Goal: Submit feedback/report problem: Submit feedback/report problem

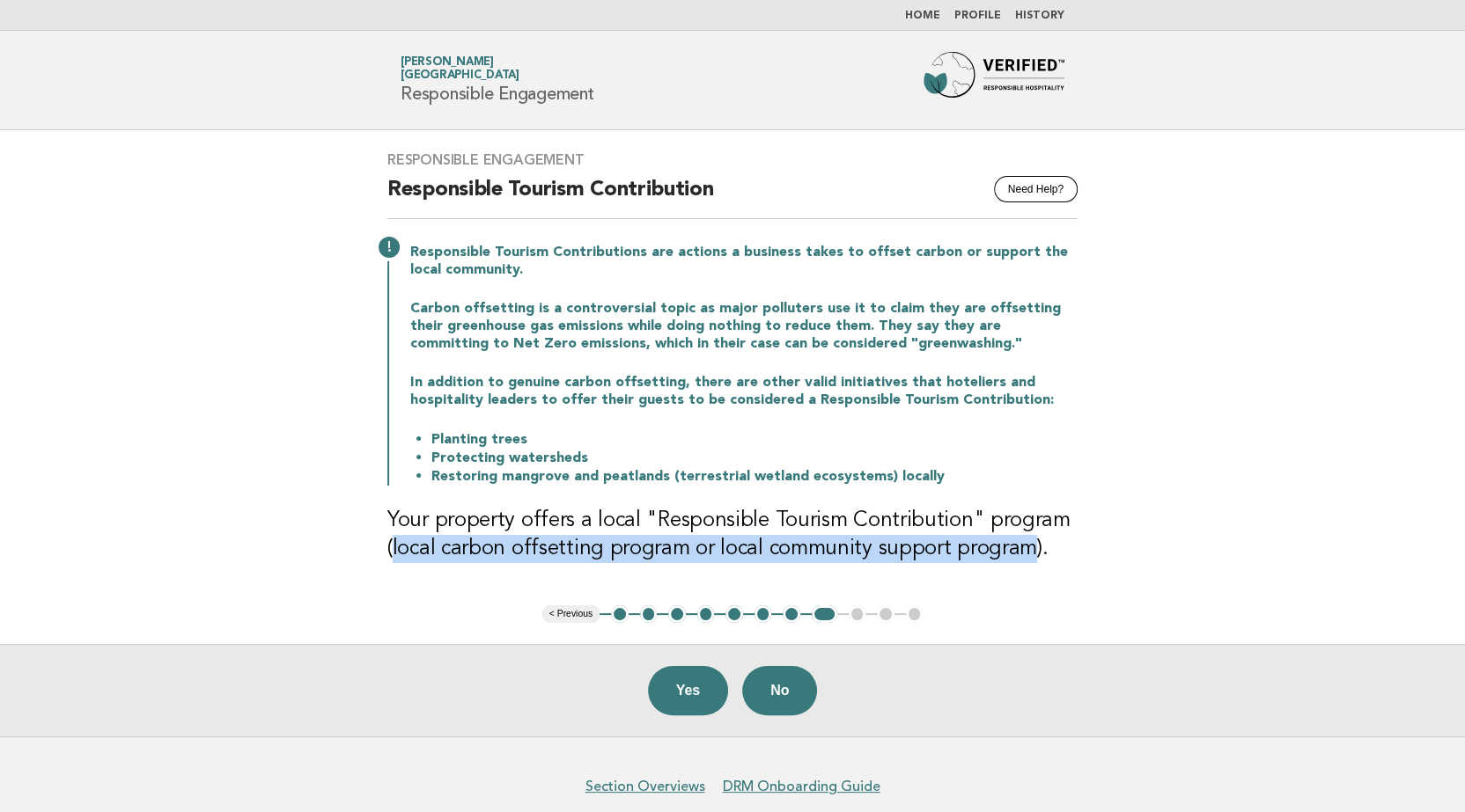
drag, startPoint x: 386, startPoint y: 550, endPoint x: 1021, endPoint y: 566, distance: 635.2
click at [1021, 566] on div "Responsible Engagement Need Help? Responsible Tourism Contribution Responsible …" at bounding box center [732, 368] width 732 height 475
drag, startPoint x: 1021, startPoint y: 566, endPoint x: 930, endPoint y: 556, distance: 91.5
copy h3 "local carbon offsetting program or local community support program"
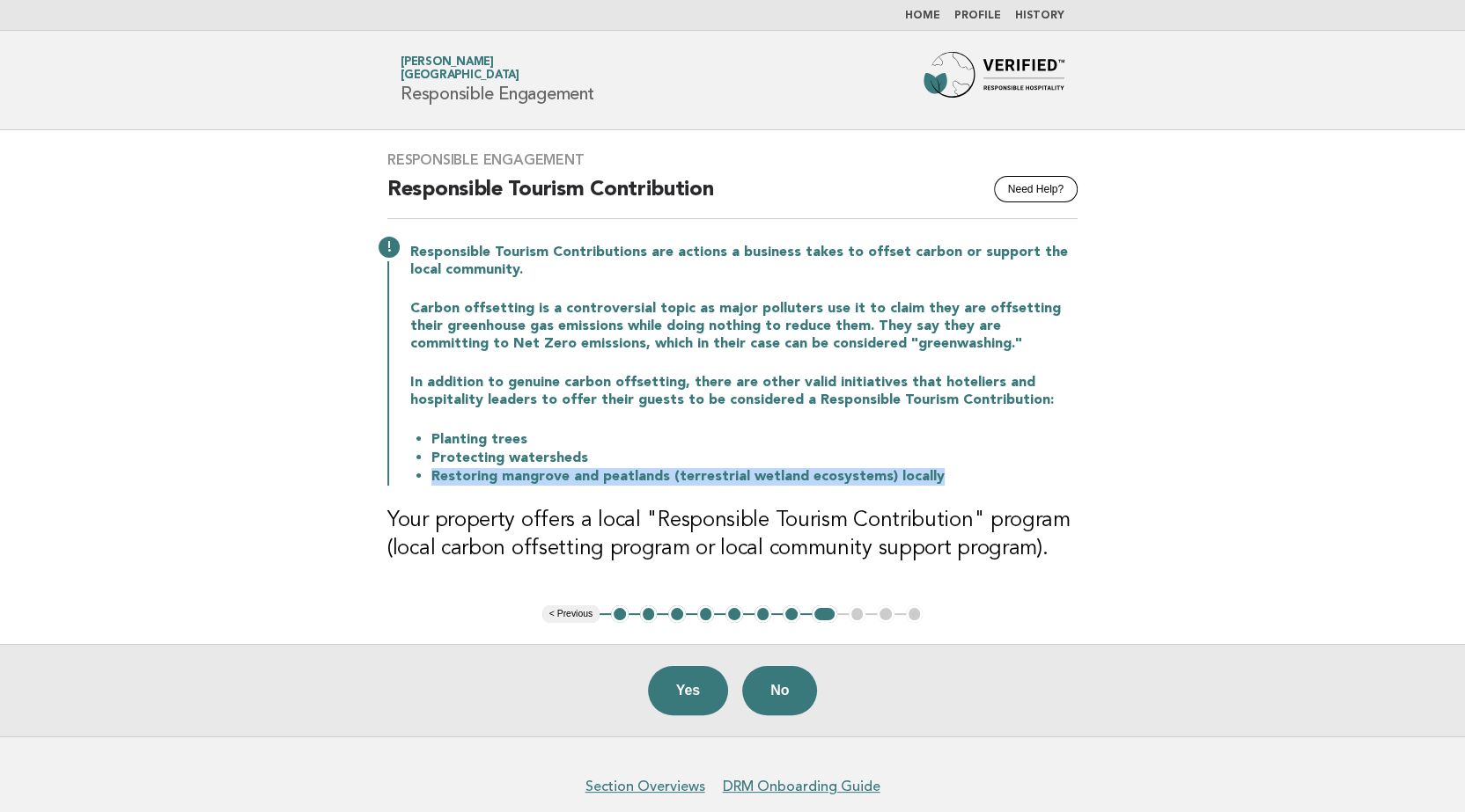
drag, startPoint x: 422, startPoint y: 481, endPoint x: 933, endPoint y: 473, distance: 511.1
click at [933, 473] on ul "Planting trees Protecting watersheds Restoring mangrove and peatlands (terrestr…" at bounding box center [744, 458] width 667 height 55
copy li "Restoring mangrove and peatlands (terrestrial wetland ecosystems) locally"
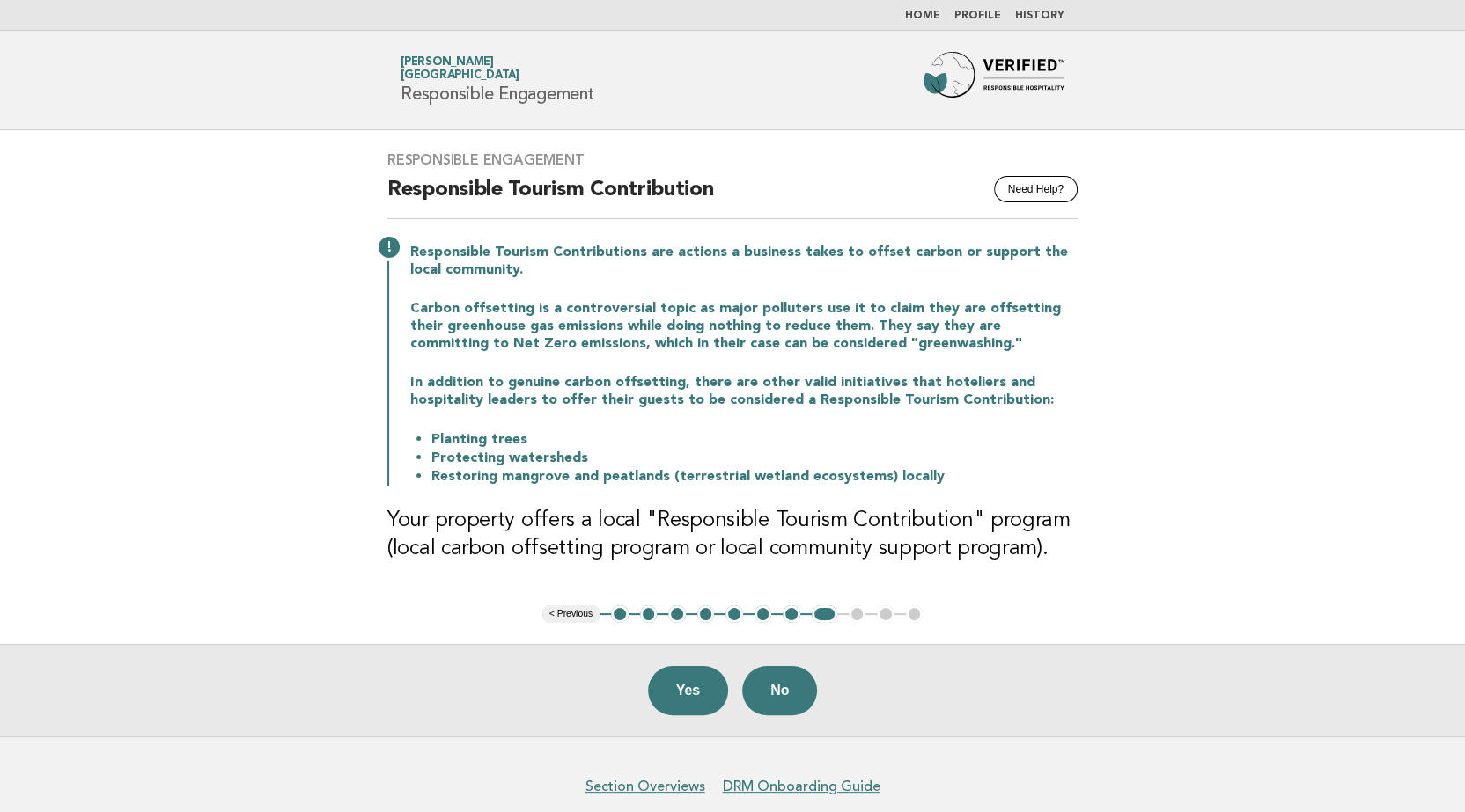
click at [594, 440] on li "Planting trees" at bounding box center [754, 440] width 646 height 18
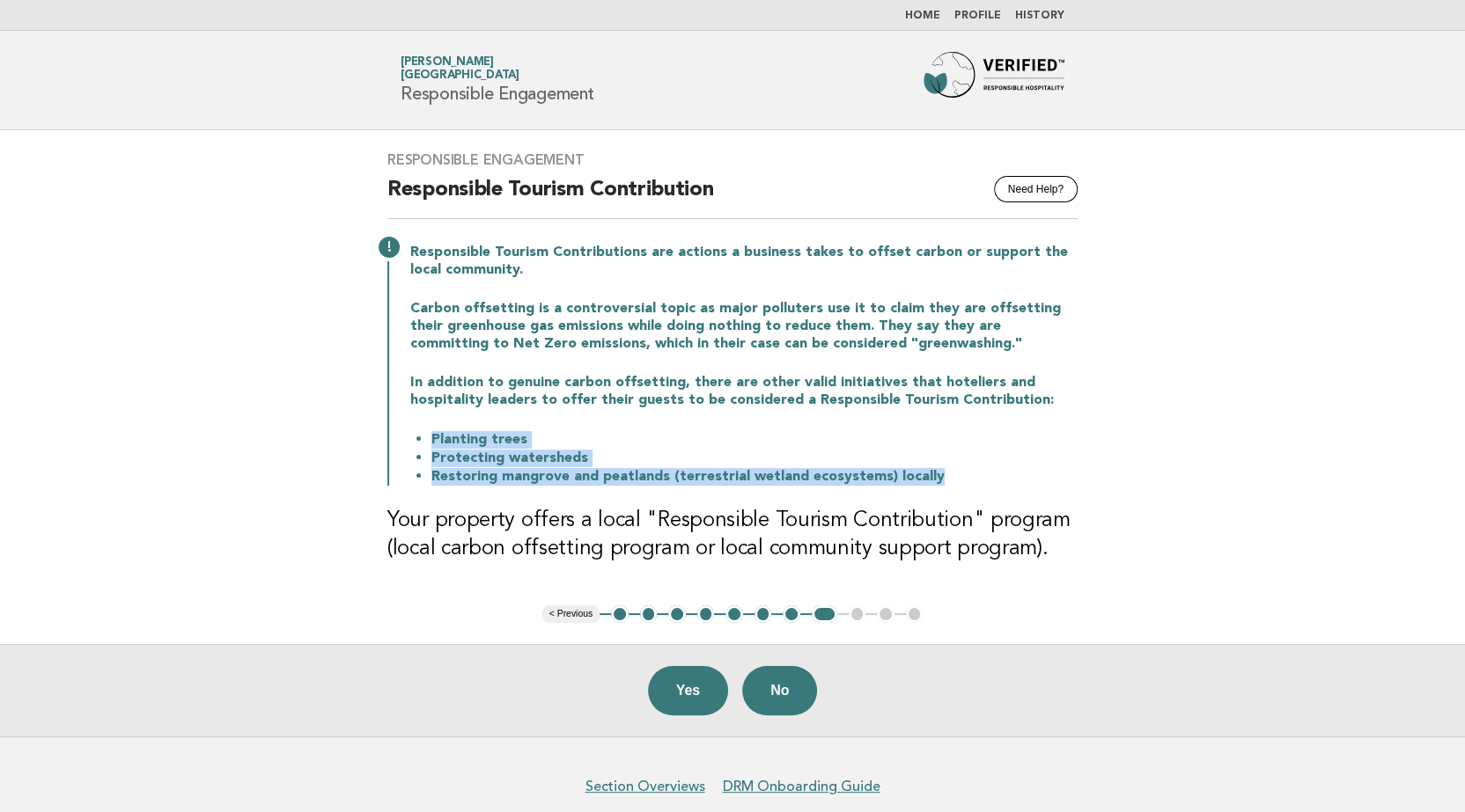
drag, startPoint x: 928, startPoint y: 480, endPoint x: 405, endPoint y: 437, distance: 524.8
click at [405, 437] on div "Responsible Tourism Contributions are actions a business takes to offset carbon…" at bounding box center [732, 362] width 690 height 246
drag, startPoint x: 405, startPoint y: 437, endPoint x: 485, endPoint y: 445, distance: 80.4
copy ul "Planting trees Protecting watersheds Restoring mangrove and peatlands (terrestr…"
click at [816, 613] on button "8" at bounding box center [824, 614] width 25 height 17
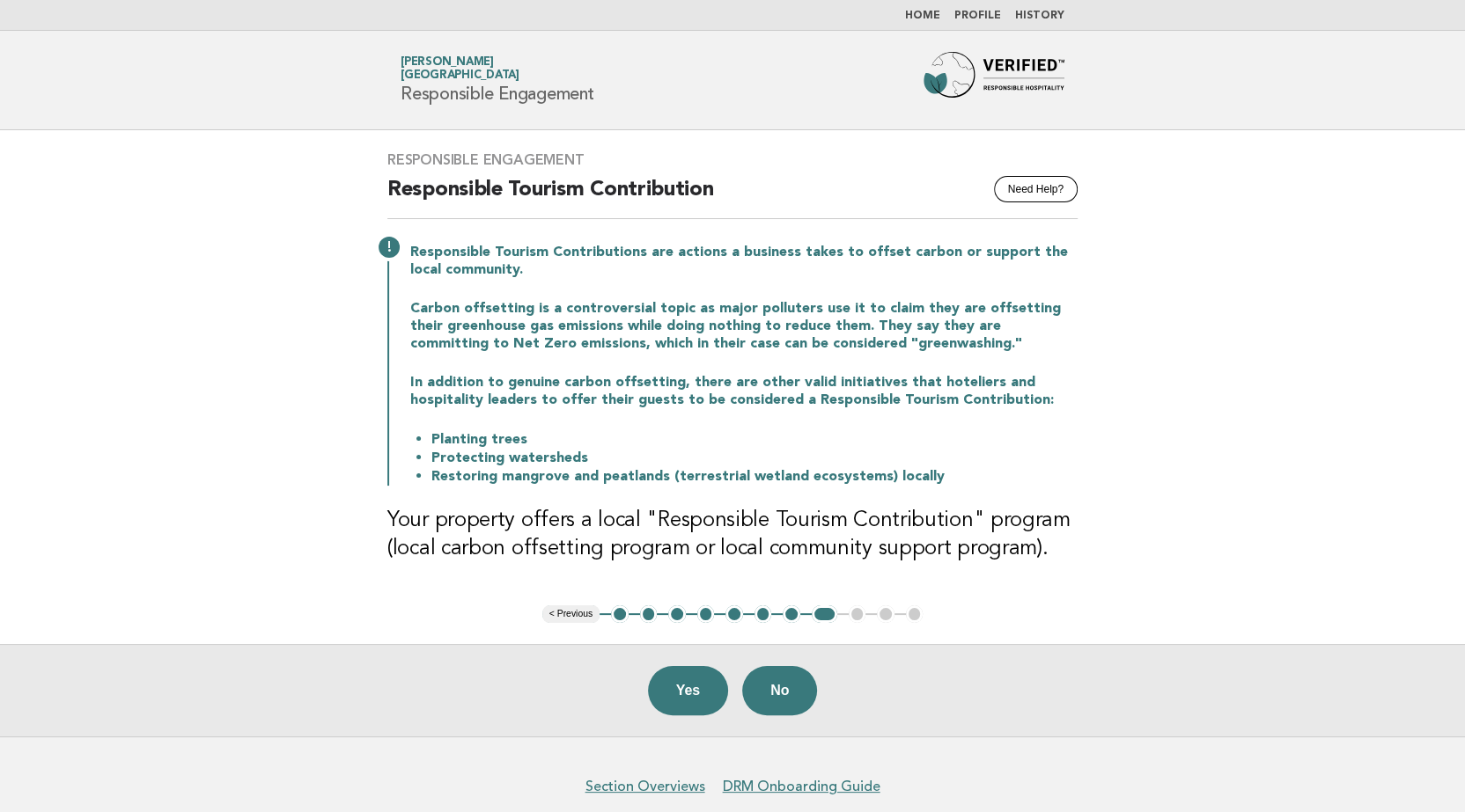
click at [792, 614] on button "7" at bounding box center [791, 614] width 17 height 17
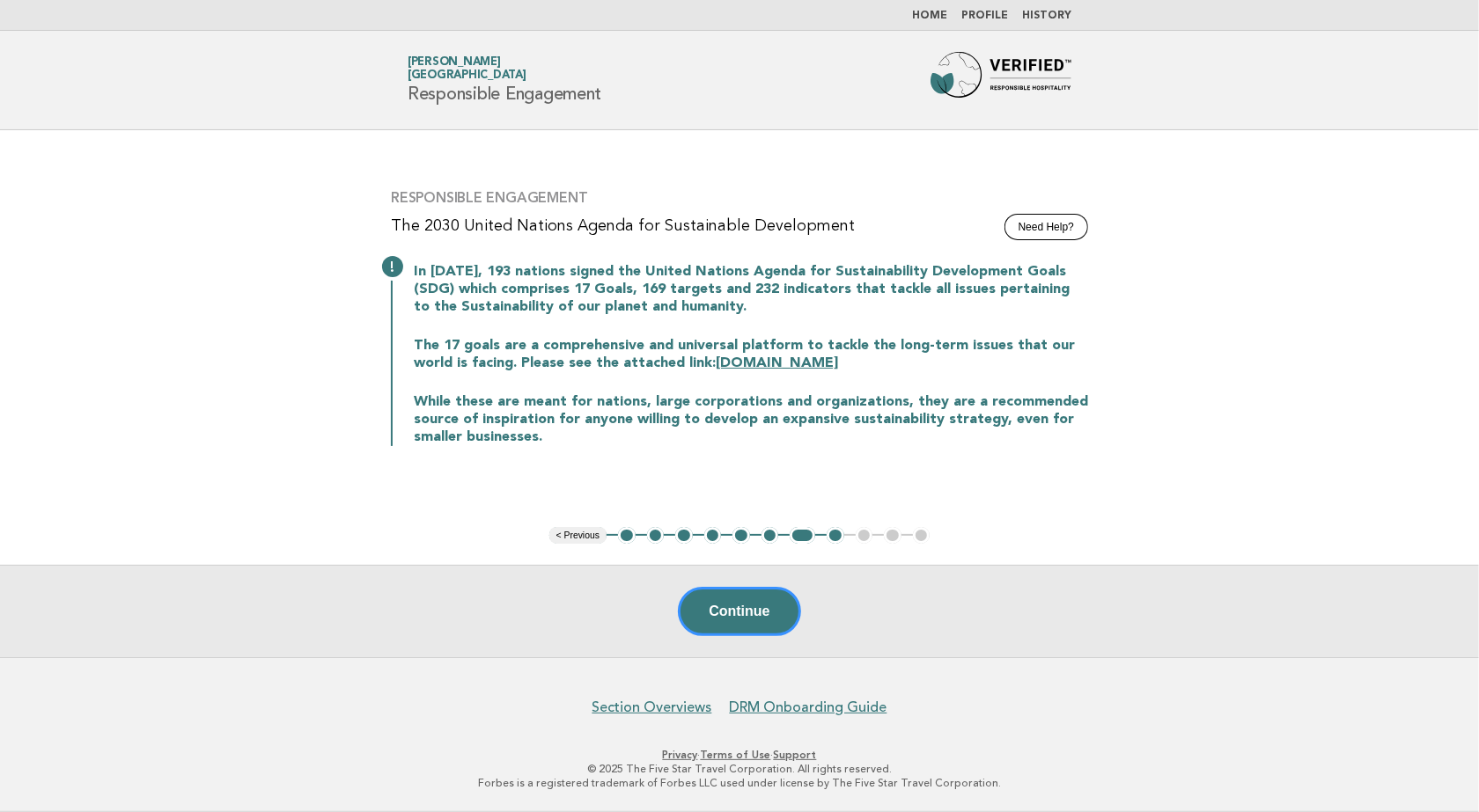
click at [841, 540] on button "8" at bounding box center [835, 536] width 17 height 17
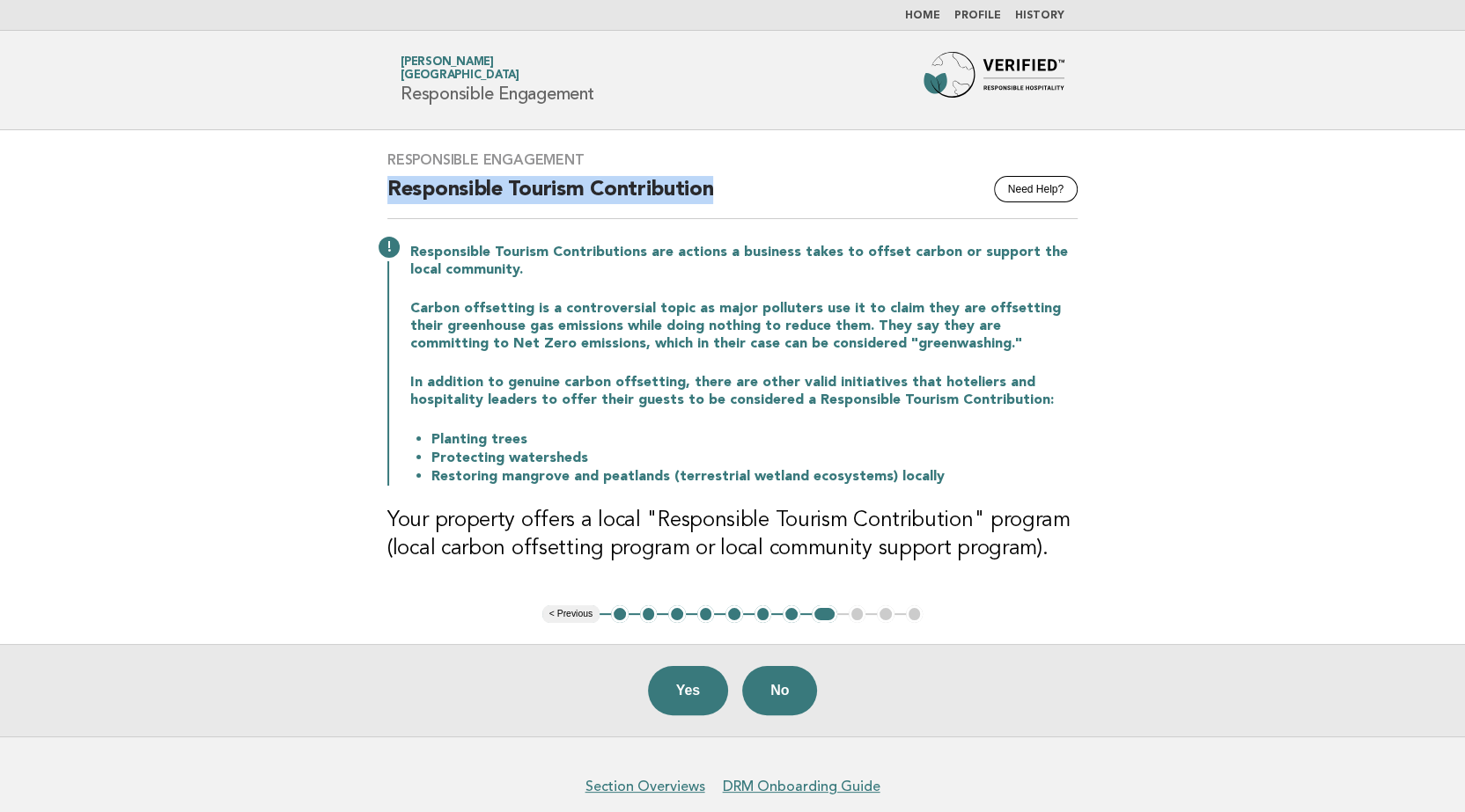
drag, startPoint x: 692, startPoint y: 182, endPoint x: 349, endPoint y: 194, distance: 343.2
click at [349, 194] on main "Responsible Engagement Need Help? Responsible Tourism Contribution Responsible …" at bounding box center [732, 433] width 1465 height 606
drag, startPoint x: 349, startPoint y: 194, endPoint x: 461, endPoint y: 194, distance: 112.0
copy h2 "Responsible Tourism Contribution"
drag, startPoint x: 950, startPoint y: 464, endPoint x: 584, endPoint y: 488, distance: 366.8
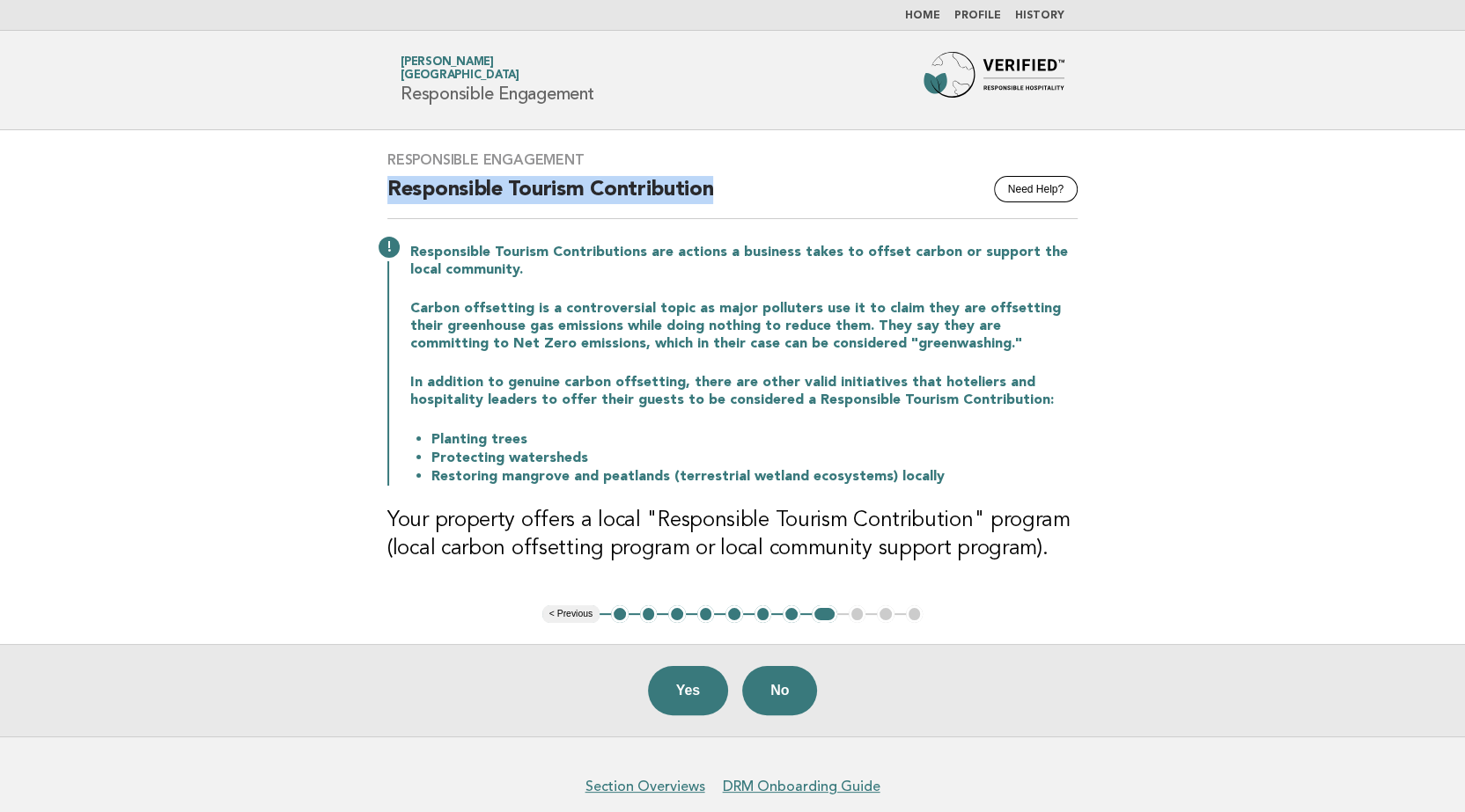
click at [584, 488] on div "Responsible Engagement Need Help? Responsible Tourism Contribution Responsible …" at bounding box center [732, 368] width 732 height 475
drag, startPoint x: 584, startPoint y: 488, endPoint x: 289, endPoint y: 396, distance: 309.0
click at [279, 397] on main "Responsible Engagement Need Help? Responsible Tourism Contribution Responsible …" at bounding box center [732, 433] width 1465 height 606
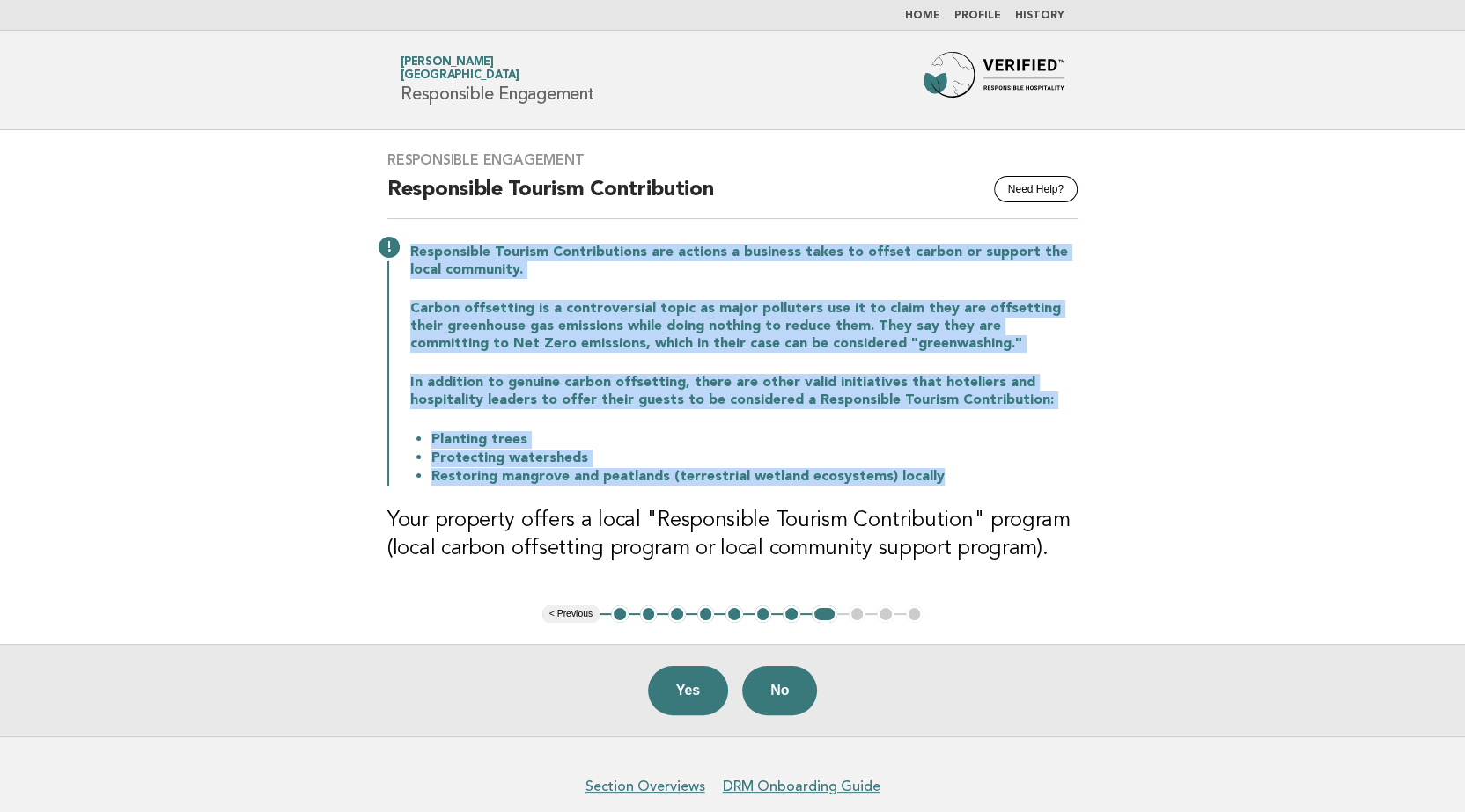
drag, startPoint x: 884, startPoint y: 488, endPoint x: 400, endPoint y: 258, distance: 535.9
click at [400, 258] on div "Responsible Tourism Contributions are actions a business takes to offset carbon…" at bounding box center [732, 362] width 690 height 246
drag, startPoint x: 400, startPoint y: 258, endPoint x: 446, endPoint y: 257, distance: 46.0
copy div "Responsible Tourism Contributions are actions a business takes to offset carbon…"
click at [289, 334] on main "Responsible Engagement Need Help? Responsible Tourism Contribution Responsible …" at bounding box center [732, 433] width 1465 height 606
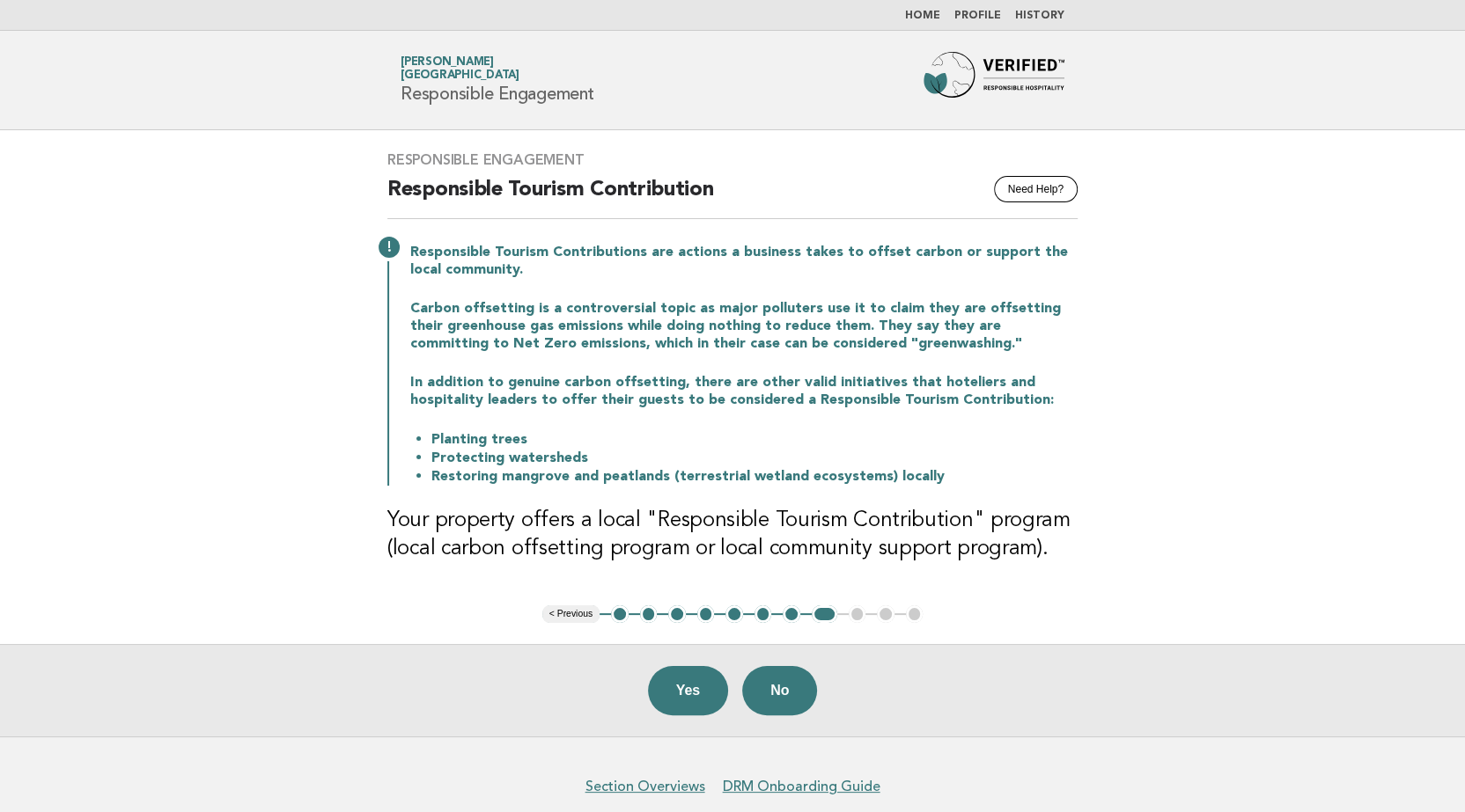
click at [788, 611] on button "7" at bounding box center [791, 614] width 17 height 17
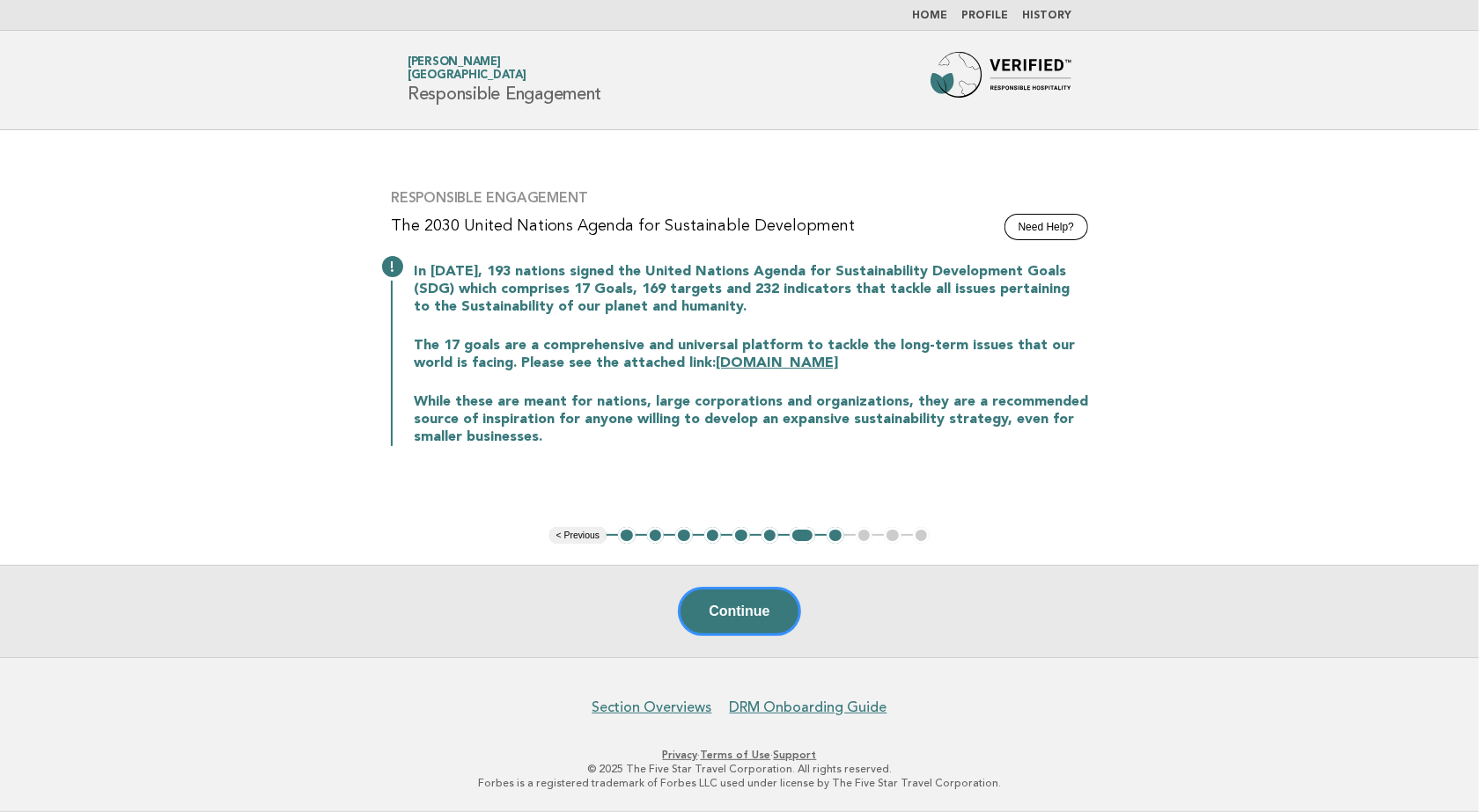
click at [802, 538] on button "7" at bounding box center [803, 536] width 25 height 17
click at [775, 533] on button "6" at bounding box center [770, 536] width 17 height 17
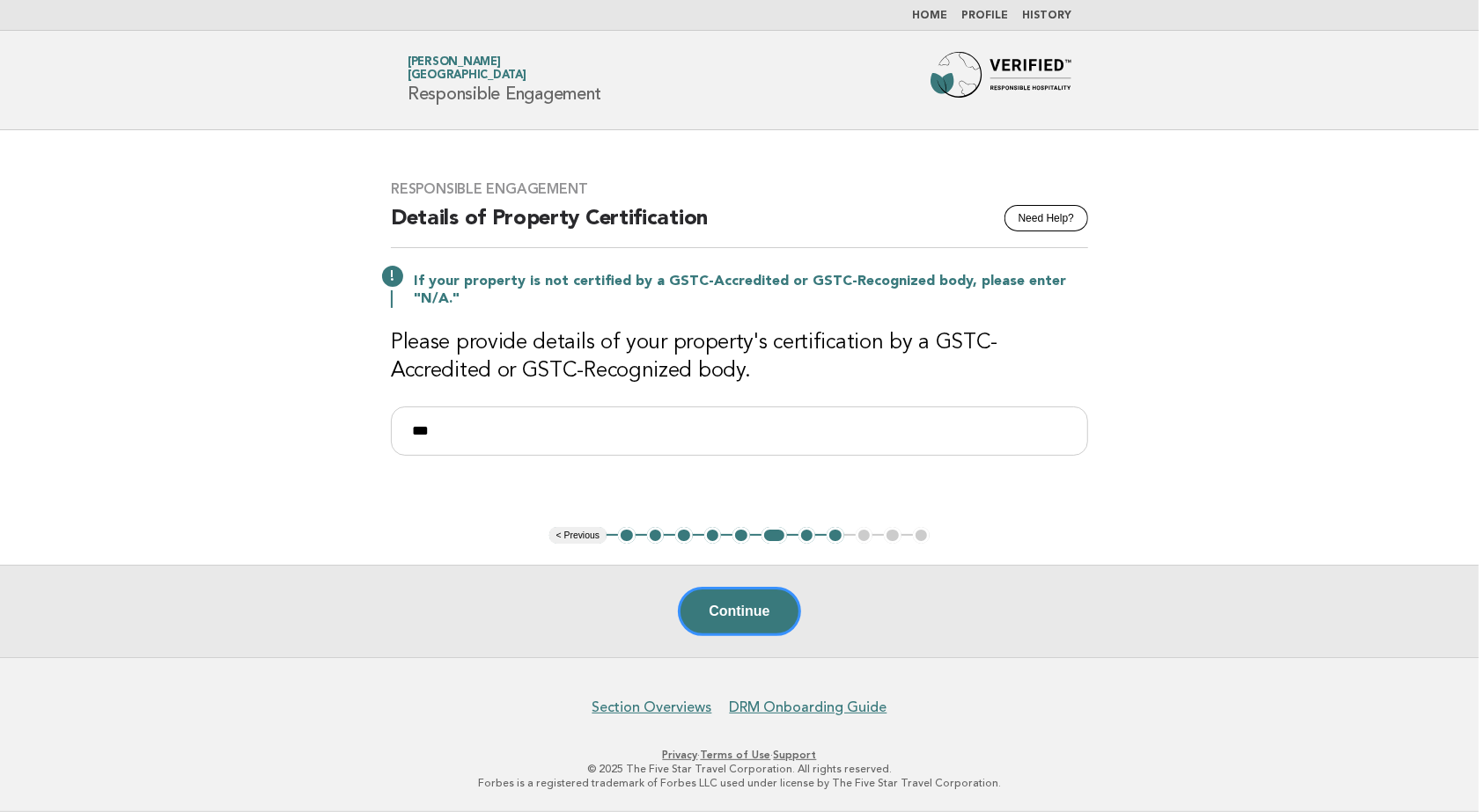
click at [741, 538] on button "5" at bounding box center [741, 536] width 17 height 17
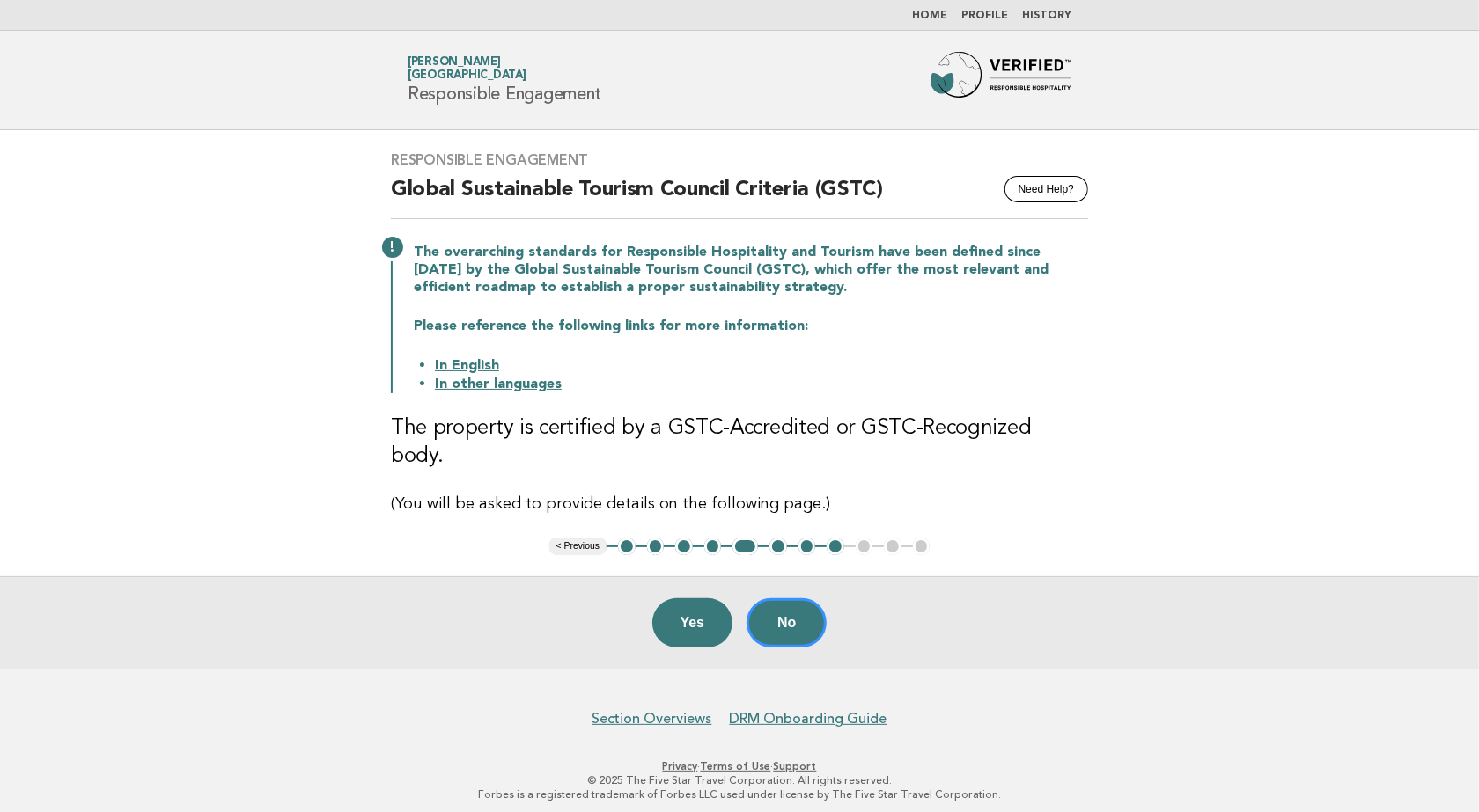
click at [803, 538] on button "7" at bounding box center [807, 546] width 17 height 17
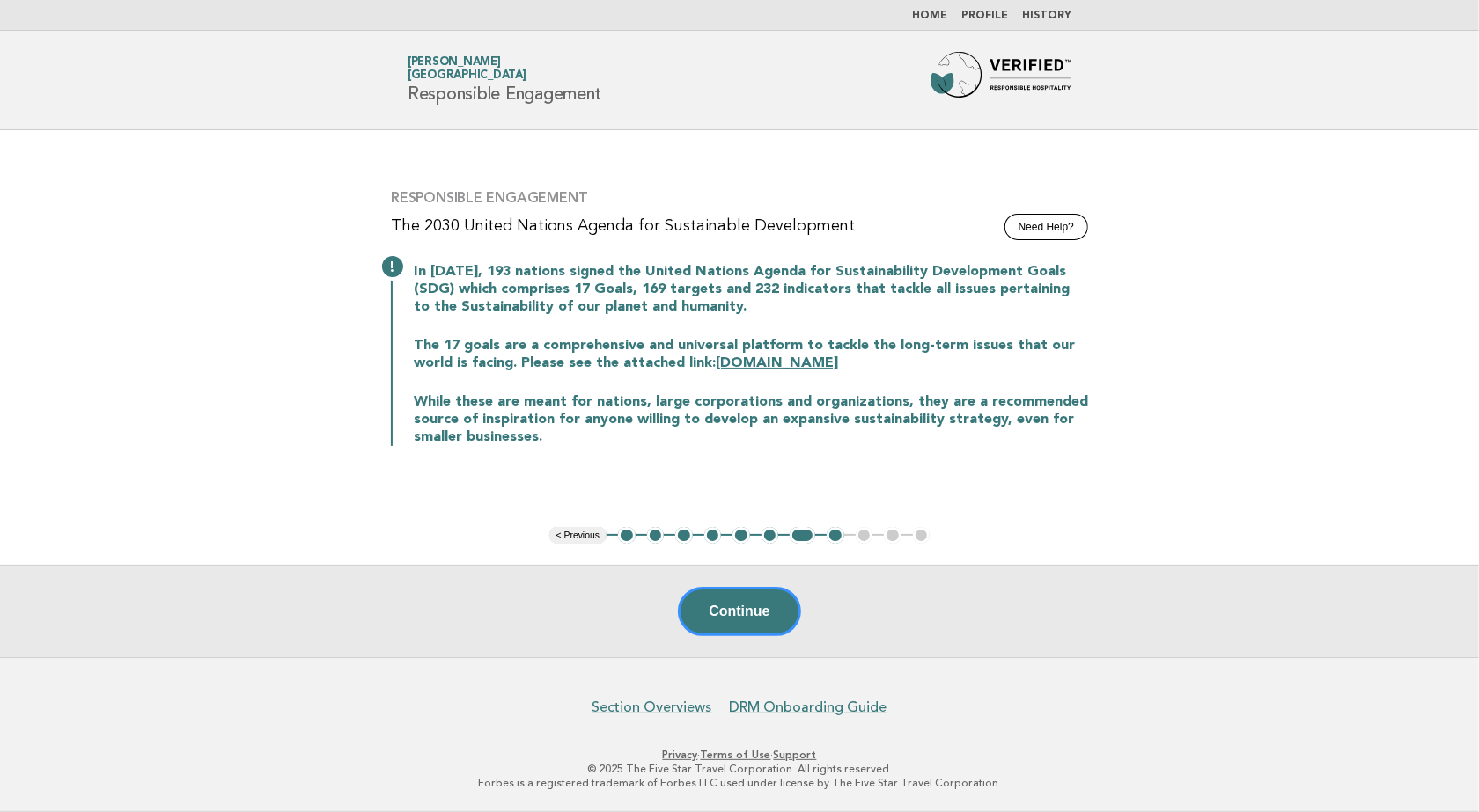
click at [838, 534] on button "8" at bounding box center [835, 536] width 17 height 17
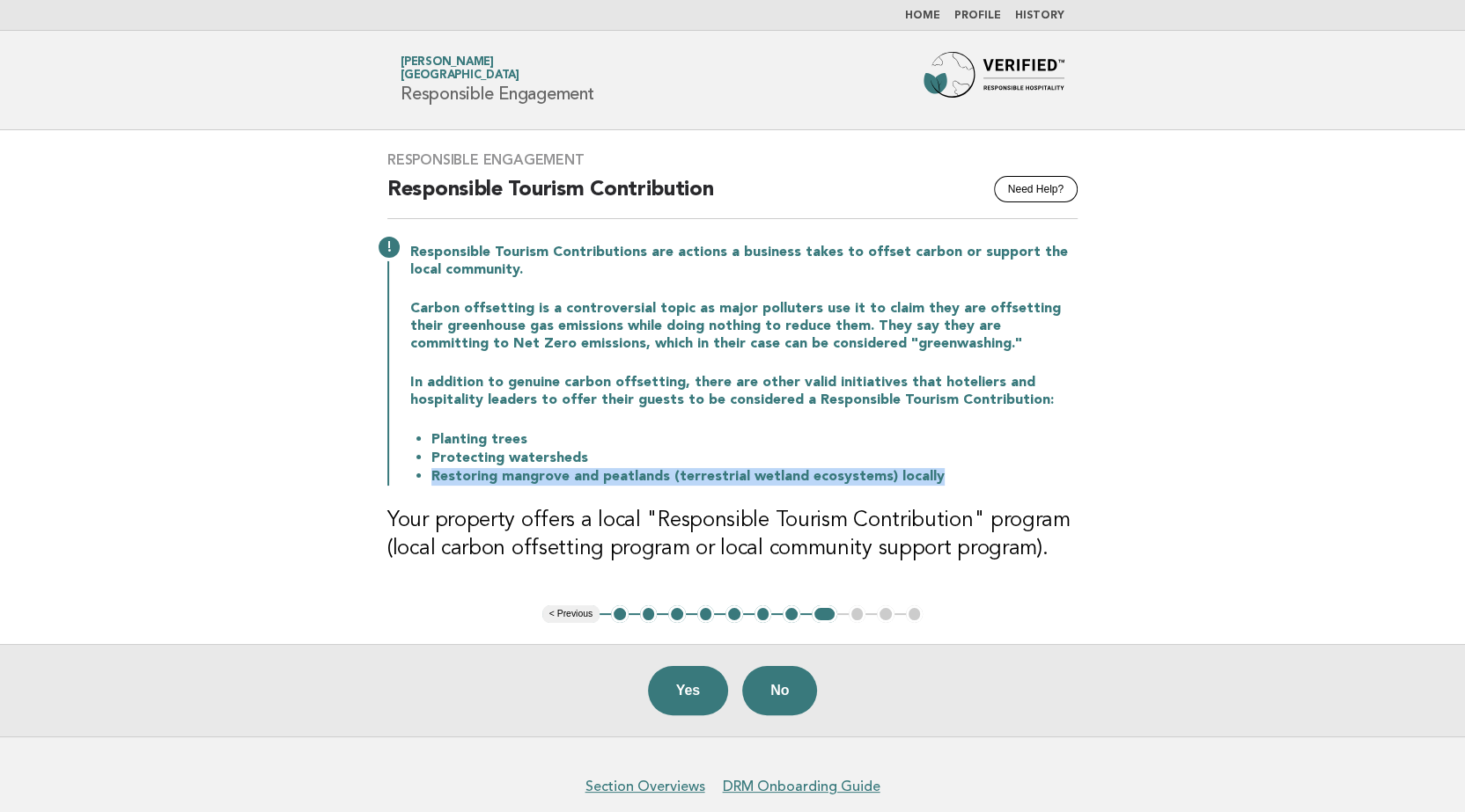
drag, startPoint x: 936, startPoint y: 475, endPoint x: 415, endPoint y: 483, distance: 521.1
click at [432, 483] on li "Restoring mangrove and peatlands (terrestrial wetland ecosystems) locally" at bounding box center [754, 477] width 646 height 18
drag, startPoint x: 415, startPoint y: 483, endPoint x: 504, endPoint y: 479, distance: 89.1
copy li "Restoring mangrove and peatlands (terrestrial wetland ecosystems) locally"
click at [681, 698] on button "Yes" at bounding box center [688, 691] width 81 height 49
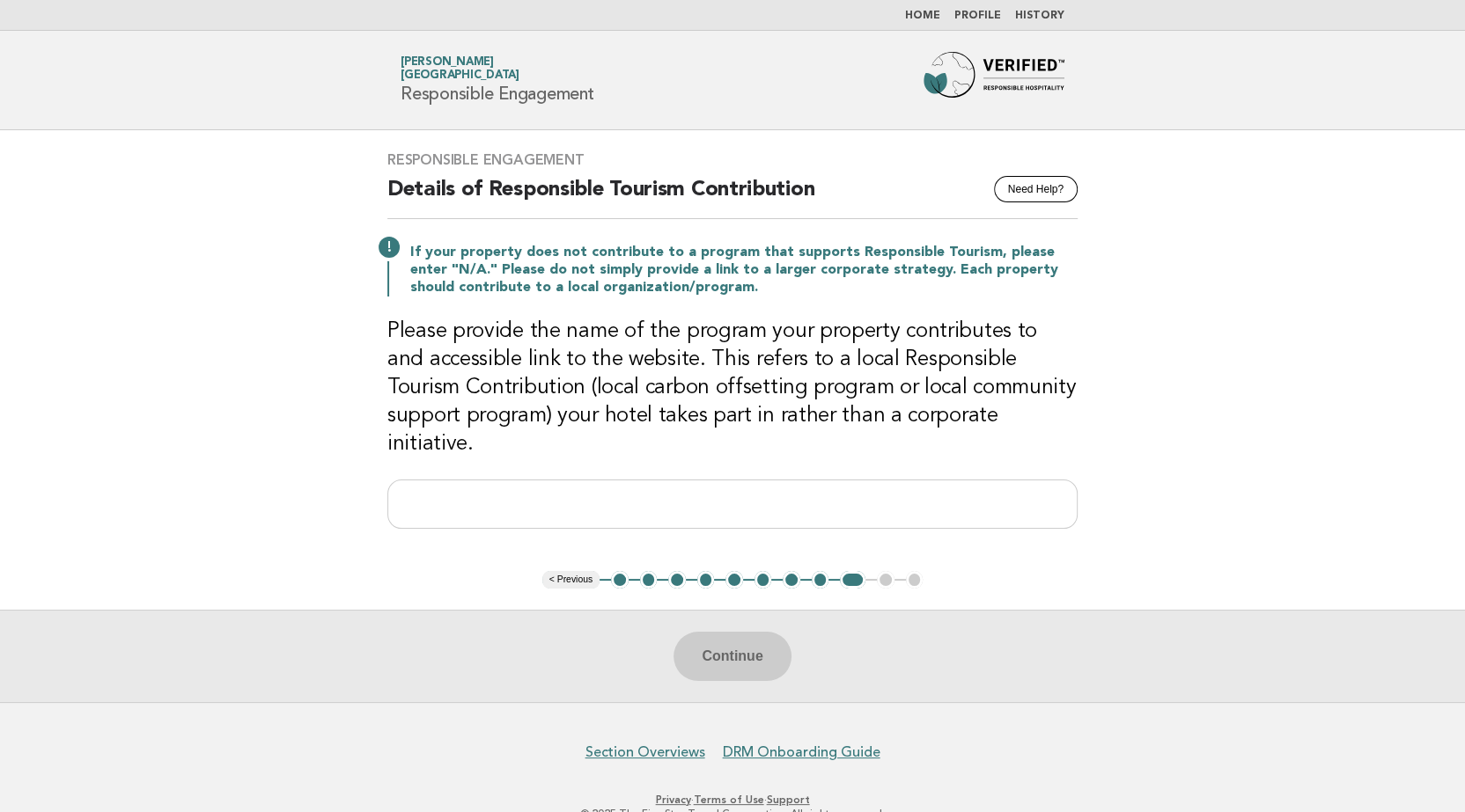
click at [723, 632] on div "Continue" at bounding box center [732, 656] width 1465 height 92
drag, startPoint x: 723, startPoint y: 632, endPoint x: 615, endPoint y: 458, distance: 204.8
click at [616, 443] on div "Responsible Engagement Need Help? Details of Responsible Tourism Contribution I…" at bounding box center [732, 351] width 732 height 441
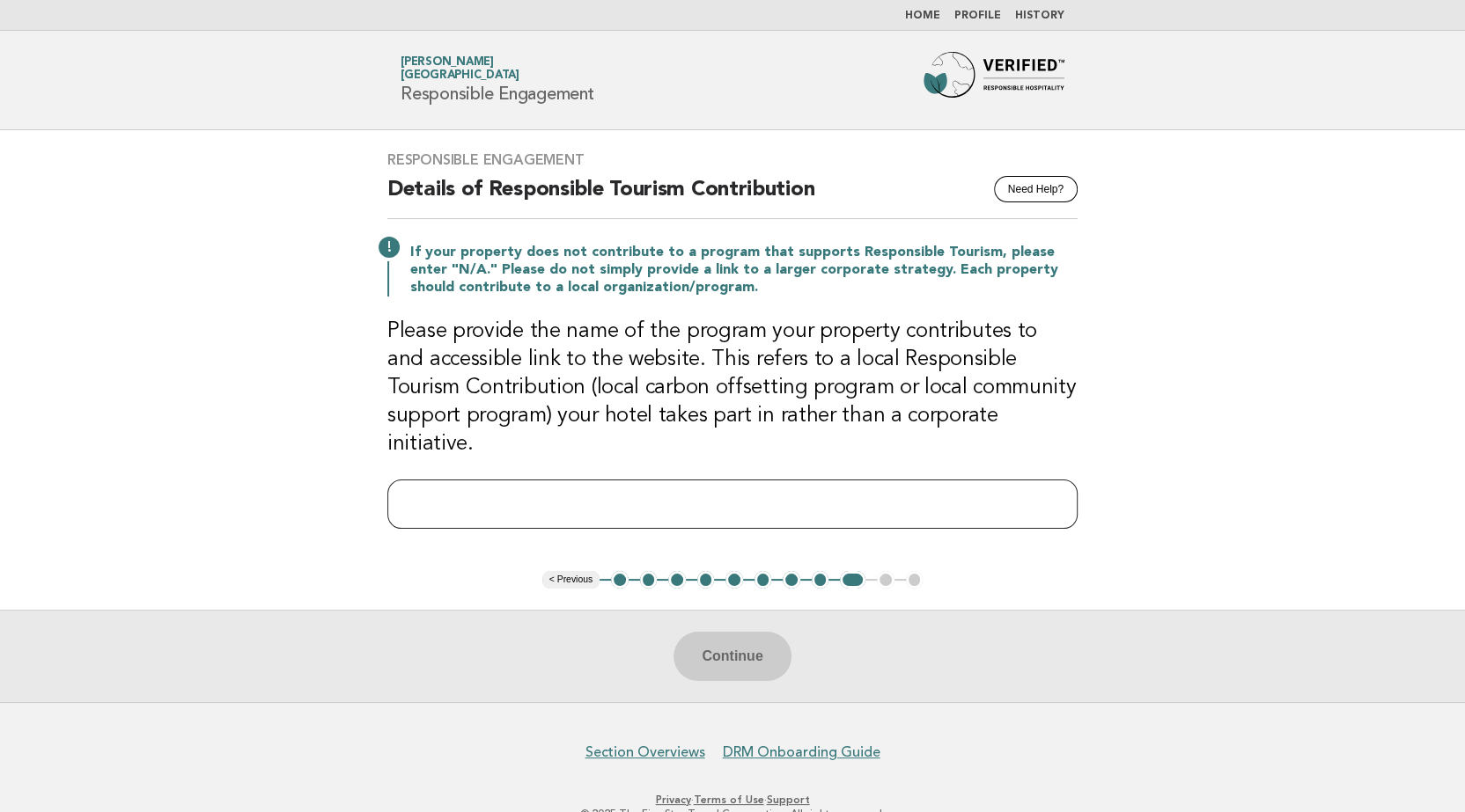
click at [600, 479] on input "text" at bounding box center [732, 504] width 690 height 49
type input "*"
click at [727, 630] on div "Continue" at bounding box center [732, 656] width 1465 height 92
click at [222, 385] on main "Responsible Engagement Need Help? Details of Responsible Tourism Contribution I…" at bounding box center [732, 416] width 1465 height 572
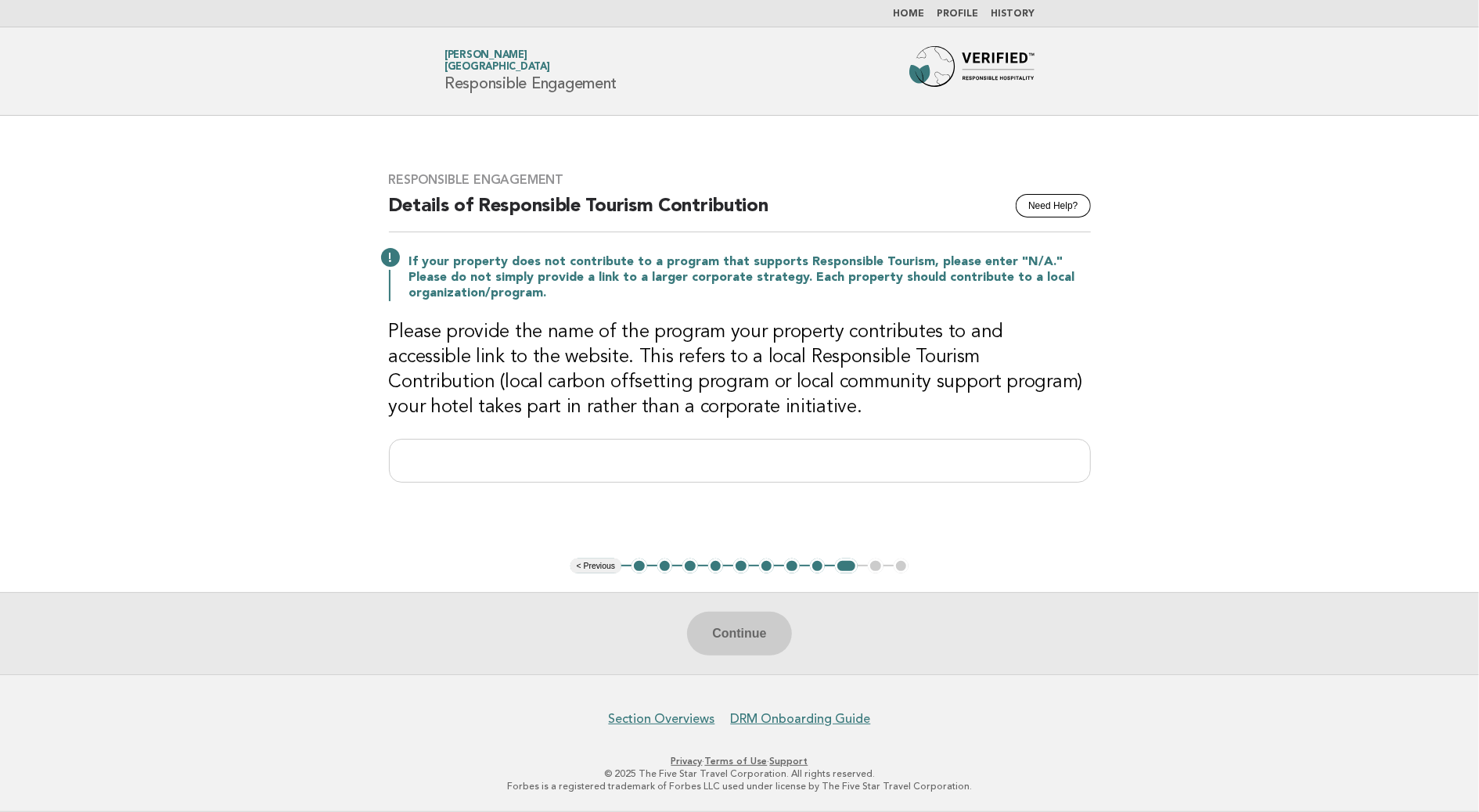
click at [808, 558] on ul "< Previous 1 2 3 4 5 6 7 8 9 10 11" at bounding box center [740, 566] width 339 height 15
click at [840, 565] on button "9" at bounding box center [846, 566] width 23 height 15
click at [814, 566] on button "8" at bounding box center [817, 566] width 15 height 15
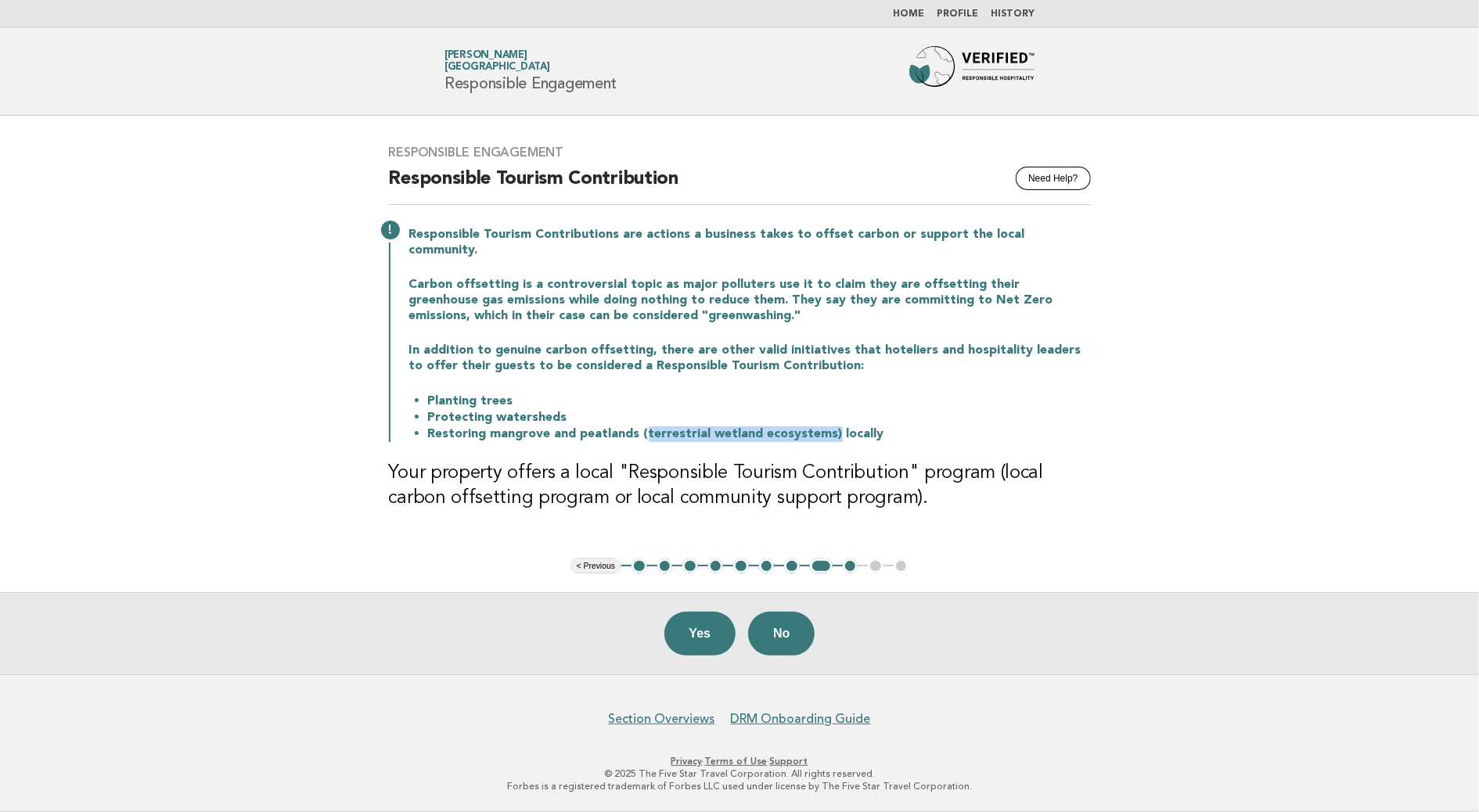
drag, startPoint x: 640, startPoint y: 424, endPoint x: 827, endPoint y: 428, distance: 187.0
click at [827, 428] on li "Restoring mangrove and peatlands (terrestrial wetland ecosystems) locally" at bounding box center [759, 433] width 663 height 16
copy li "terrestrial wetland ecosystems)"
click at [704, 637] on button "Yes" at bounding box center [700, 633] width 72 height 44
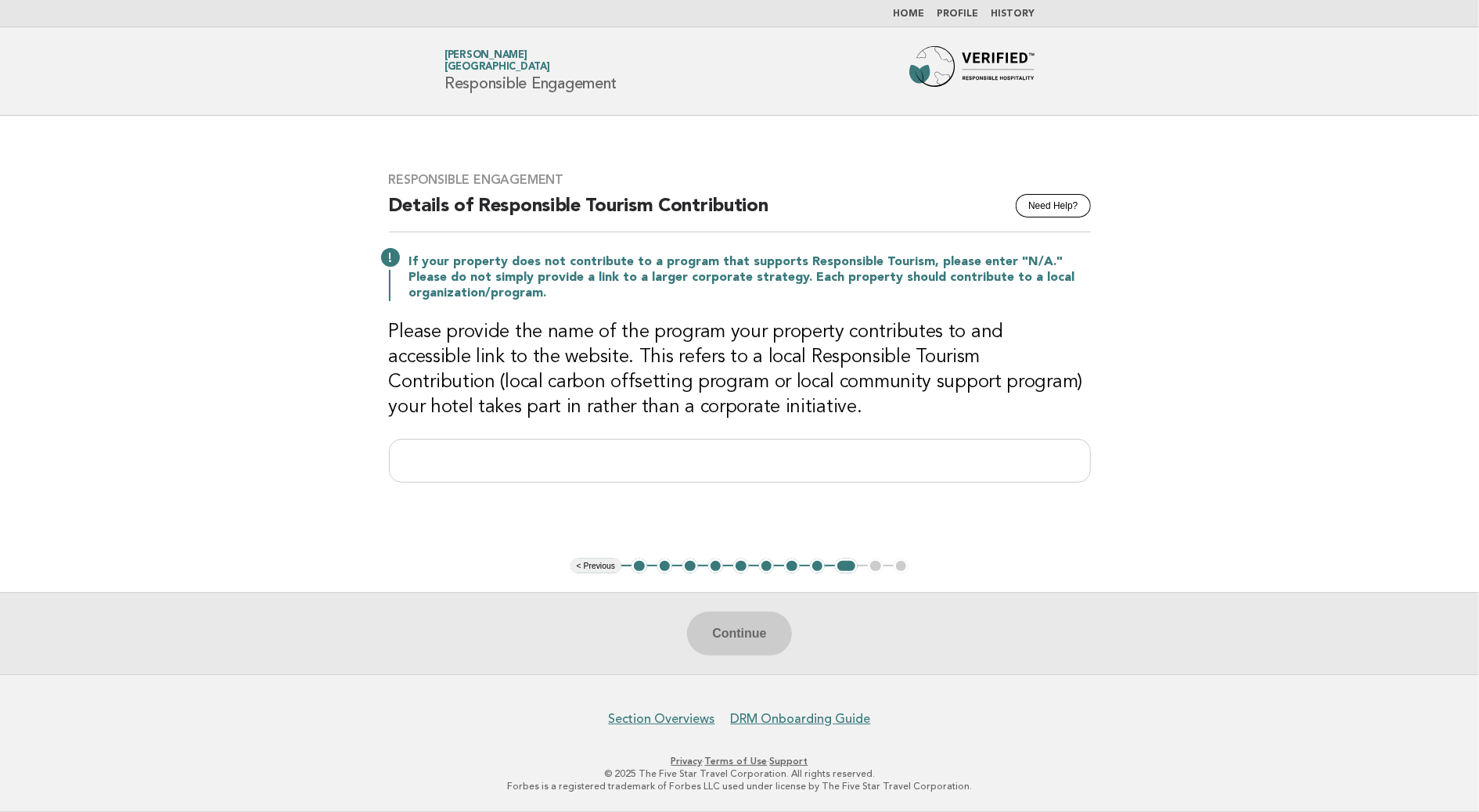
click at [819, 562] on button "8" at bounding box center [817, 566] width 15 height 15
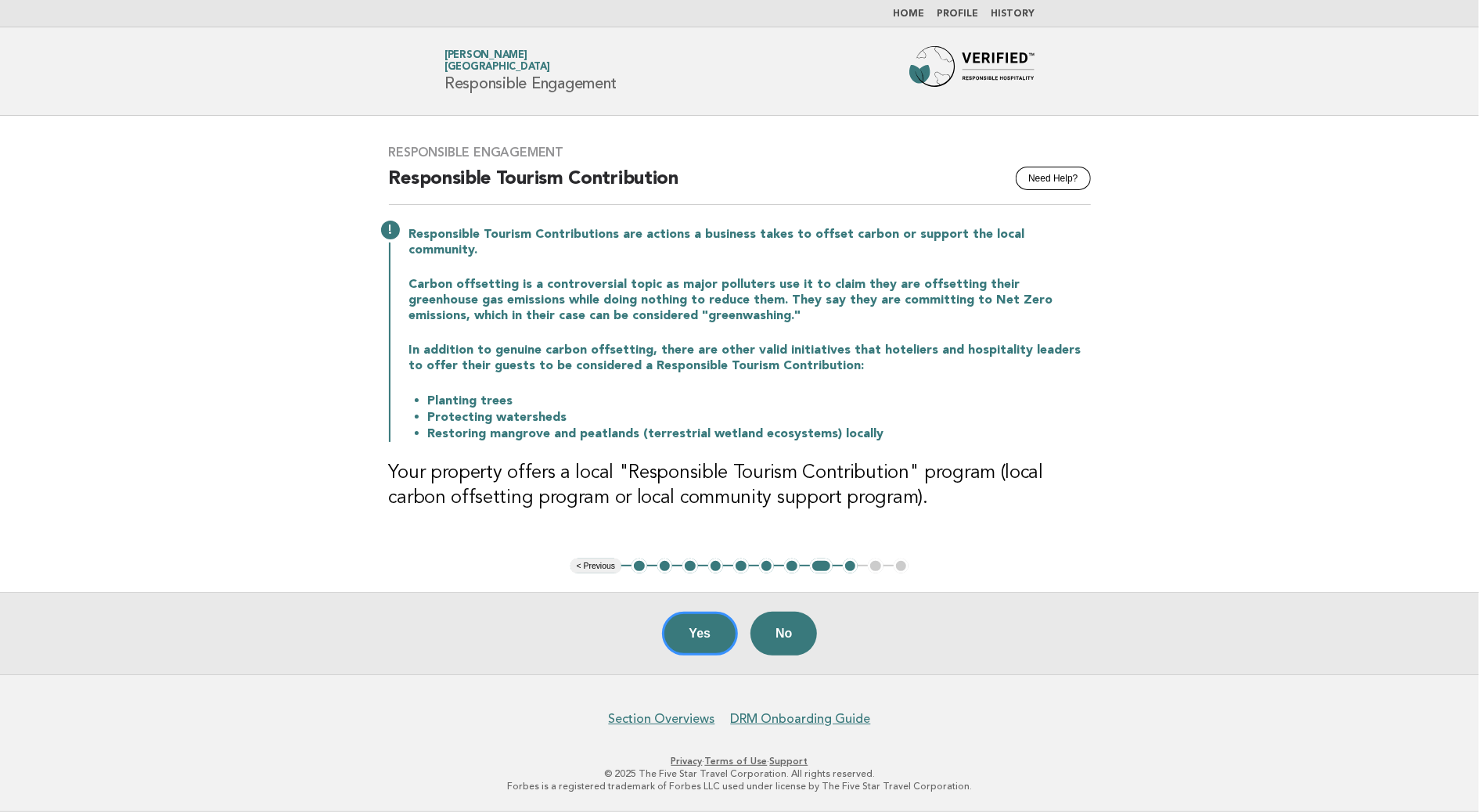
click at [845, 562] on button "9" at bounding box center [850, 566] width 15 height 15
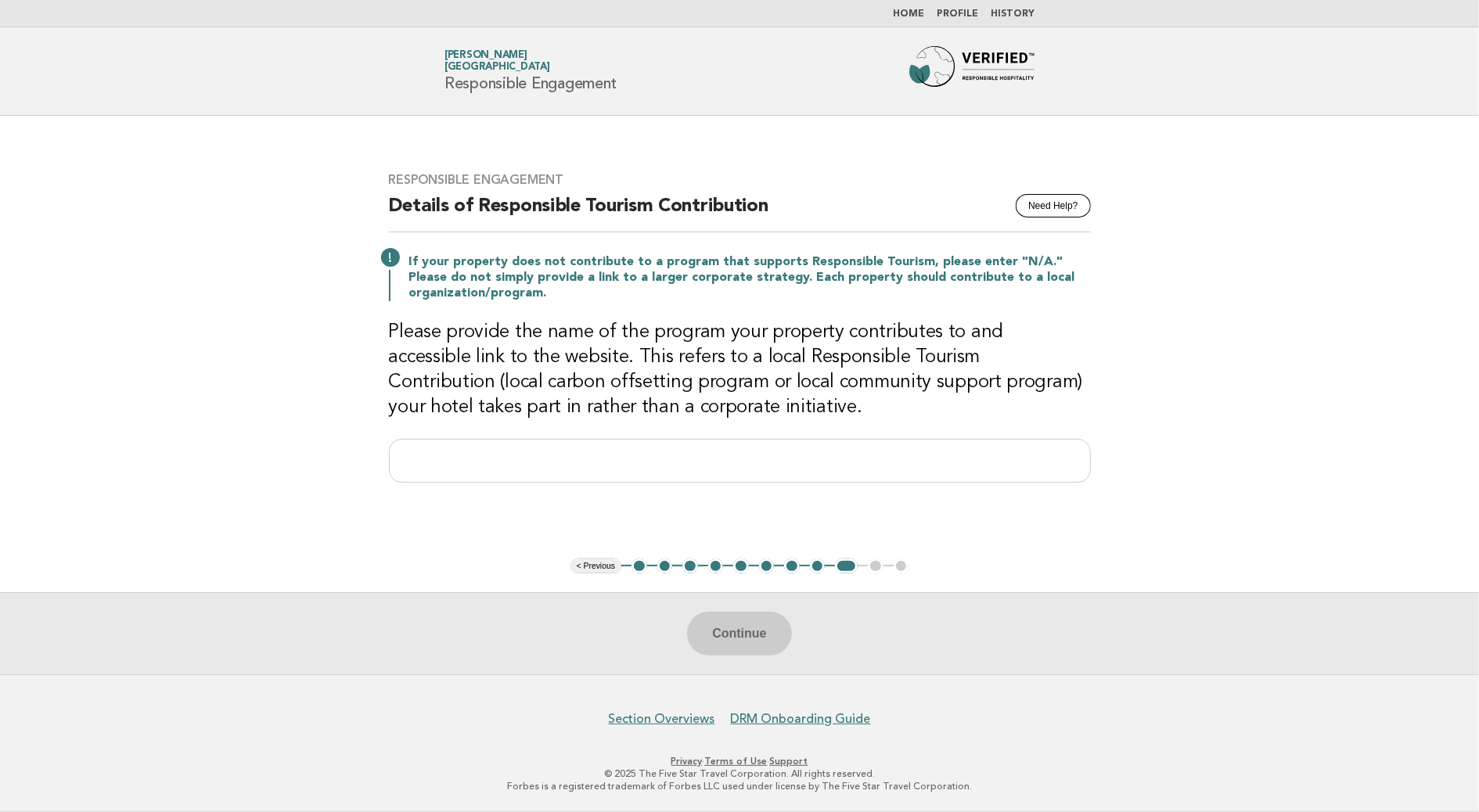
click at [812, 573] on ul "< Previous 1 2 3 4 5 6 7 8 9 10 11" at bounding box center [740, 566] width 339 height 15
click at [817, 572] on button "8" at bounding box center [817, 566] width 15 height 15
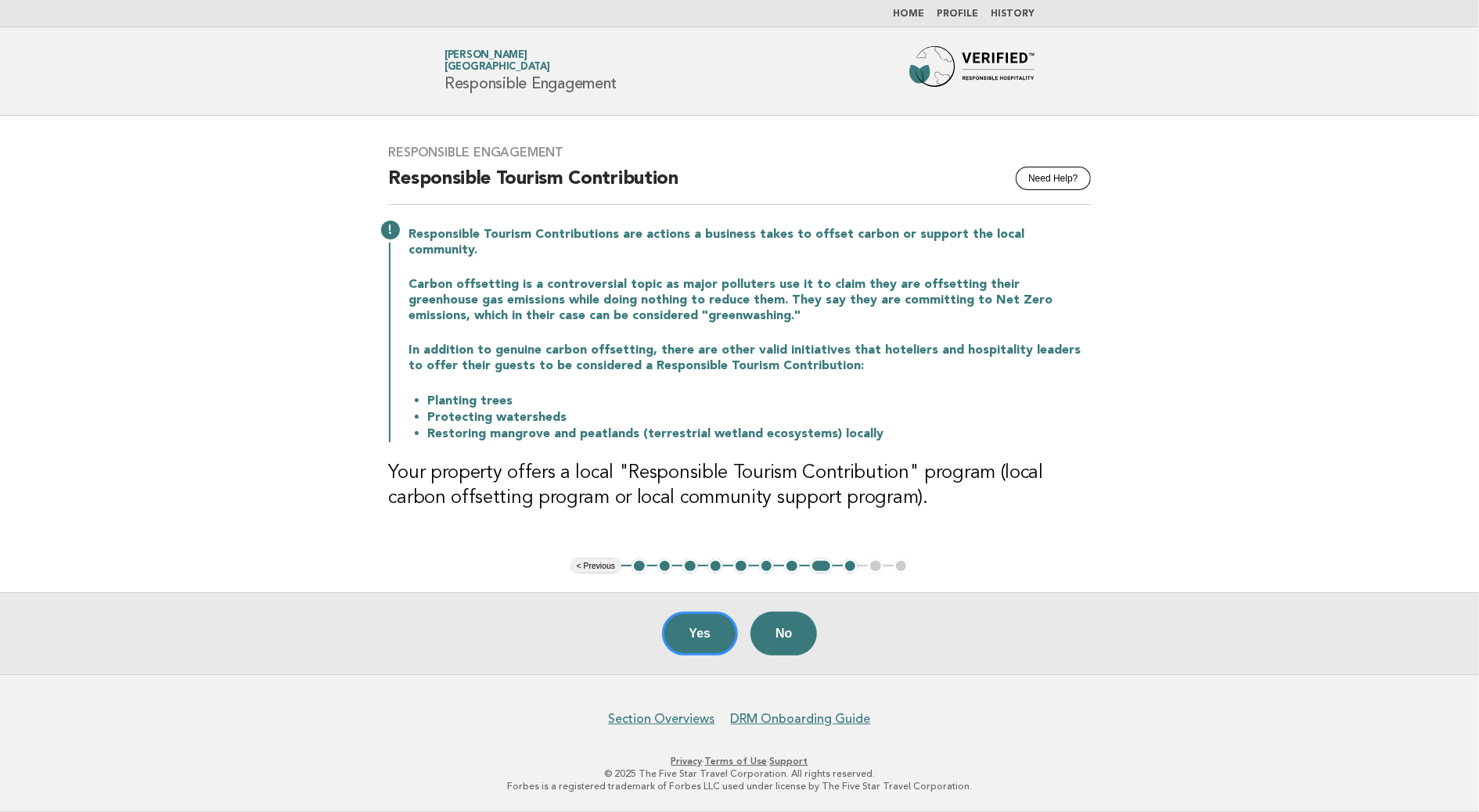
click at [787, 571] on button "7" at bounding box center [791, 566] width 15 height 15
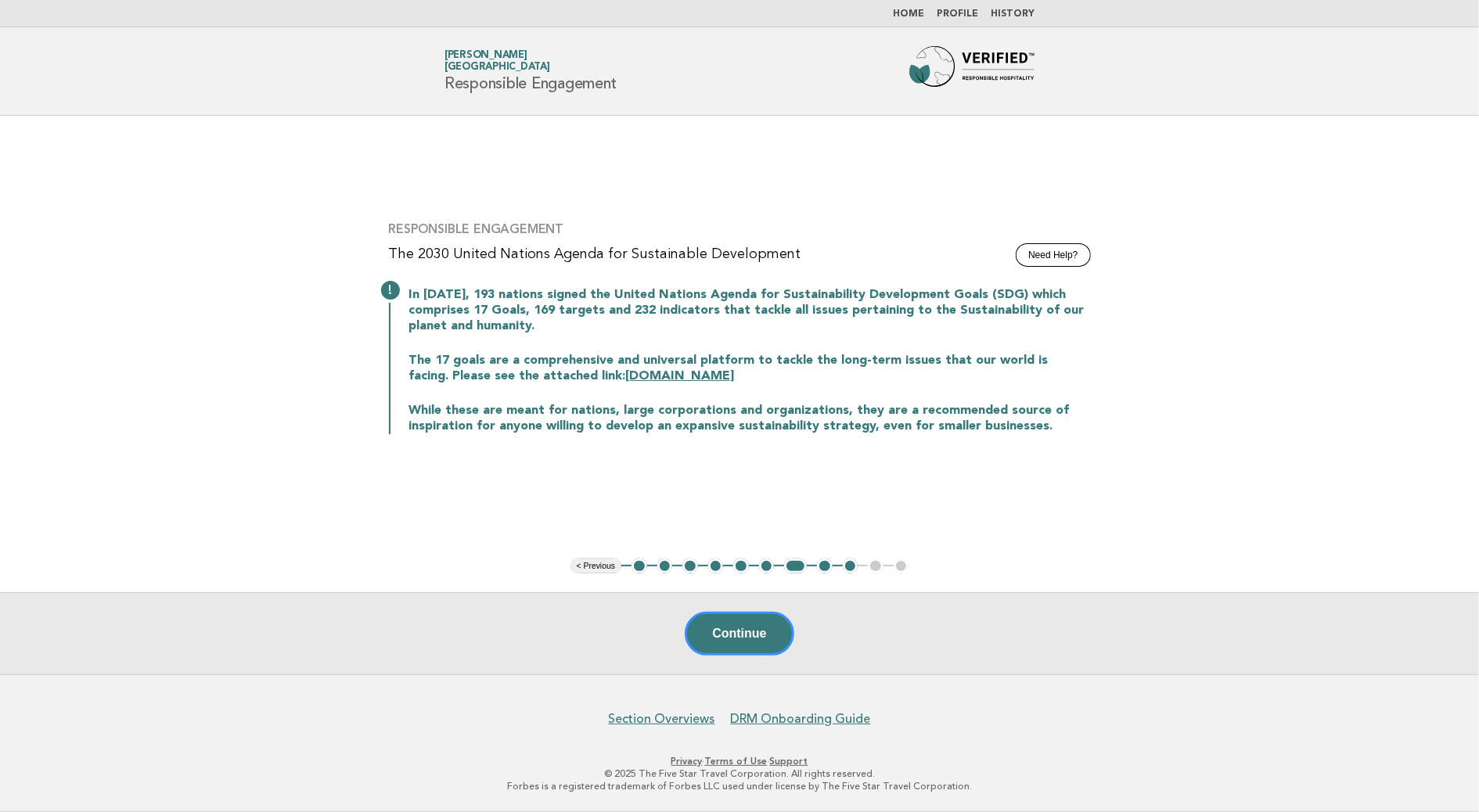
click at [767, 571] on button "6" at bounding box center [767, 566] width 15 height 15
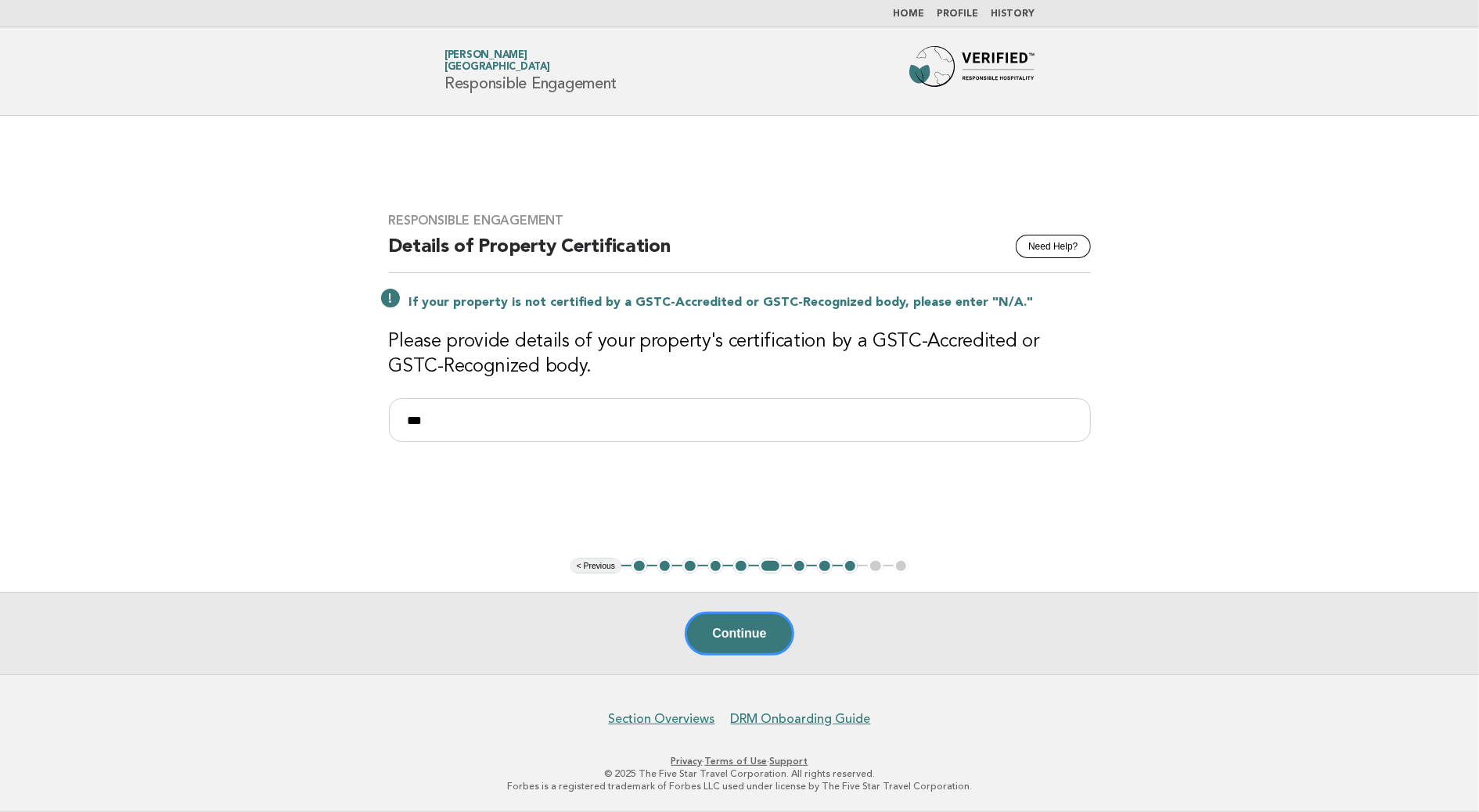
click at [767, 571] on button "6" at bounding box center [771, 566] width 23 height 15
click at [746, 566] on button "5" at bounding box center [741, 566] width 15 height 15
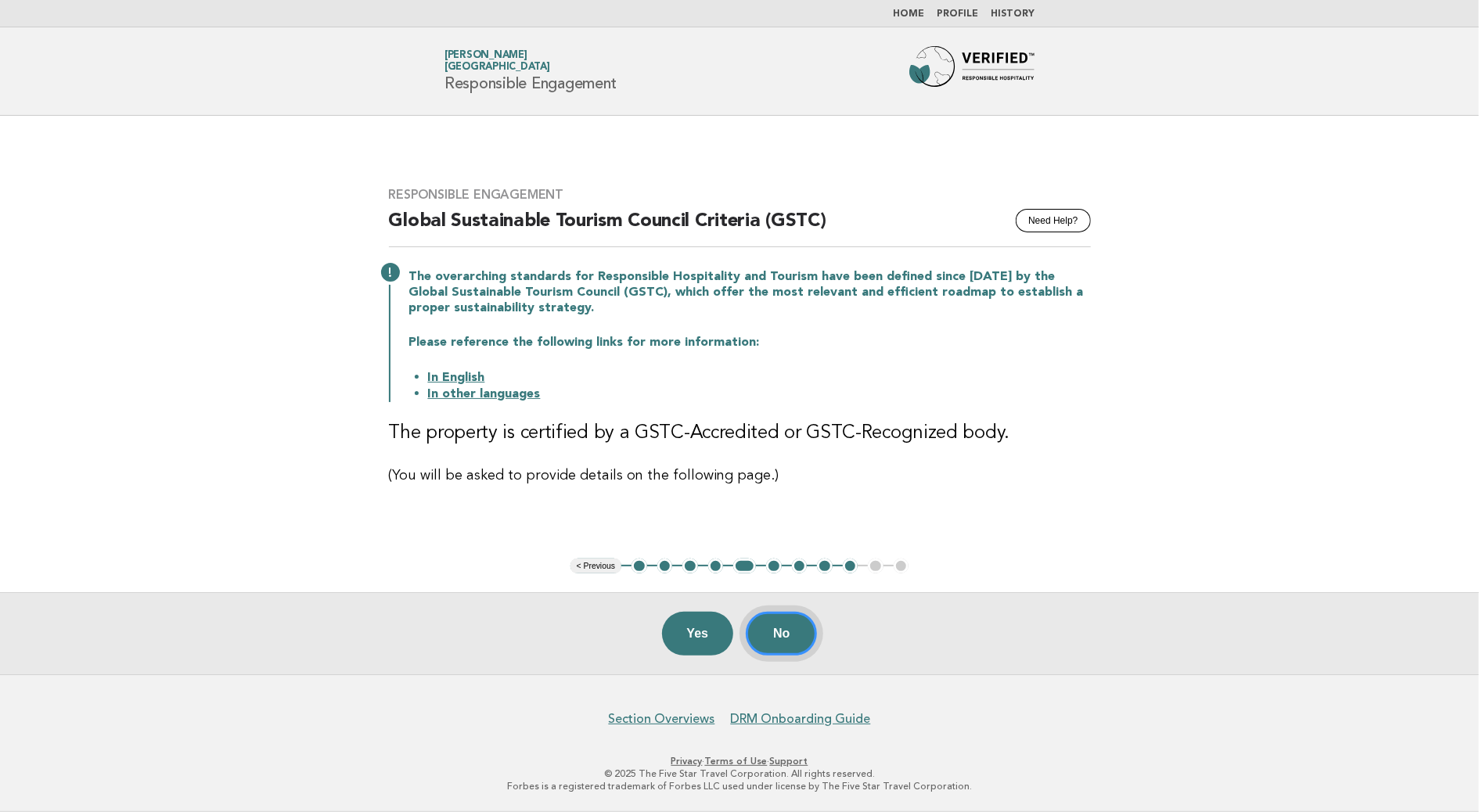
click at [779, 636] on button "No" at bounding box center [781, 633] width 71 height 44
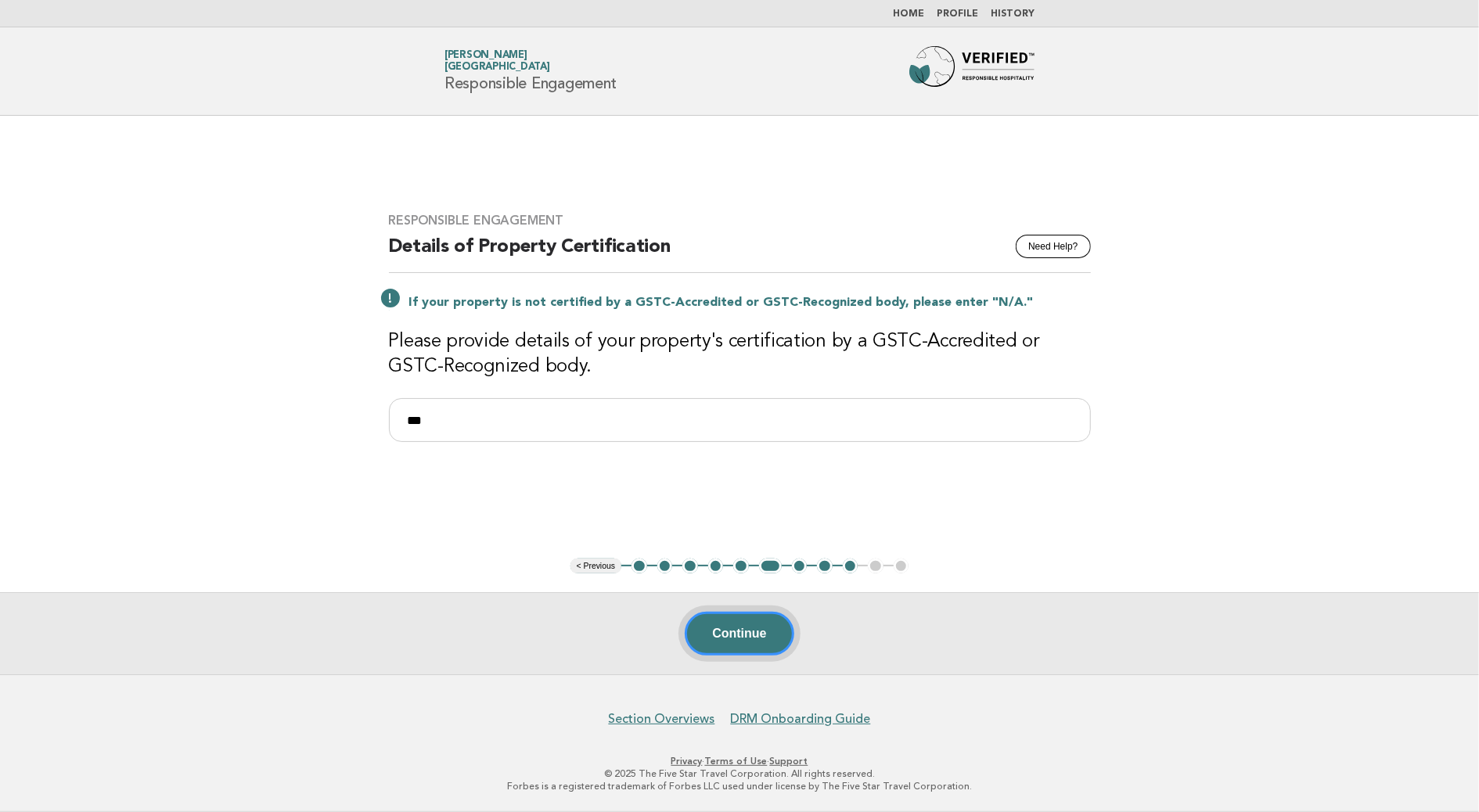
click at [732, 637] on button "Continue" at bounding box center [739, 633] width 109 height 44
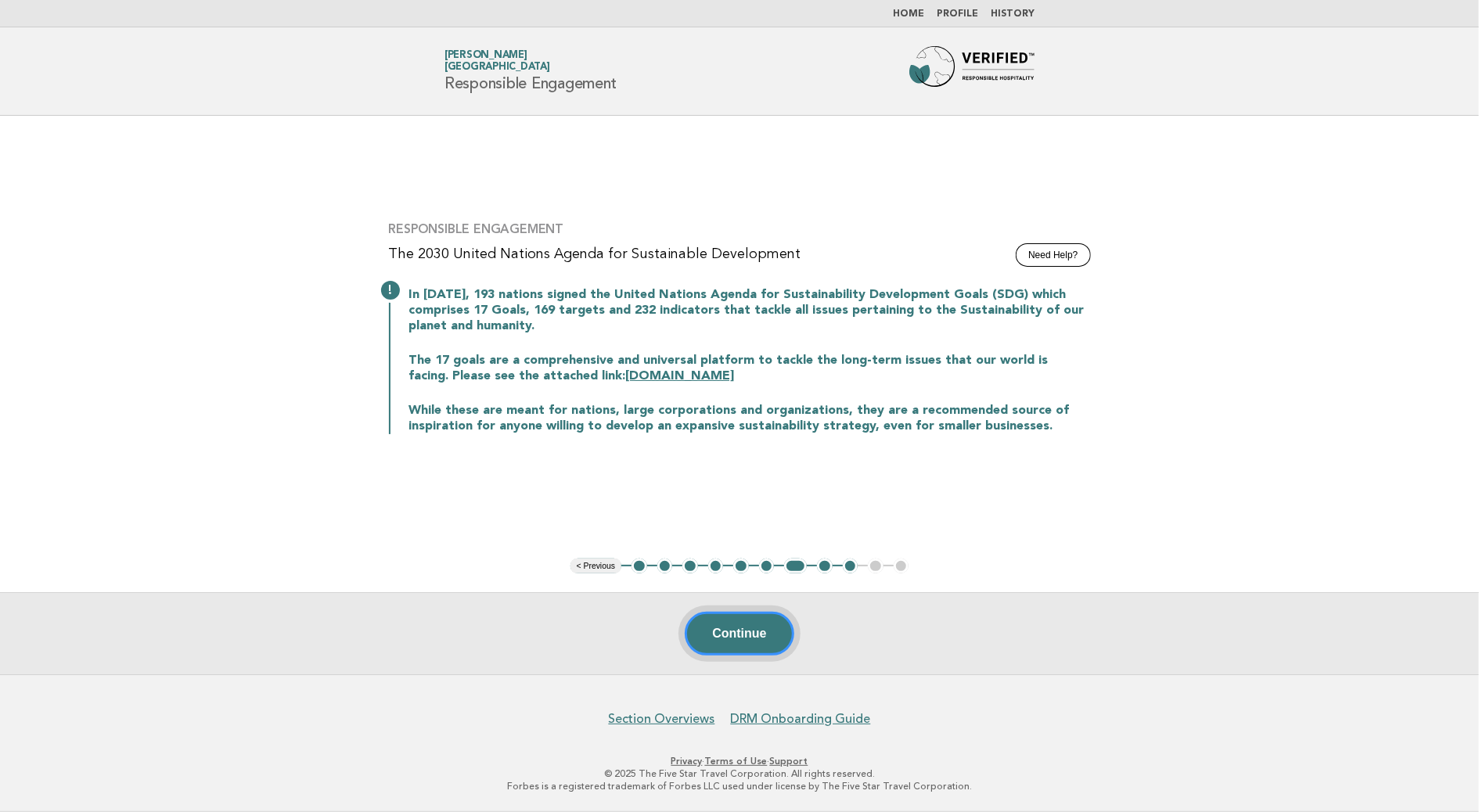
click at [737, 638] on button "Continue" at bounding box center [739, 633] width 109 height 44
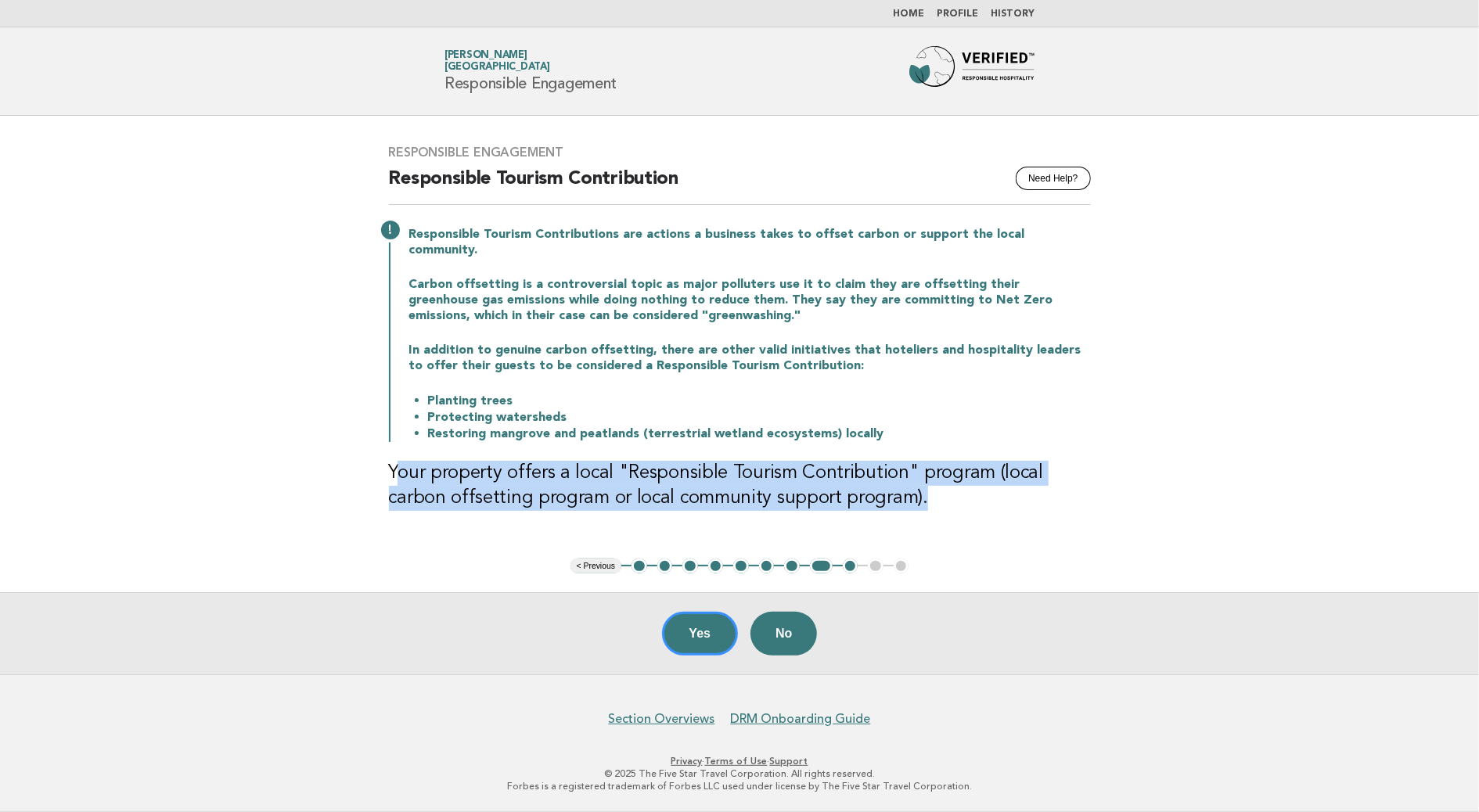
drag, startPoint x: 843, startPoint y: 497, endPoint x: 393, endPoint y: 464, distance: 451.2
click at [393, 464] on h3 "Your property offers a local "Responsible Tourism Contribution" program (local …" at bounding box center [740, 486] width 702 height 50
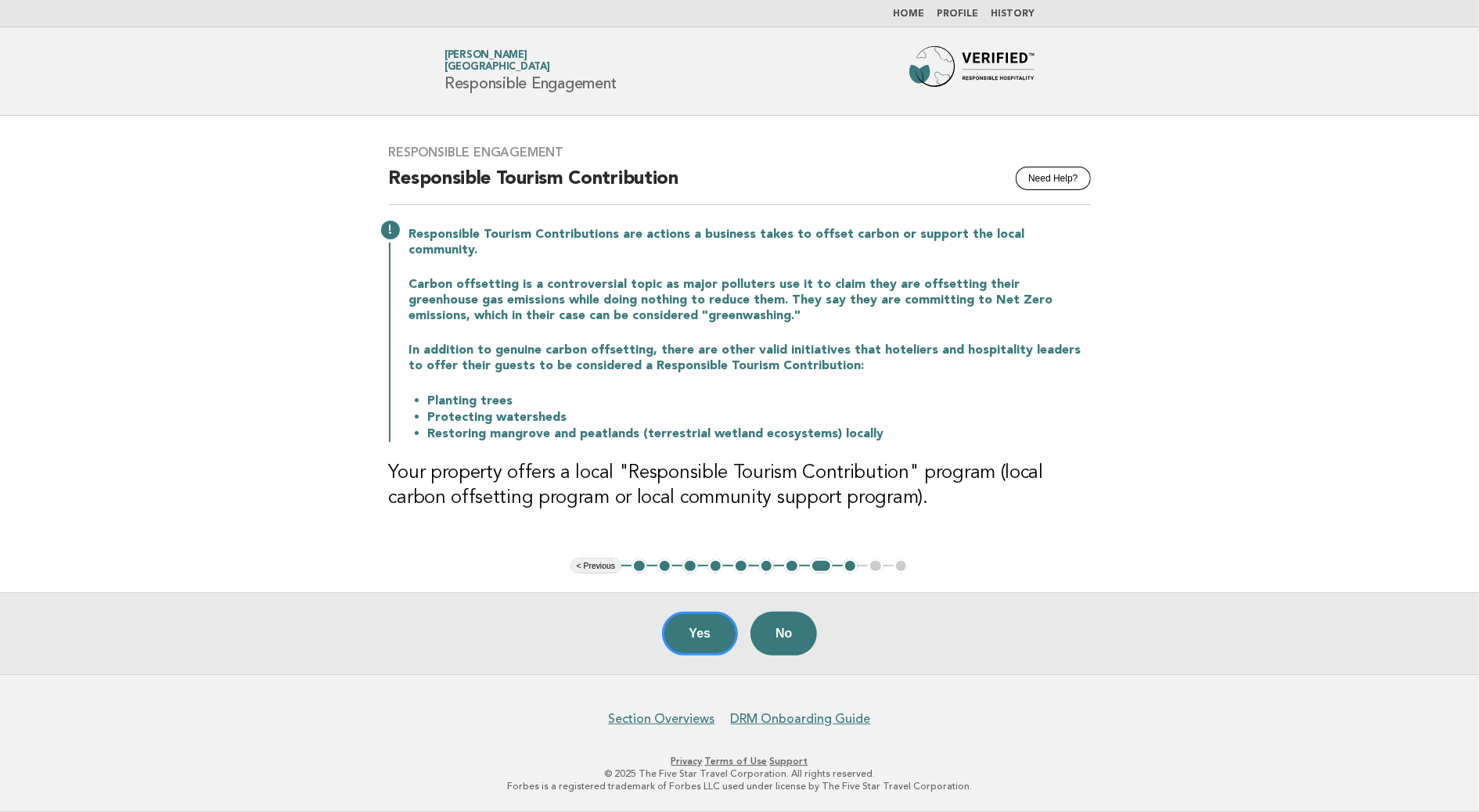
drag, startPoint x: 393, startPoint y: 464, endPoint x: 384, endPoint y: 474, distance: 13.5
click at [384, 474] on div "Responsible Engagement Need Help? Responsible Tourism Contribution Responsible …" at bounding box center [740, 337] width 740 height 422
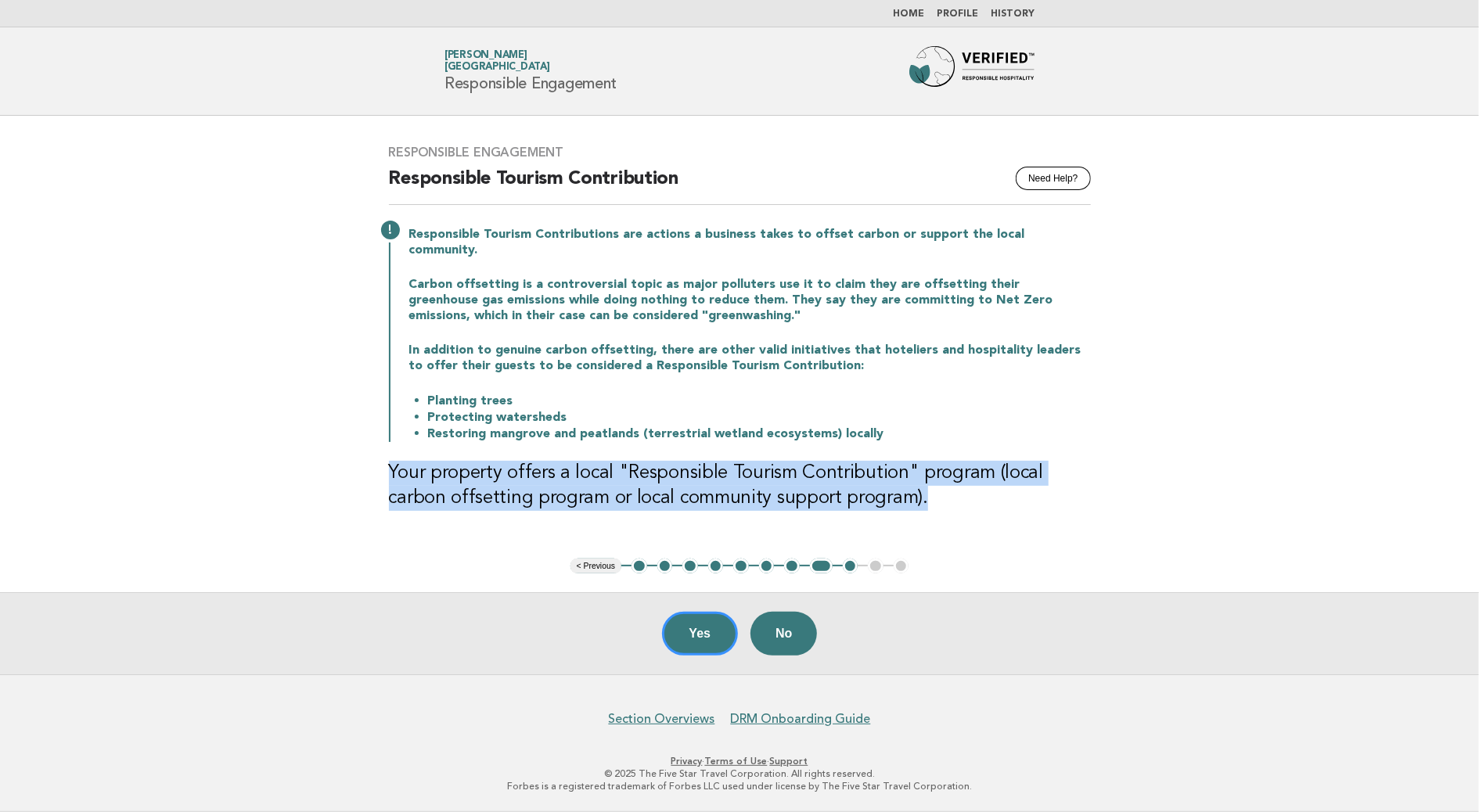
drag, startPoint x: 861, startPoint y: 485, endPoint x: 365, endPoint y: 450, distance: 497.2
click at [365, 450] on main "Responsible Engagement Need Help? Responsible Tourism Contribution Responsible …" at bounding box center [739, 395] width 1479 height 558
drag, startPoint x: 365, startPoint y: 450, endPoint x: 461, endPoint y: 462, distance: 96.7
copy h3 "Your property offers a local "Responsible Tourism Contribution" program (local …"
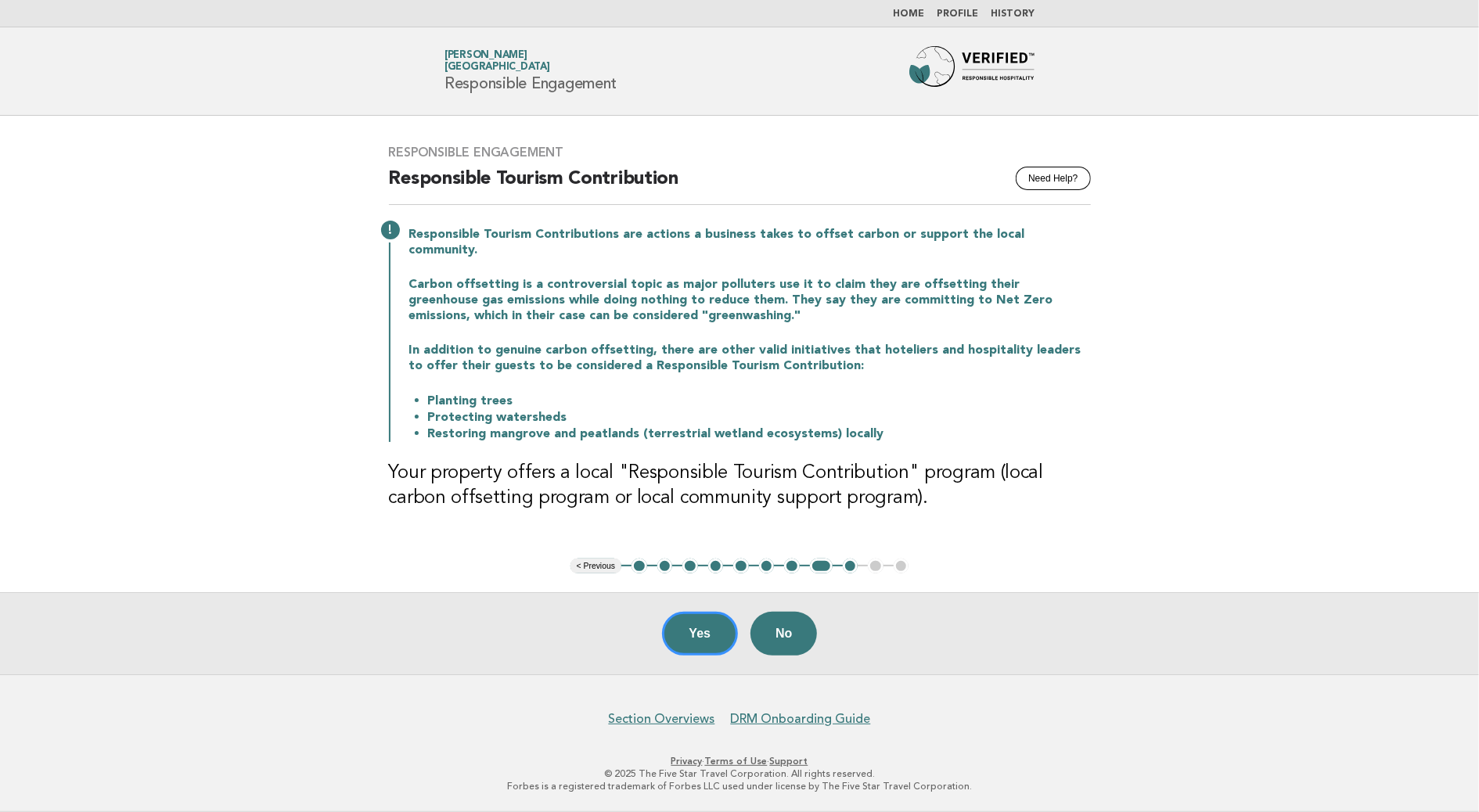
click at [492, 184] on h2 "Responsible Tourism Contribution" at bounding box center [740, 186] width 702 height 39
copy div "Responsible Tourism Contribution"
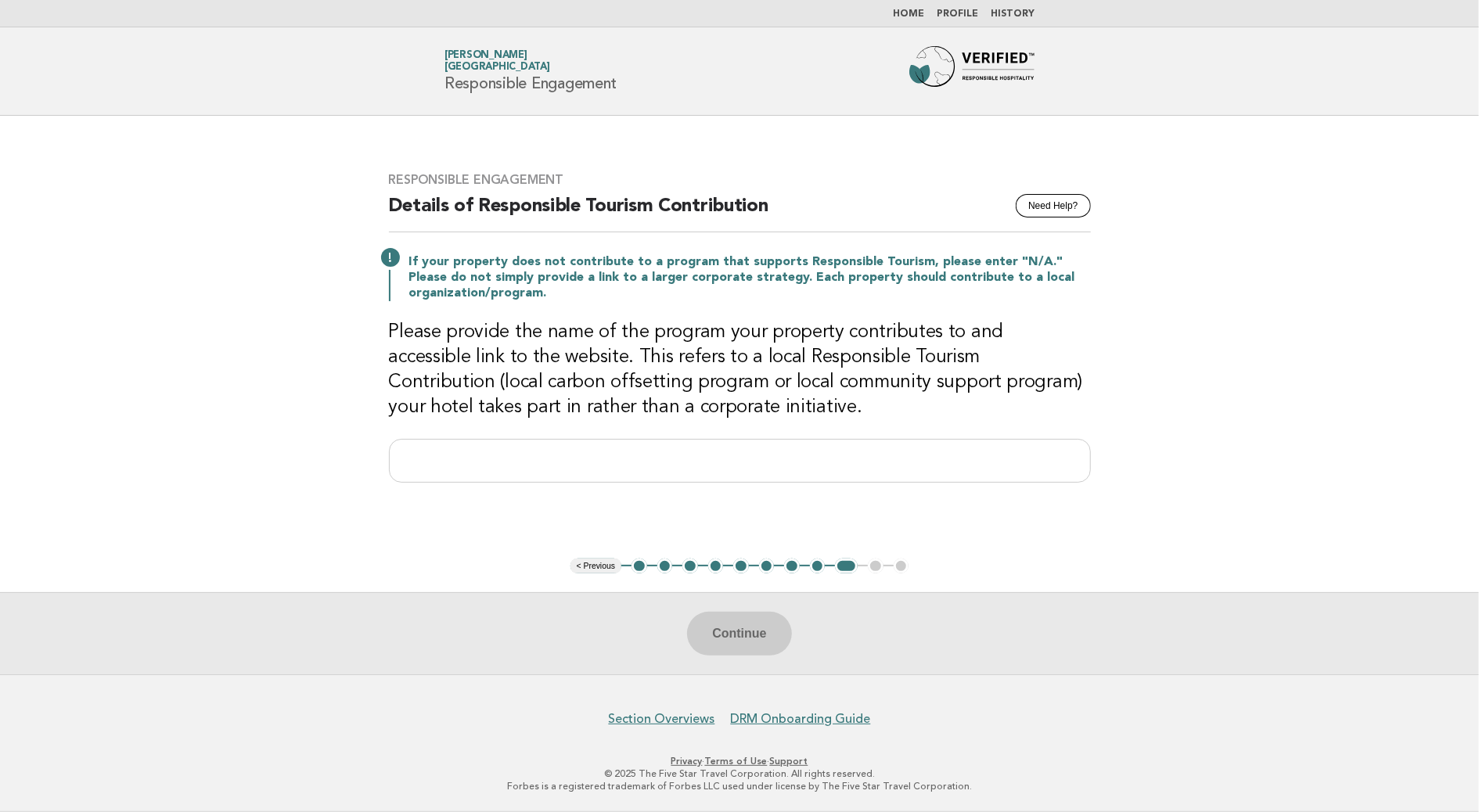
click at [821, 567] on button "8" at bounding box center [817, 566] width 15 height 15
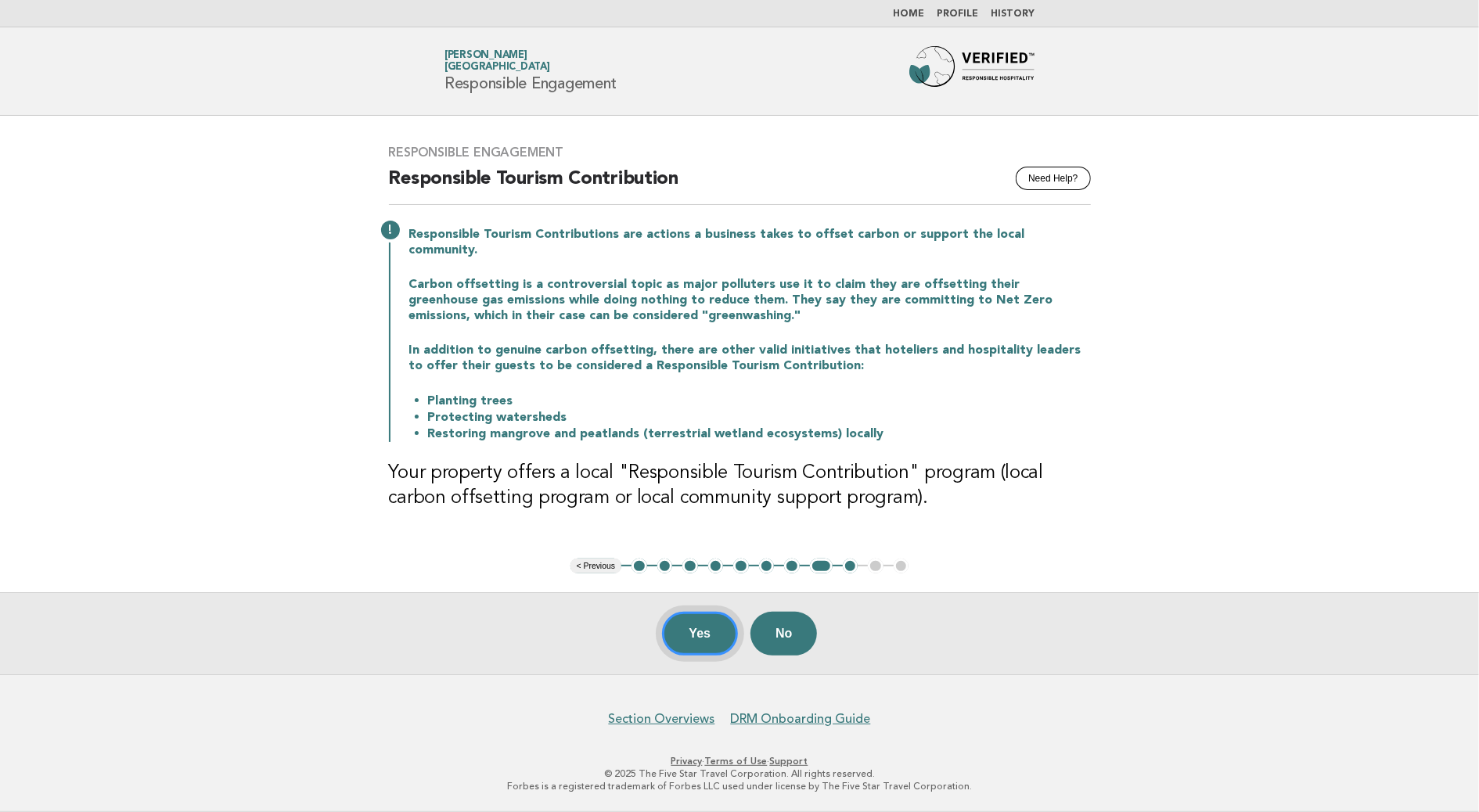
click at [693, 638] on button "Yes" at bounding box center [700, 633] width 77 height 44
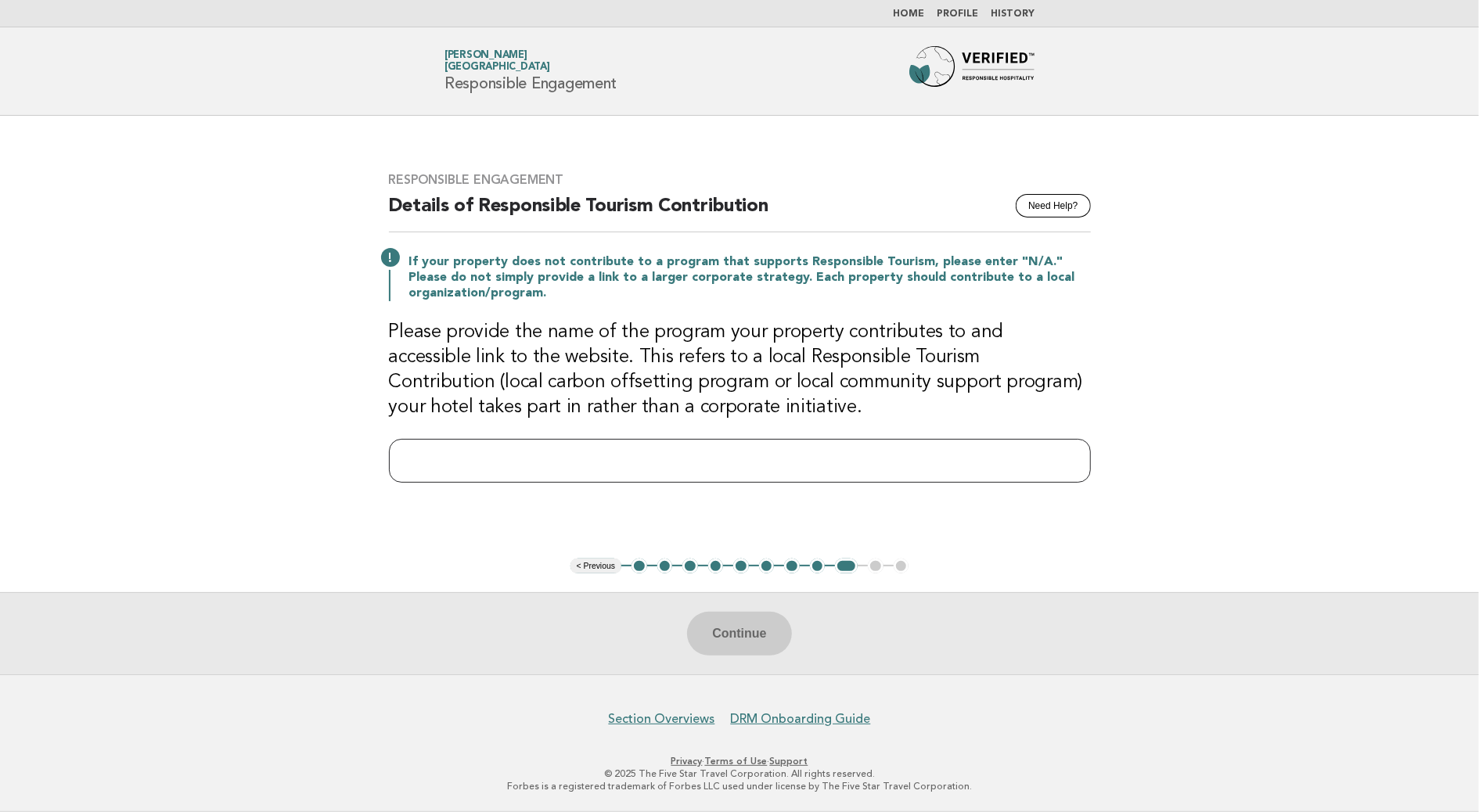
click at [491, 454] on input "text" at bounding box center [740, 461] width 702 height 44
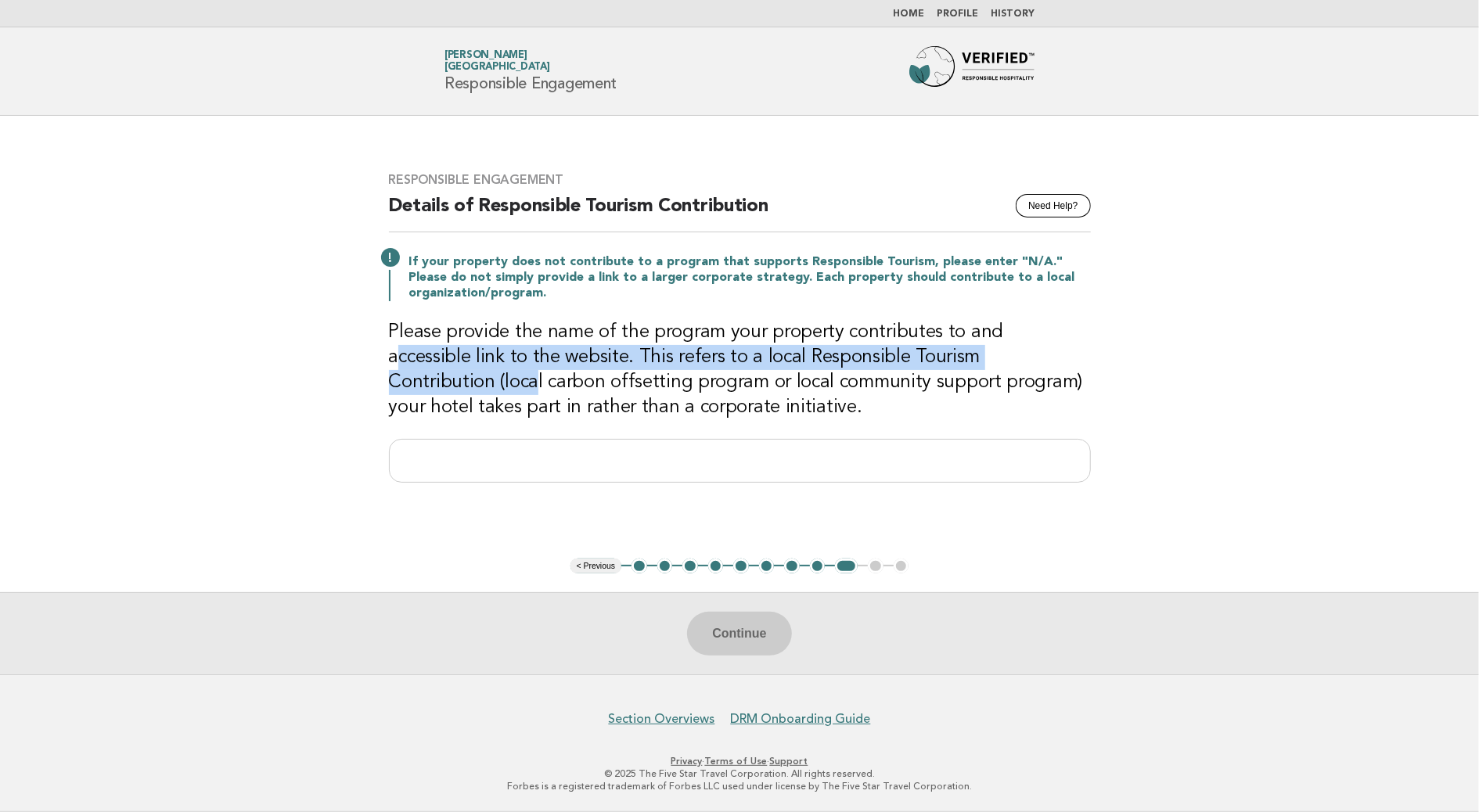
drag, startPoint x: 999, startPoint y: 345, endPoint x: 1028, endPoint y: 364, distance: 34.7
click at [1028, 364] on h3 "Please provide the name of the program your property contributes to and accessi…" at bounding box center [740, 370] width 702 height 100
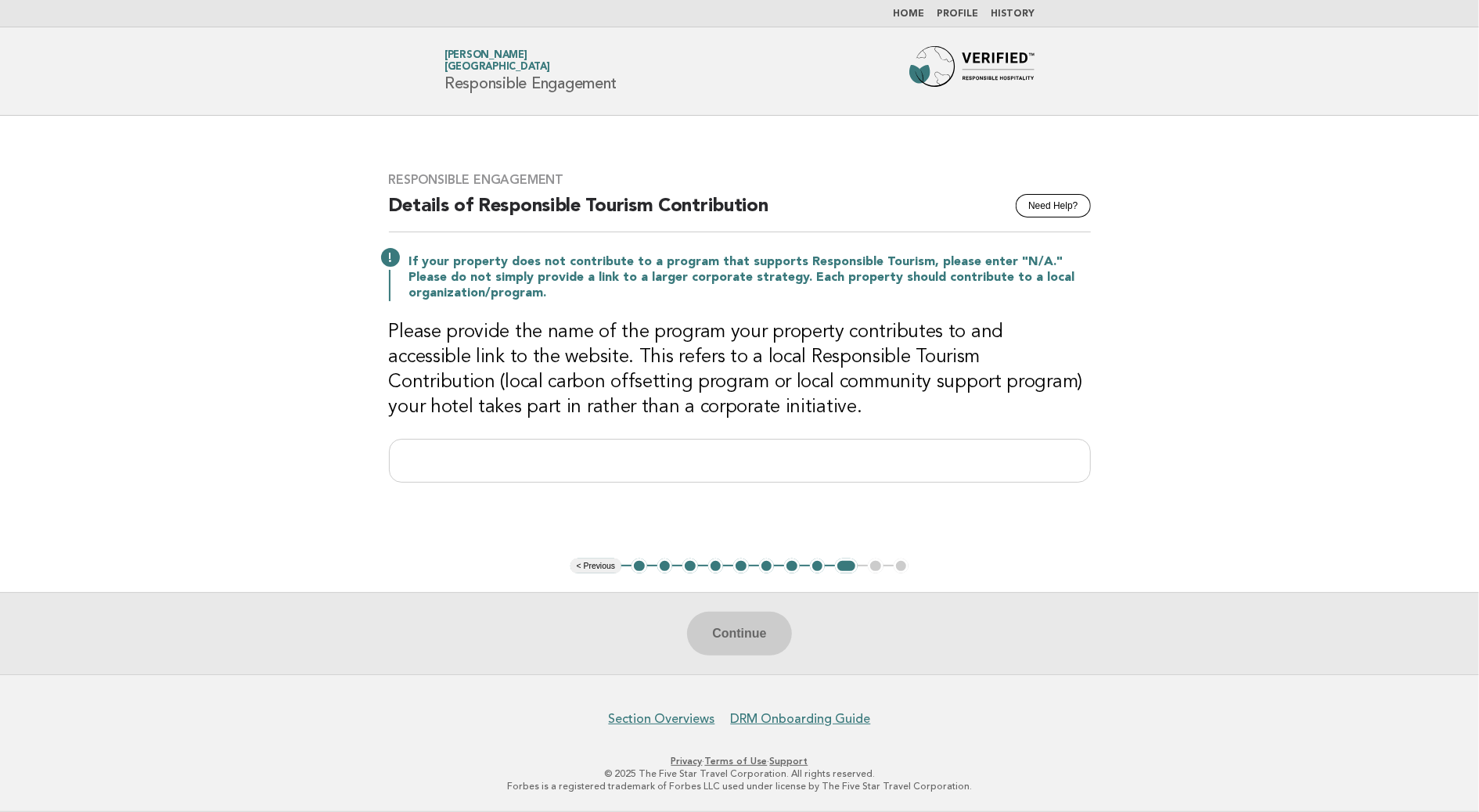
drag, startPoint x: 1028, startPoint y: 364, endPoint x: 854, endPoint y: 416, distance: 181.6
click at [852, 416] on h3 "Please provide the name of the program your property contributes to and accessi…" at bounding box center [740, 370] width 702 height 100
drag, startPoint x: 999, startPoint y: 358, endPoint x: 906, endPoint y: 379, distance: 95.3
click at [906, 379] on h3 "Please provide the name of the program your property contributes to and accessi…" at bounding box center [740, 370] width 702 height 100
copy h3 "local carbon offsetting program or local community support program"
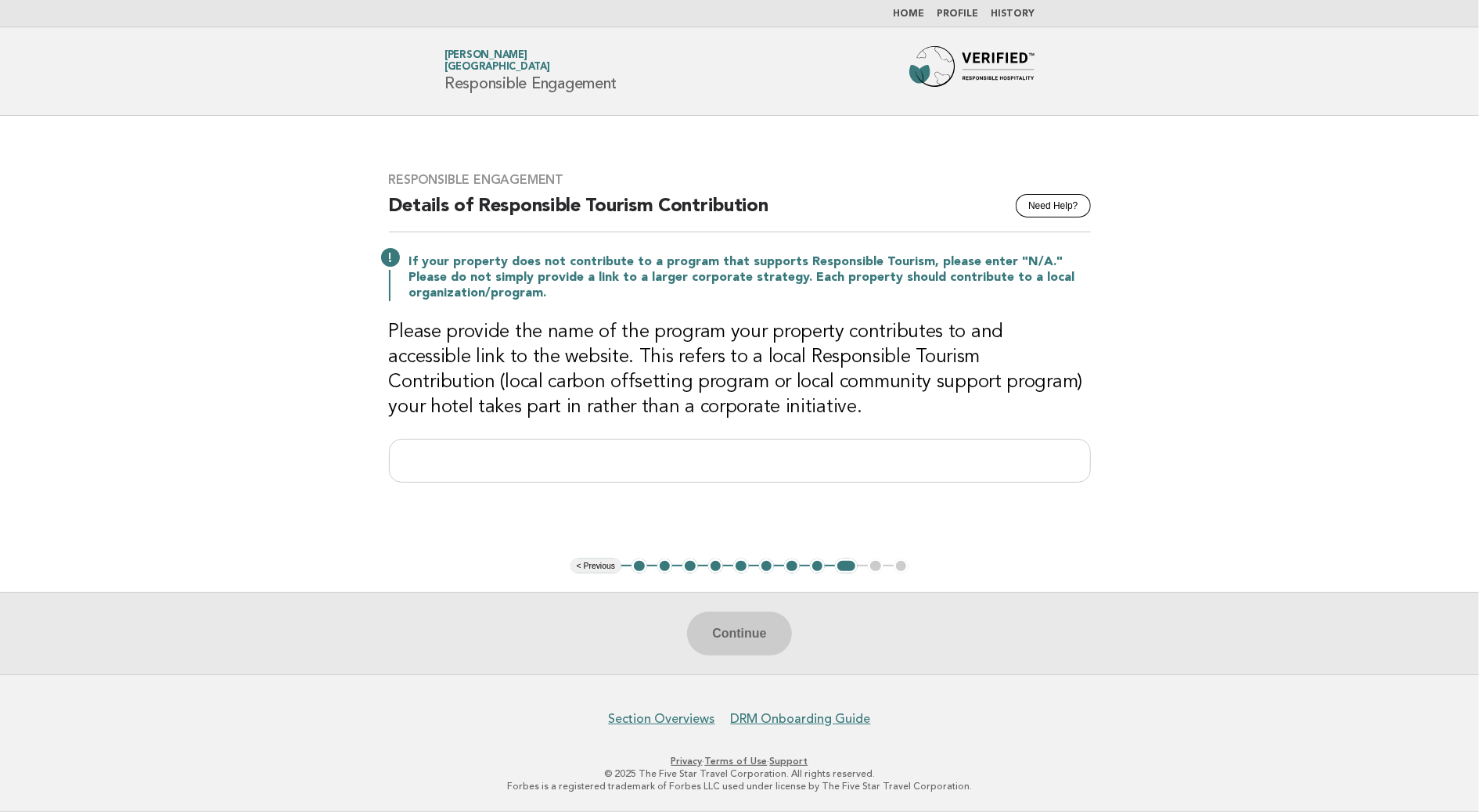
click at [406, 406] on h3 "Please provide the name of the program your property contributes to and accessi…" at bounding box center [740, 370] width 702 height 100
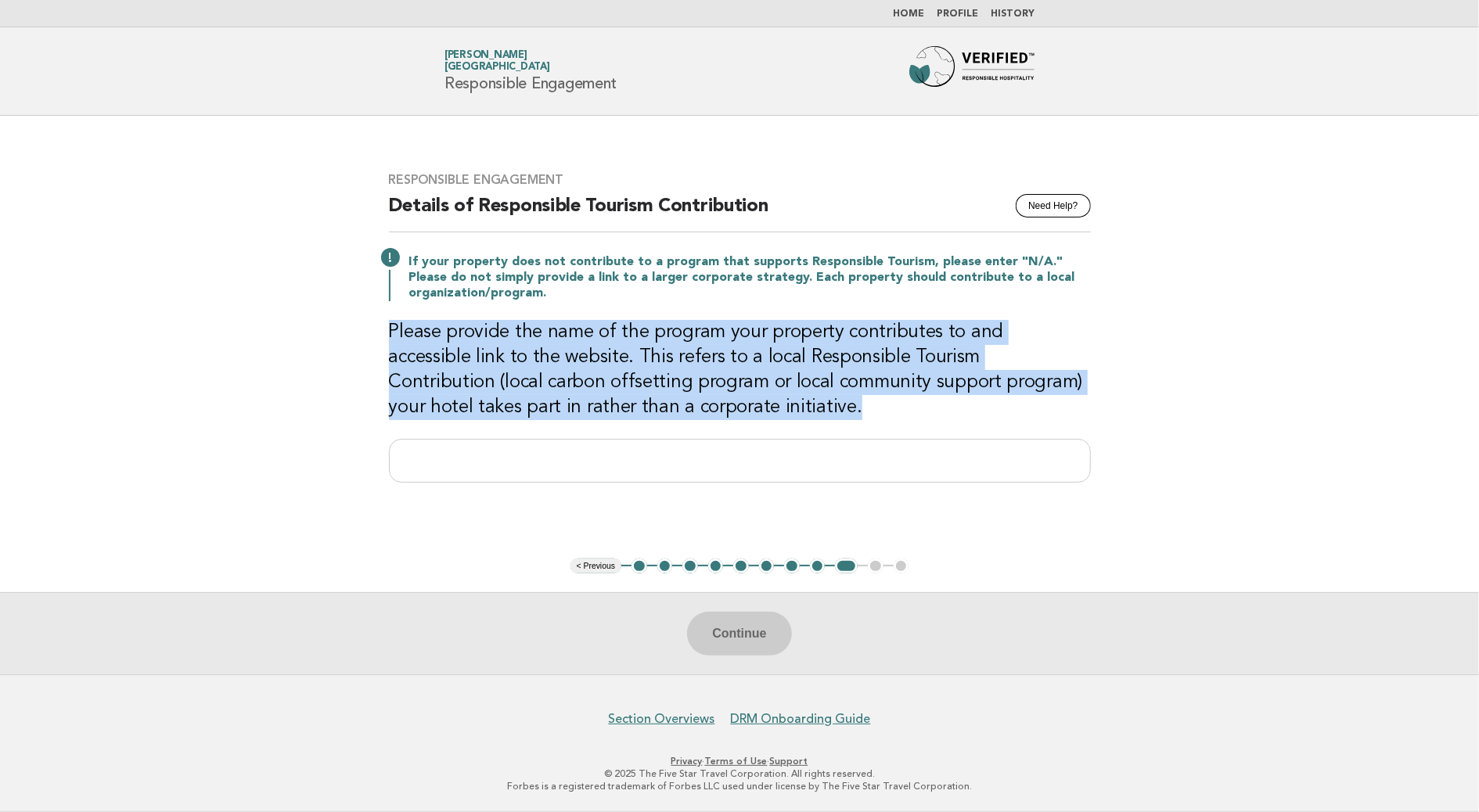
drag, startPoint x: 639, startPoint y: 396, endPoint x: 380, endPoint y: 330, distance: 267.3
click at [380, 330] on div "Responsible Engagement Need Help? Details of Responsible Tourism Contribution I…" at bounding box center [740, 336] width 740 height 367
drag, startPoint x: 380, startPoint y: 330, endPoint x: 481, endPoint y: 342, distance: 101.7
copy h3 "Please provide the name of the program your property contributes to and accessi…"
click at [348, 354] on main "Responsible Engagement Need Help? Details of Responsible Tourism Contribution I…" at bounding box center [739, 395] width 1479 height 558
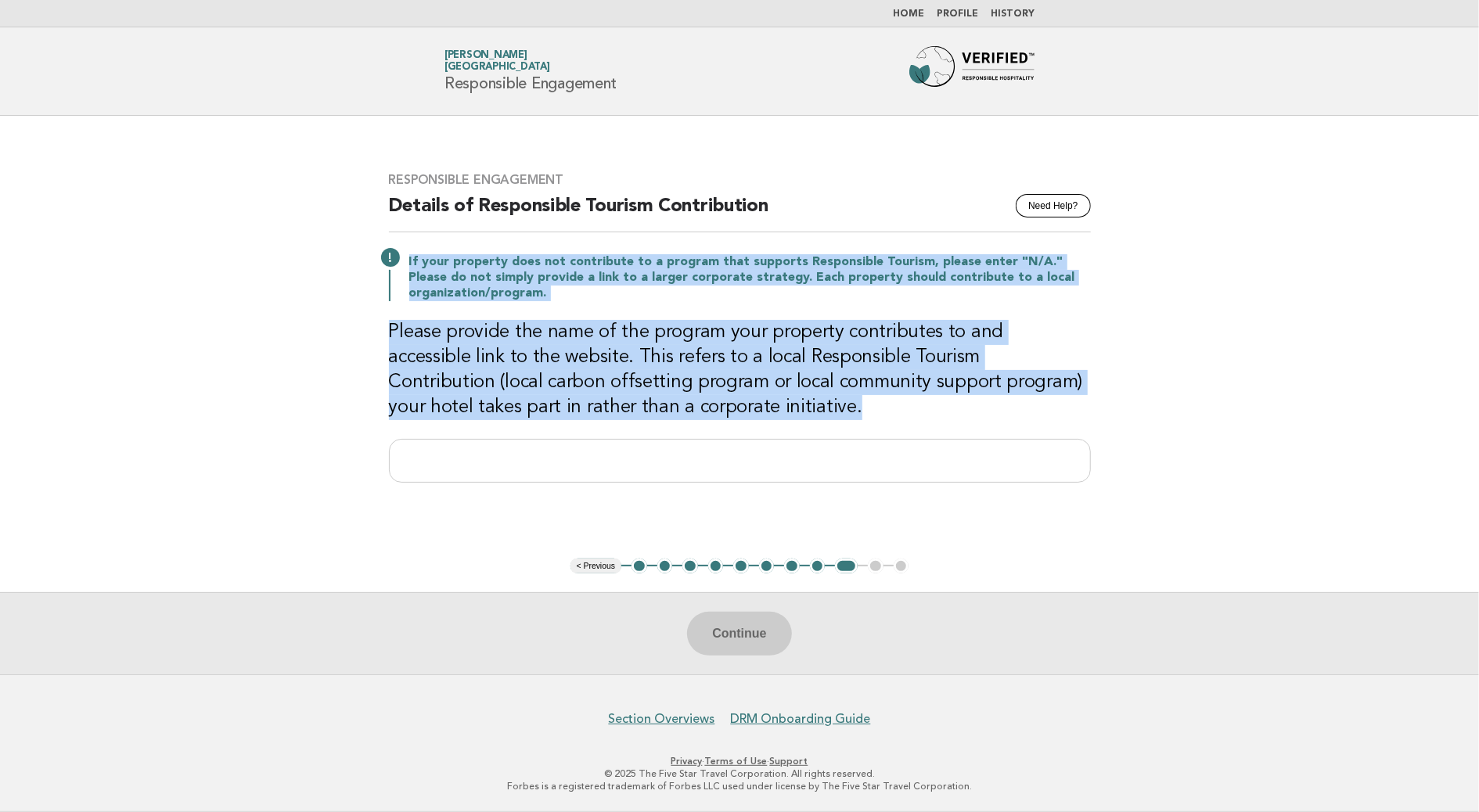
drag, startPoint x: 517, startPoint y: 400, endPoint x: 395, endPoint y: 259, distance: 186.5
click at [395, 259] on div "Responsible Engagement Need Help? Details of Responsible Tourism Contribution I…" at bounding box center [740, 336] width 740 height 367
drag, startPoint x: 395, startPoint y: 259, endPoint x: 456, endPoint y: 279, distance: 64.2
copy div "If your property does not contribute to a program that supports Responsible Tou…"
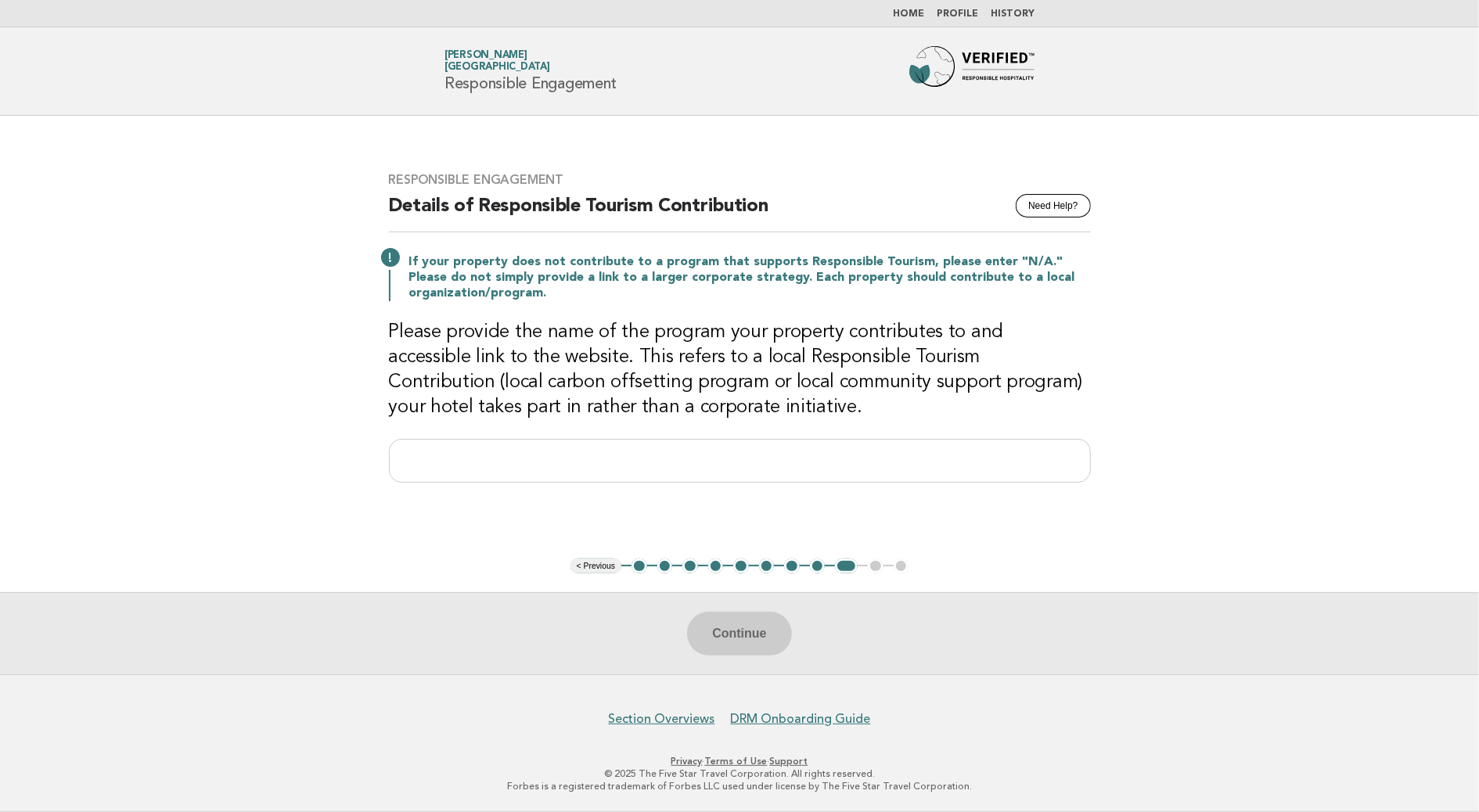
click at [134, 362] on main "Responsible Engagement Need Help? Details of Responsible Tourism Contribution I…" at bounding box center [739, 395] width 1479 height 558
click at [673, 487] on div "Responsible Engagement Need Help? Details of Responsible Tourism Contribution I…" at bounding box center [740, 336] width 740 height 367
drag, startPoint x: 456, startPoint y: 448, endPoint x: 443, endPoint y: 461, distance: 18.4
click at [455, 448] on input "text" at bounding box center [740, 461] width 702 height 44
paste input "**********"
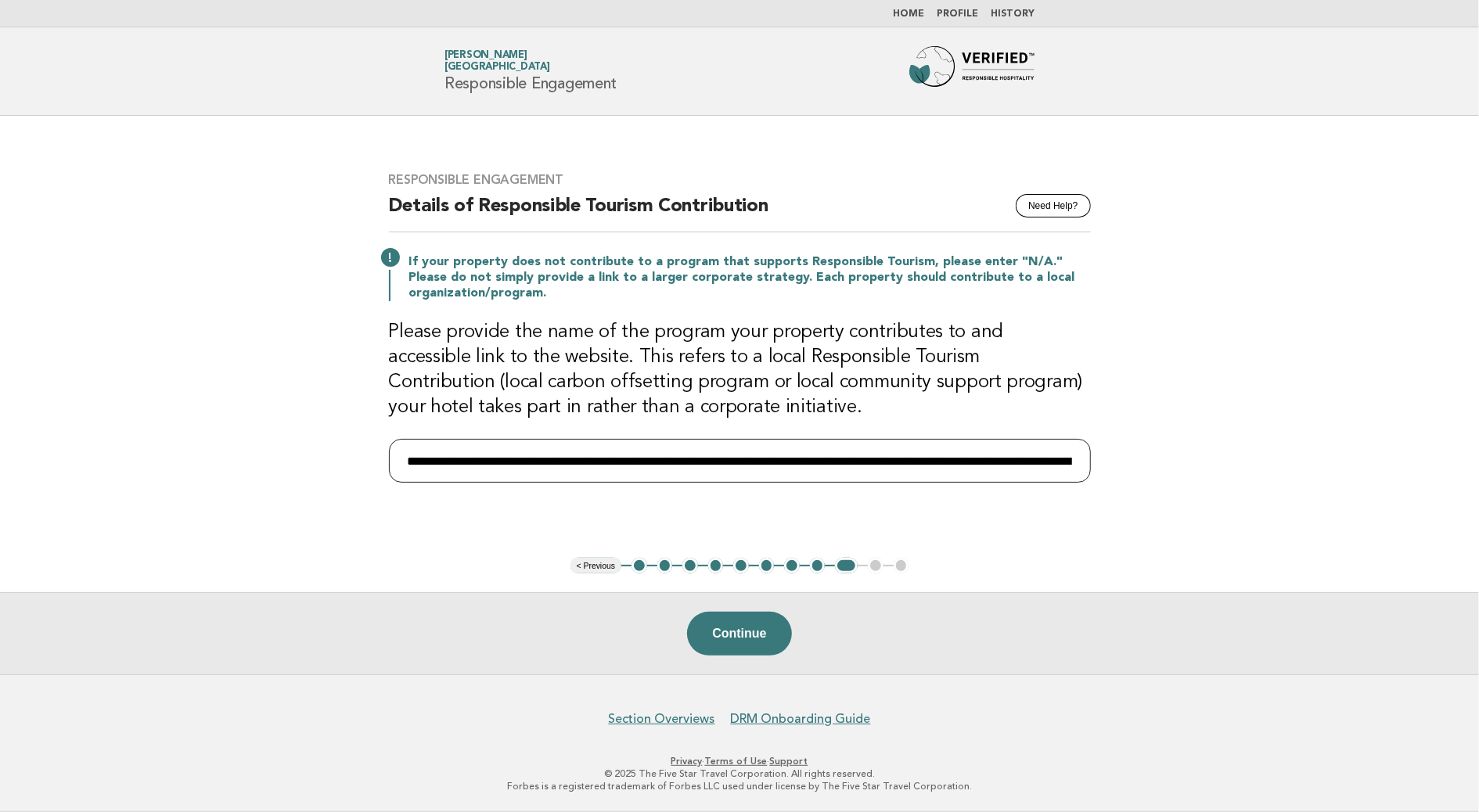
click at [1053, 465] on input "**********" at bounding box center [740, 461] width 702 height 44
paste input "**********"
click at [700, 463] on input "**********" at bounding box center [740, 461] width 702 height 44
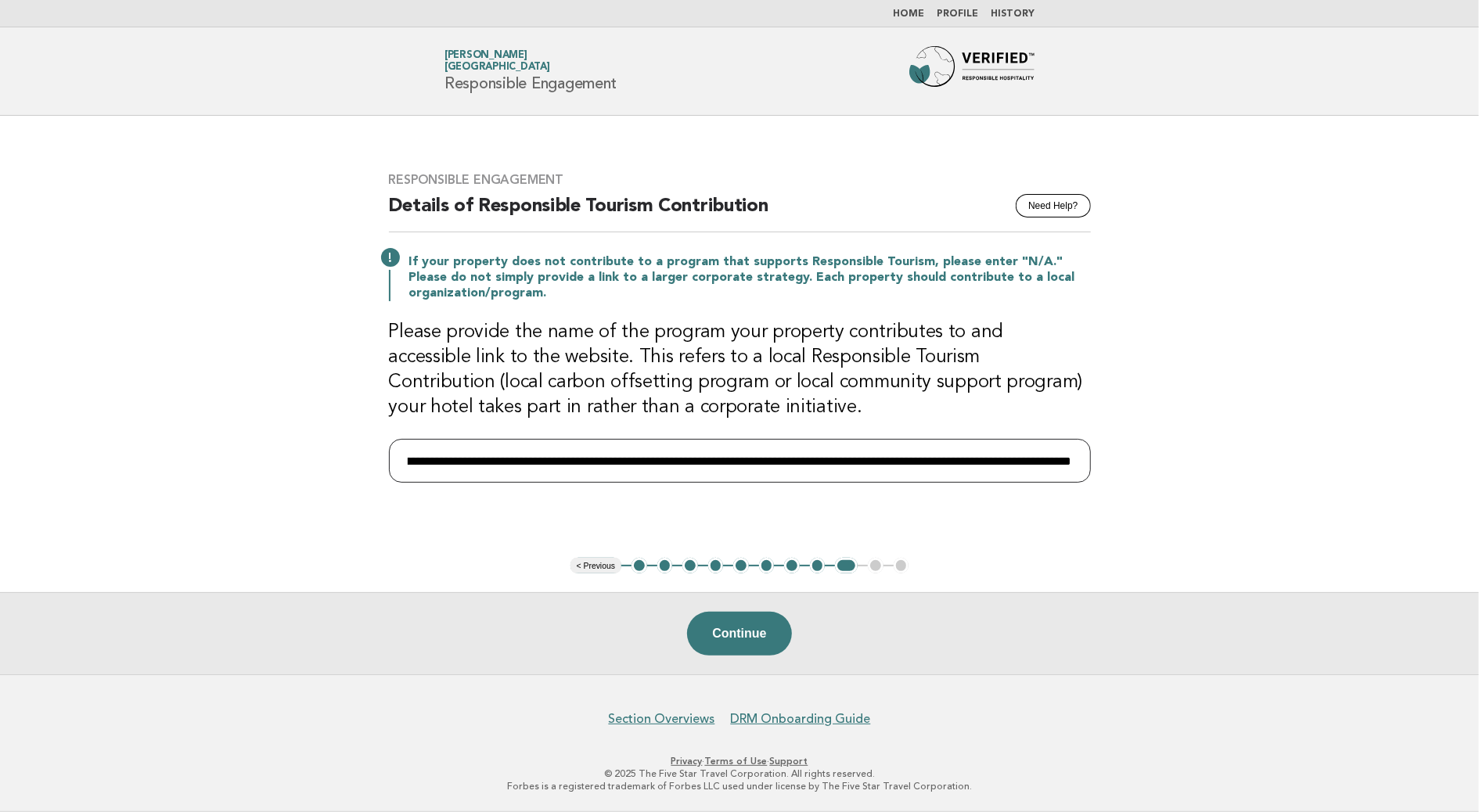
click at [700, 463] on input "**********" at bounding box center [740, 461] width 702 height 44
type input "**********"
click at [816, 566] on button "8" at bounding box center [817, 565] width 15 height 15
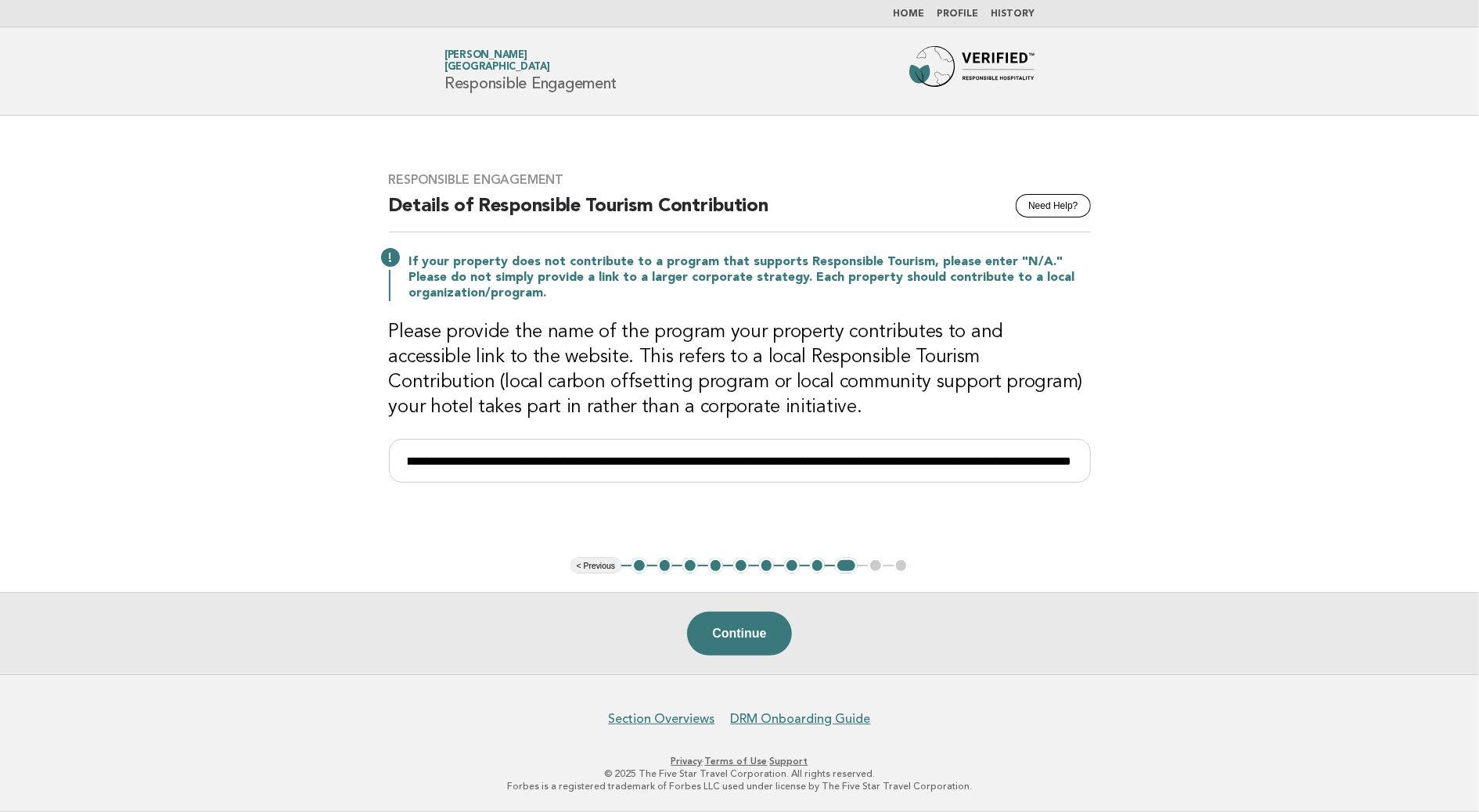
scroll to position [0, 0]
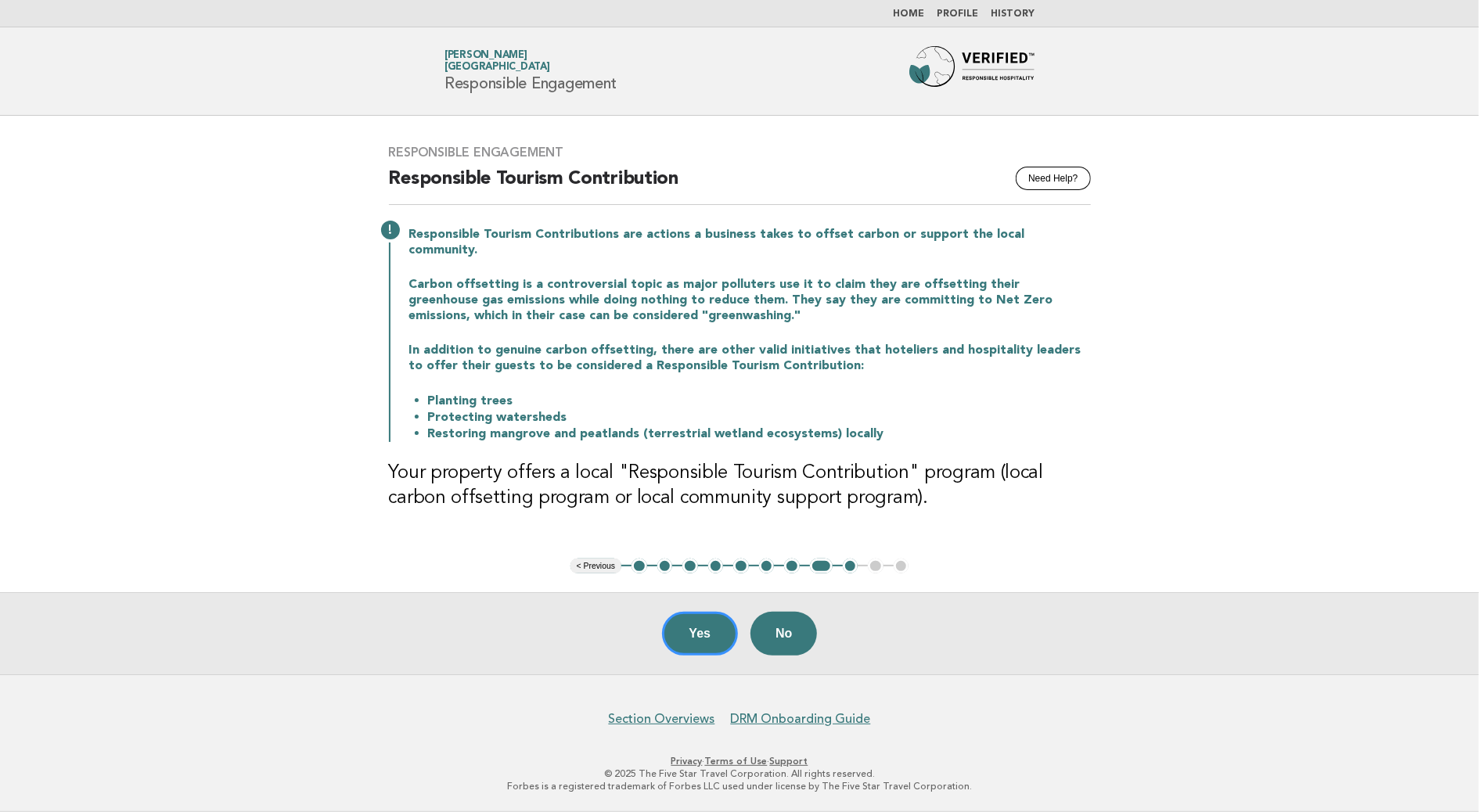
click at [848, 568] on button "9" at bounding box center [850, 566] width 15 height 15
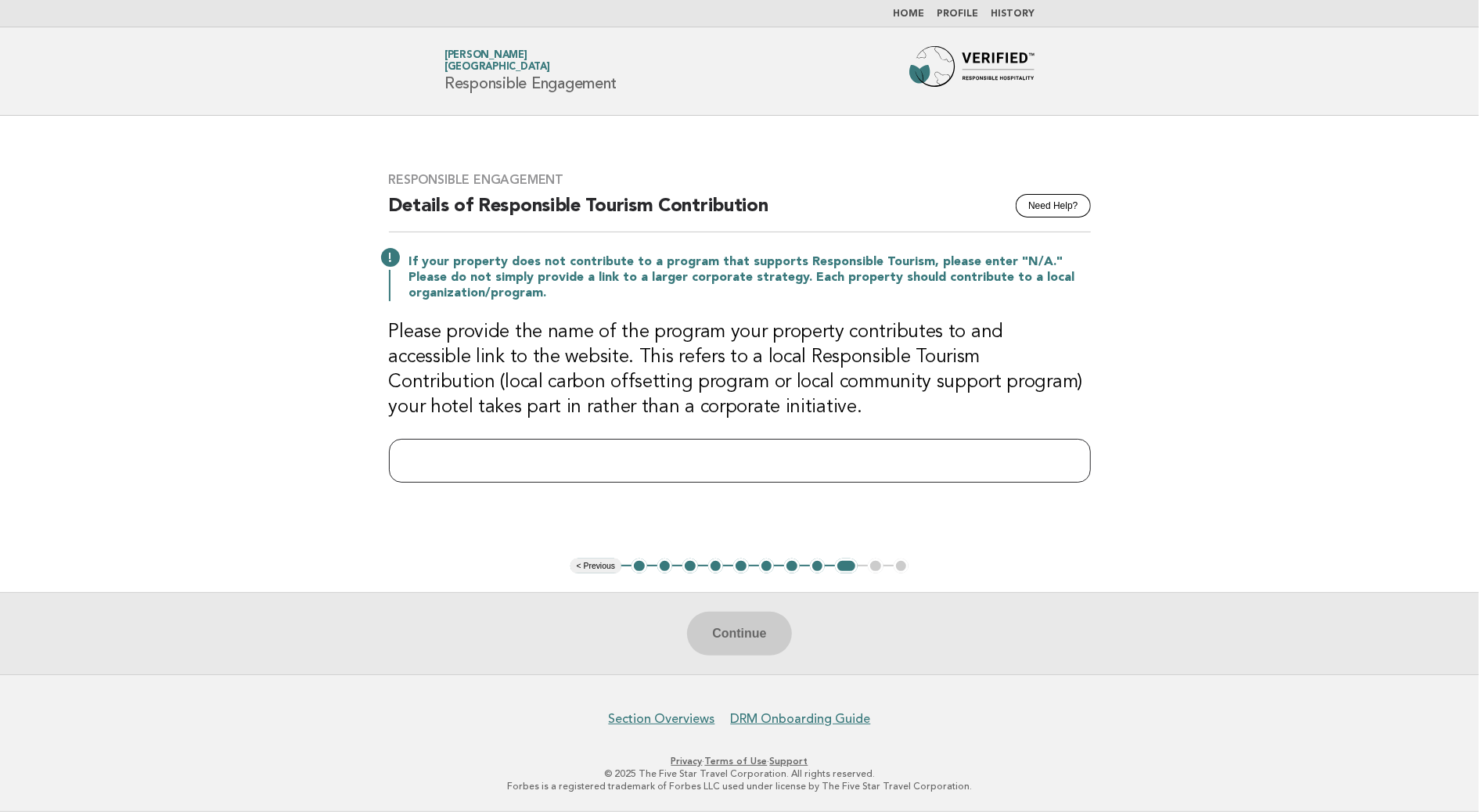
drag, startPoint x: 620, startPoint y: 452, endPoint x: 609, endPoint y: 466, distance: 17.8
click at [617, 456] on input "text" at bounding box center [740, 461] width 702 height 44
paste input "**********"
type input "**********"
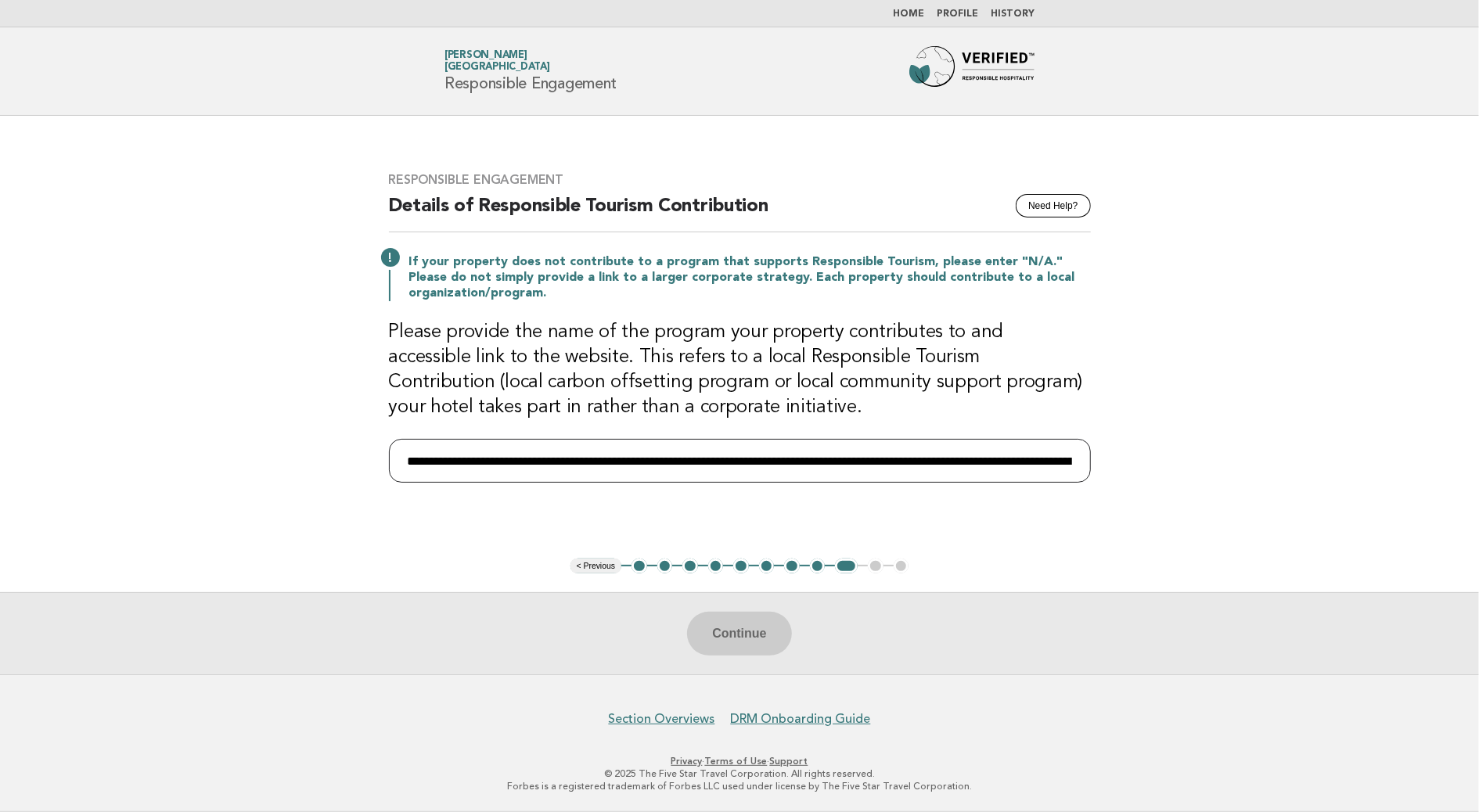
scroll to position [0, 1069]
drag, startPoint x: 658, startPoint y: 460, endPoint x: 765, endPoint y: 469, distance: 107.4
click at [658, 460] on input "**********" at bounding box center [740, 461] width 702 height 44
click at [693, 462] on input "**********" at bounding box center [740, 461] width 702 height 44
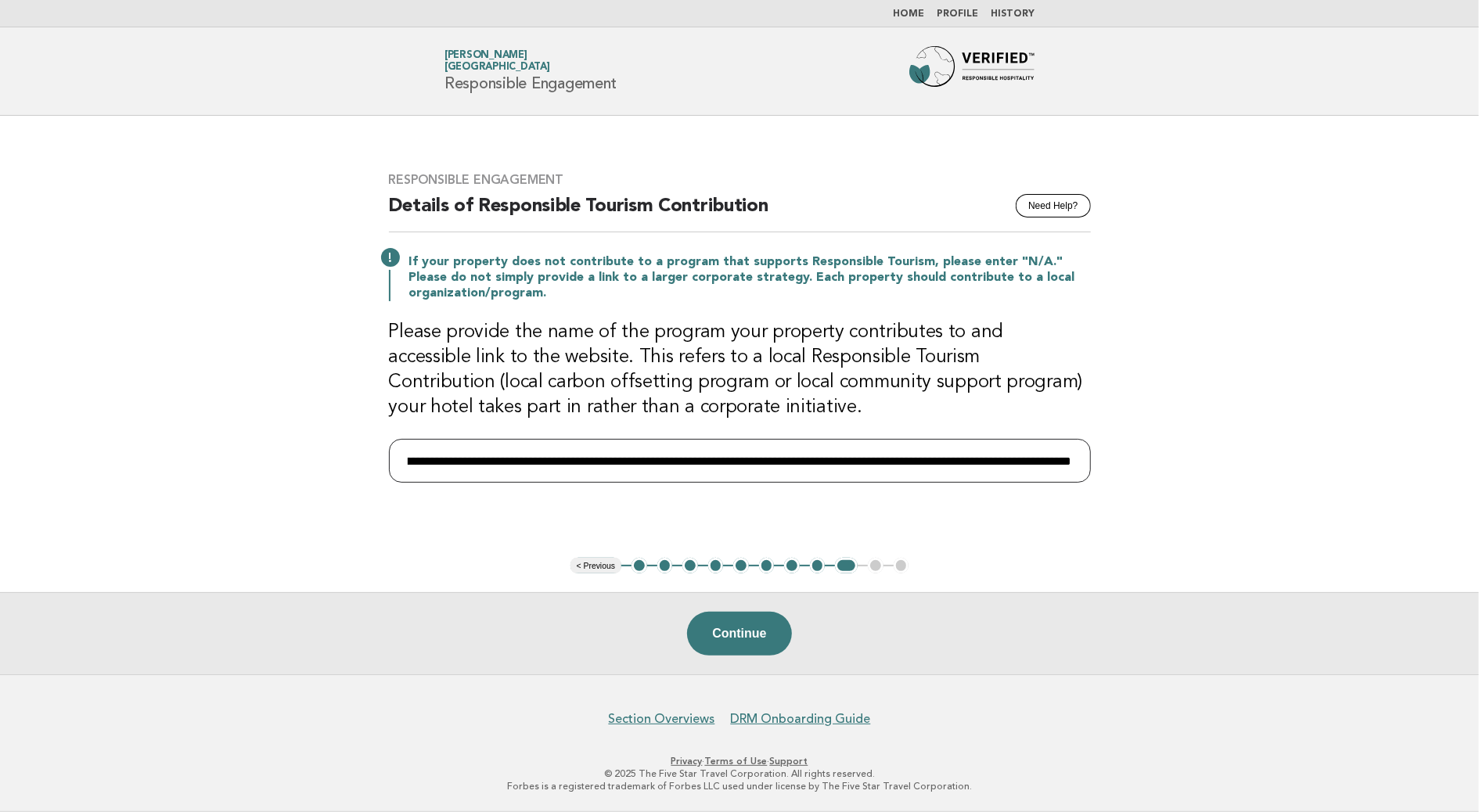
click at [693, 462] on input "**********" at bounding box center [740, 461] width 702 height 44
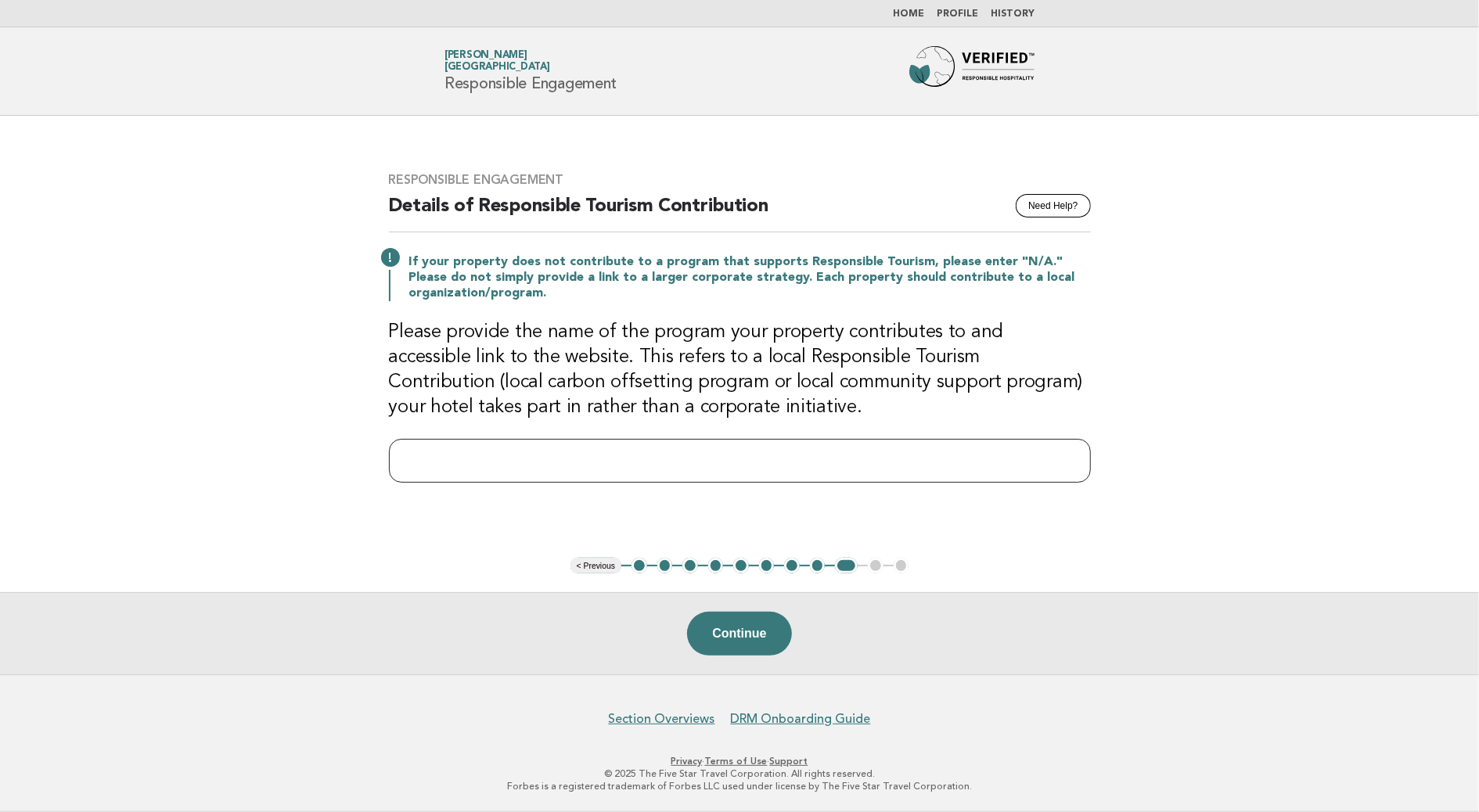
scroll to position [0, 0]
click at [480, 457] on input "text" at bounding box center [740, 461] width 702 height 44
paste input "**********"
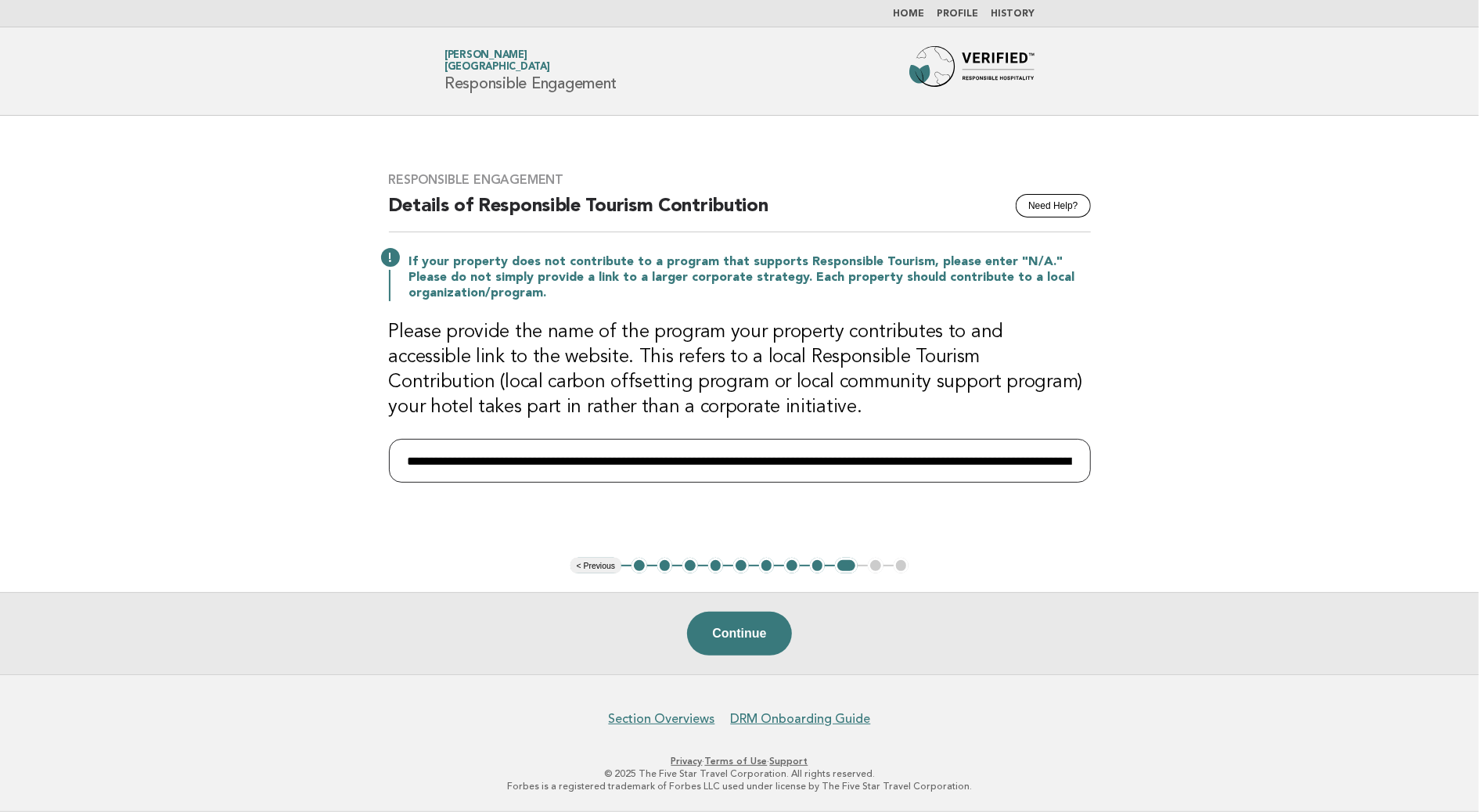
scroll to position [0, 230]
click at [1074, 455] on input "**********" at bounding box center [740, 461] width 702 height 44
click at [1077, 469] on input "**********" at bounding box center [740, 461] width 702 height 44
click at [1076, 463] on input "**********" at bounding box center [740, 461] width 702 height 44
click at [1077, 456] on input "**********" at bounding box center [740, 461] width 702 height 44
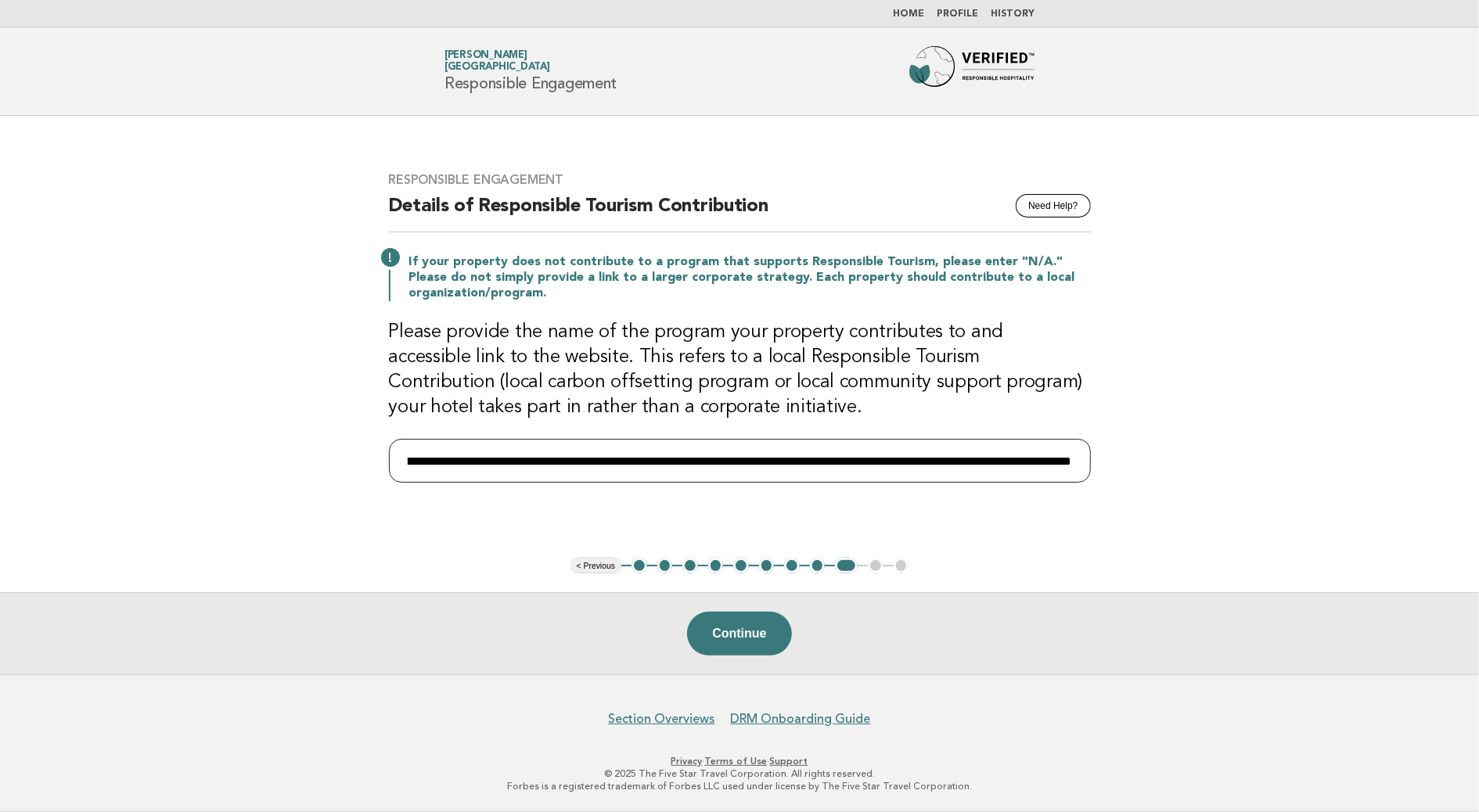
click at [1085, 450] on input "**********" at bounding box center [740, 461] width 702 height 44
click at [1085, 460] on input "**********" at bounding box center [740, 461] width 702 height 44
click at [1048, 482] on input "**********" at bounding box center [740, 461] width 702 height 44
click at [1079, 468] on input "**********" at bounding box center [740, 461] width 702 height 44
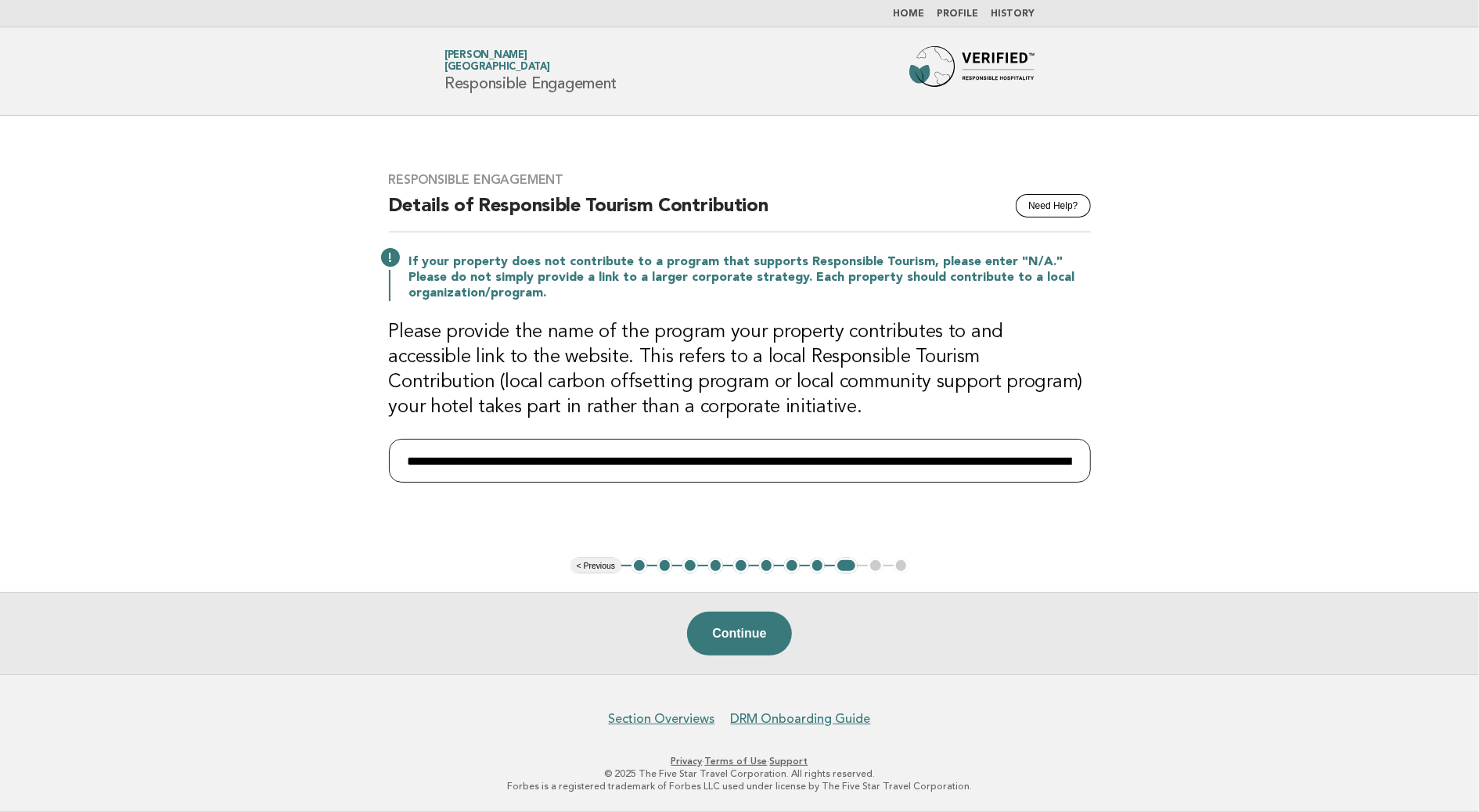
drag, startPoint x: 937, startPoint y: 473, endPoint x: 962, endPoint y: 473, distance: 25.0
click at [937, 473] on input "**********" at bounding box center [740, 461] width 702 height 44
paste input "**********"
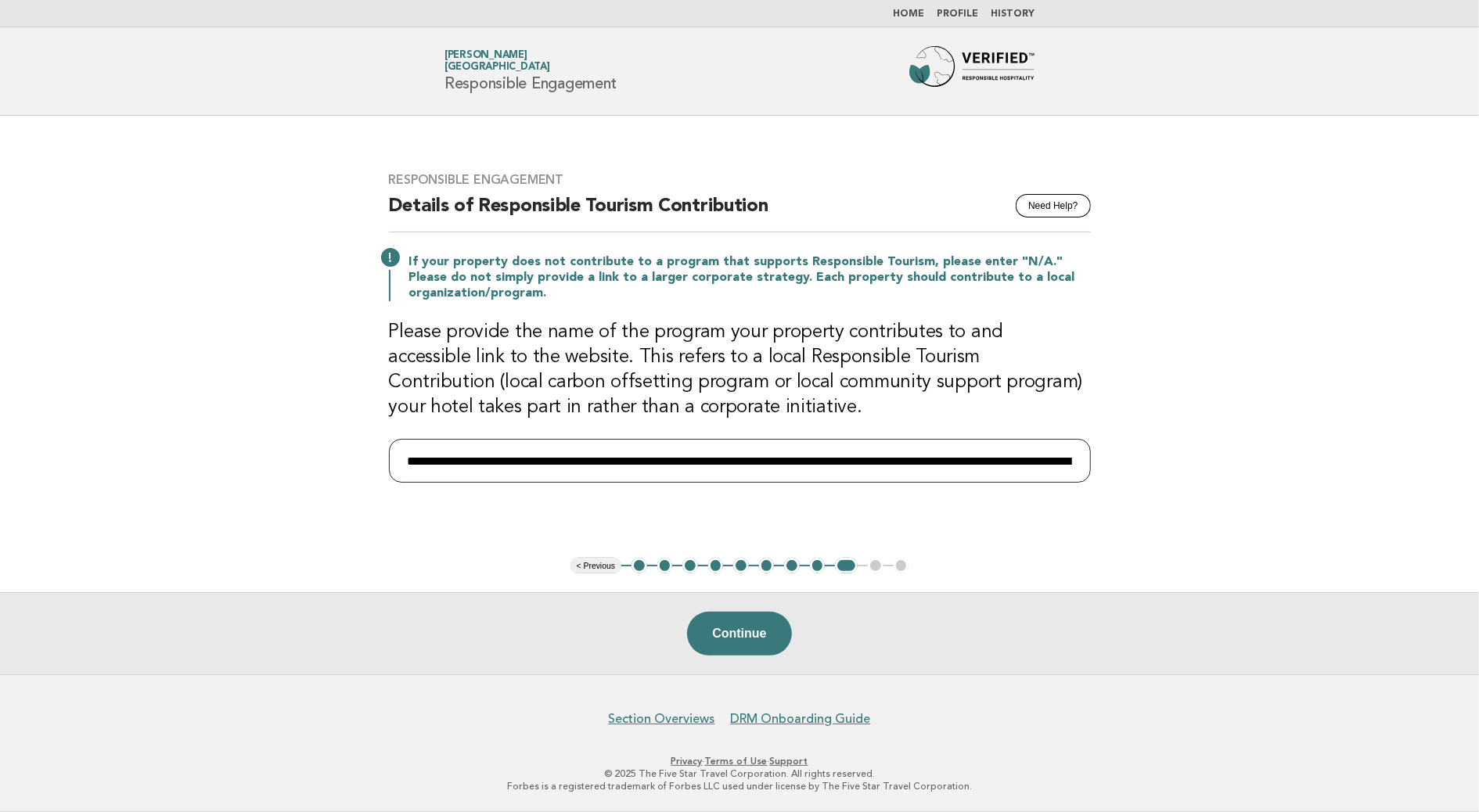
type input "**********"
click at [501, 449] on input "**********" at bounding box center [740, 461] width 702 height 44
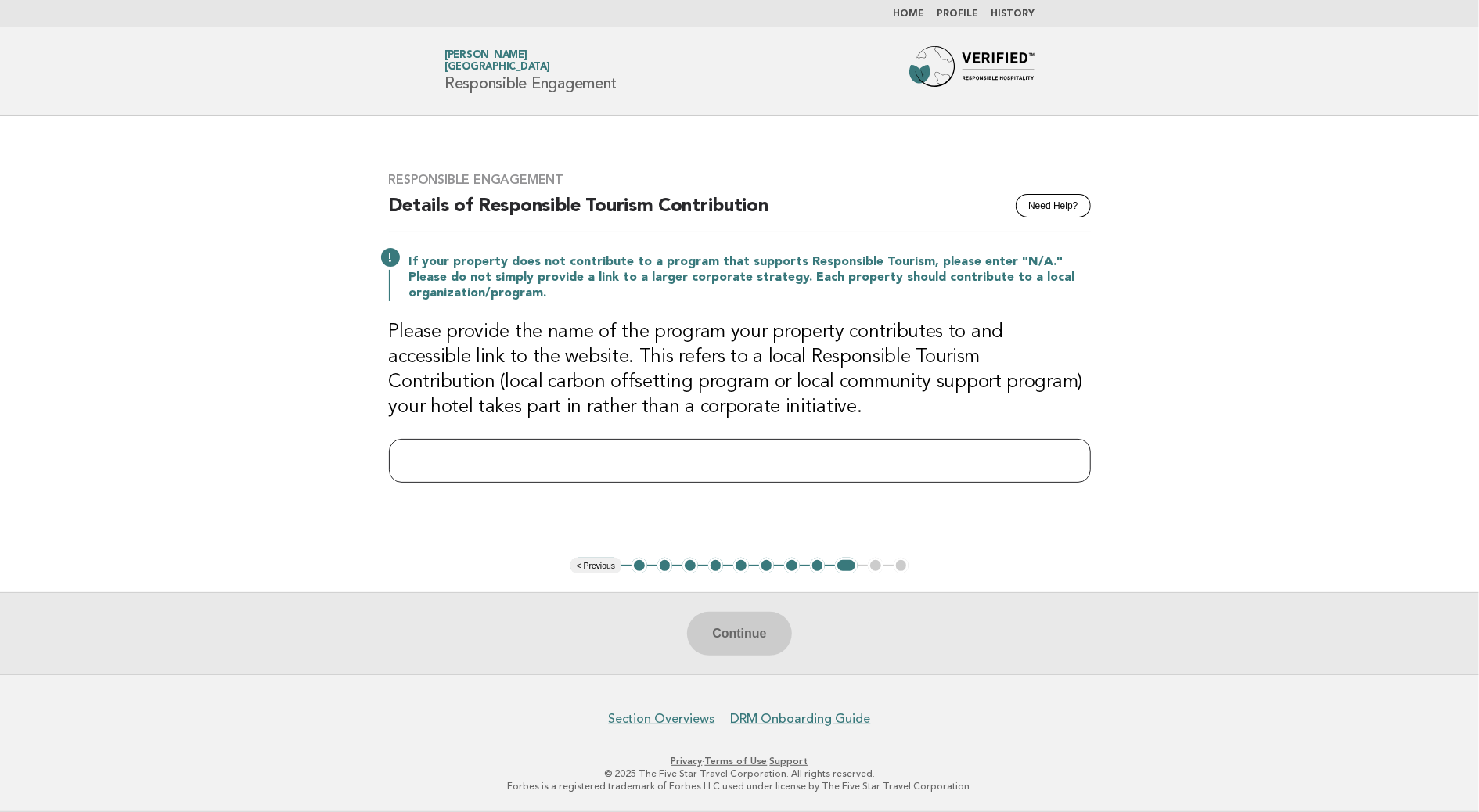
paste input "**********"
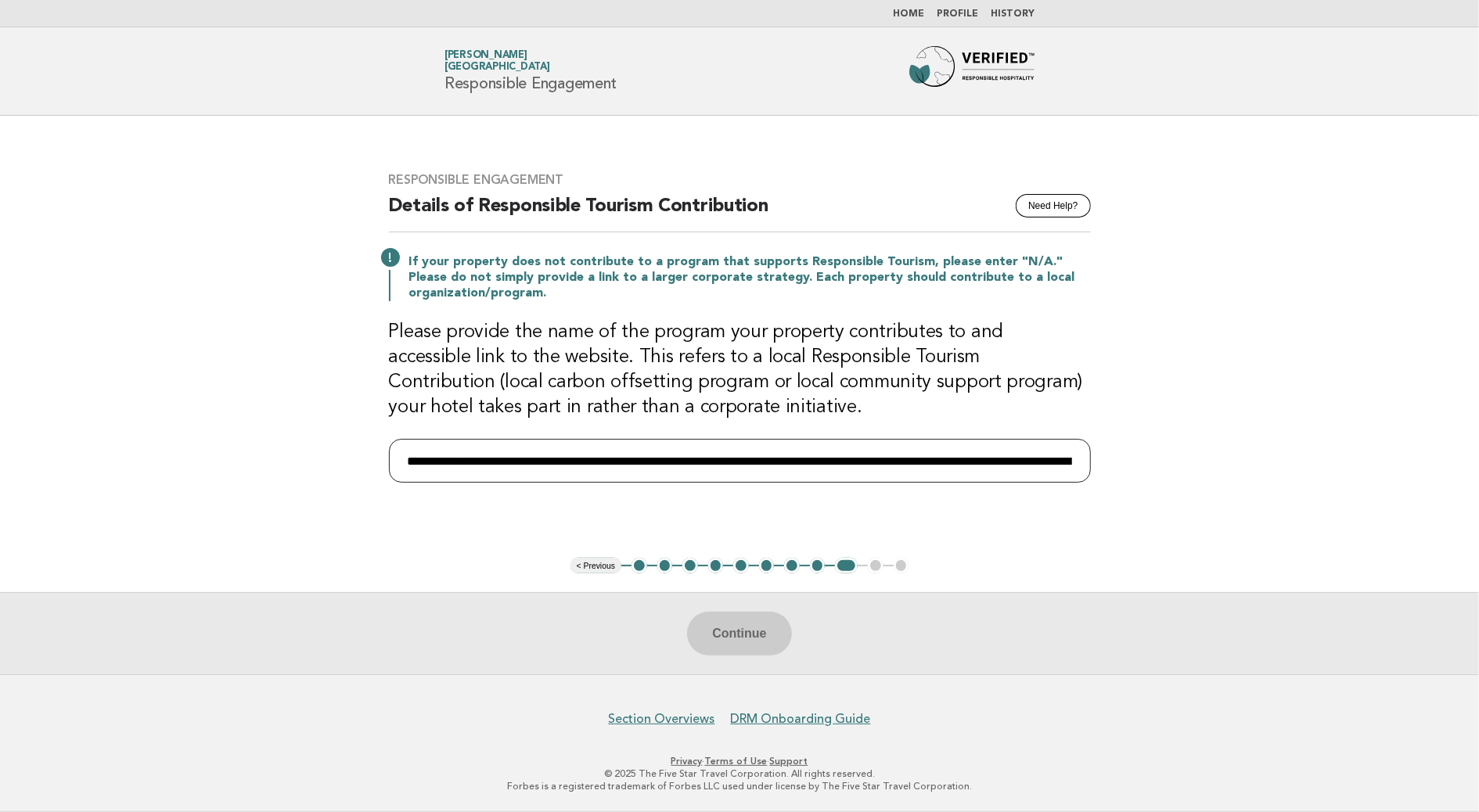
scroll to position [0, 230]
type input "**********"
click at [716, 644] on button "Continue" at bounding box center [739, 633] width 104 height 44
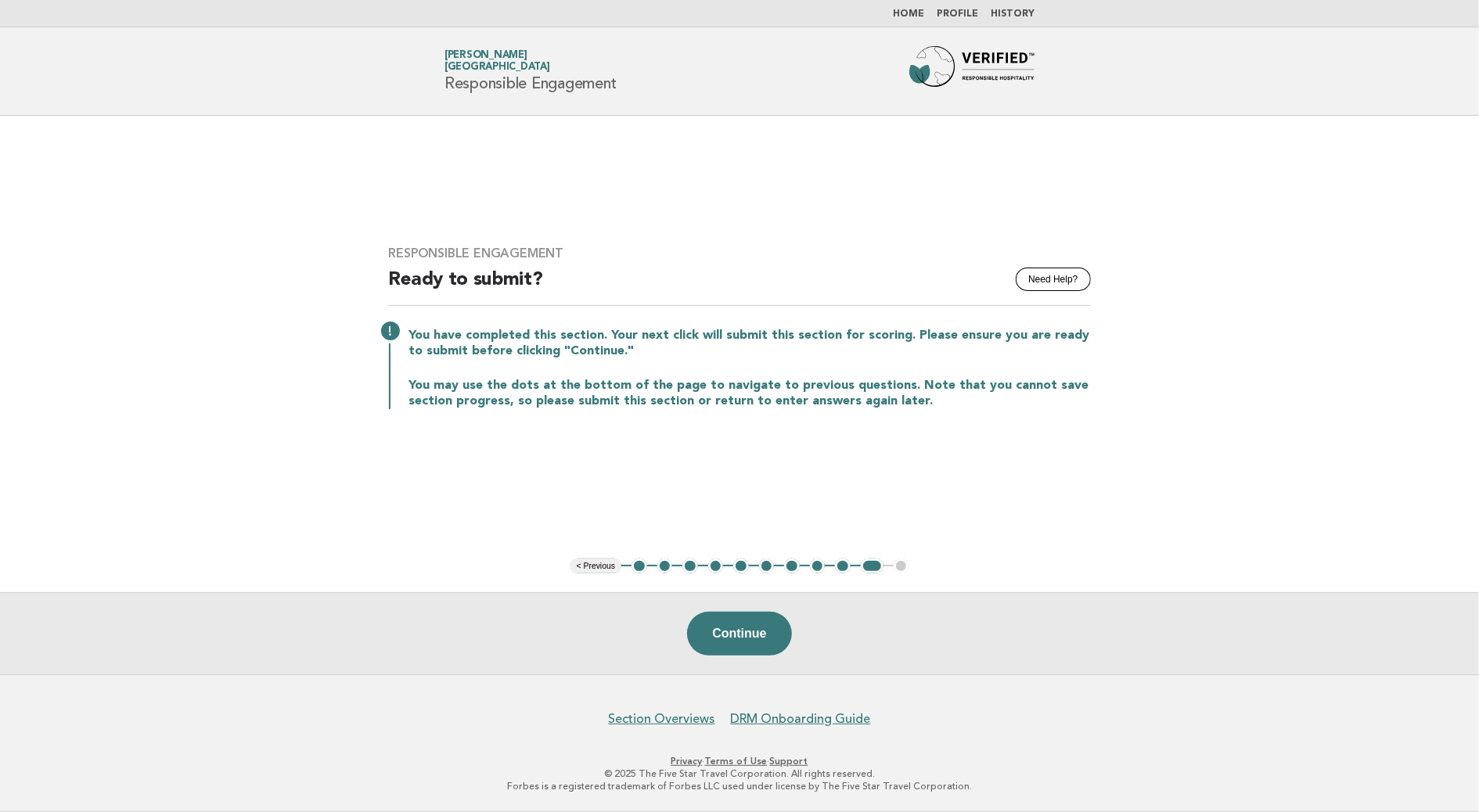
click at [843, 565] on button "9" at bounding box center [842, 566] width 15 height 15
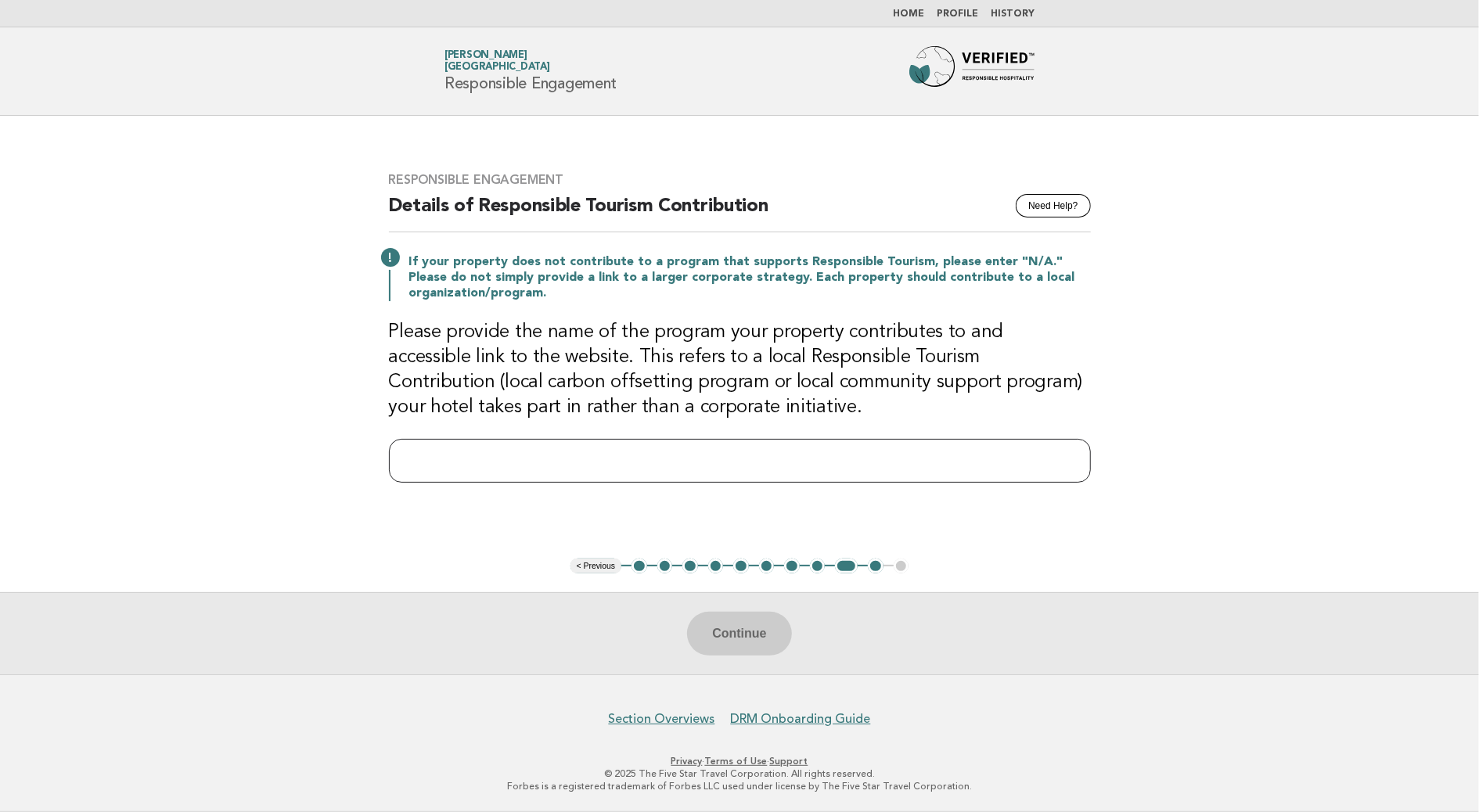
click at [434, 465] on input "text" at bounding box center [740, 461] width 702 height 44
click at [460, 469] on input "text" at bounding box center [740, 461] width 702 height 44
paste input "**********"
click at [712, 468] on input "**********" at bounding box center [740, 461] width 702 height 44
paste input "**********"
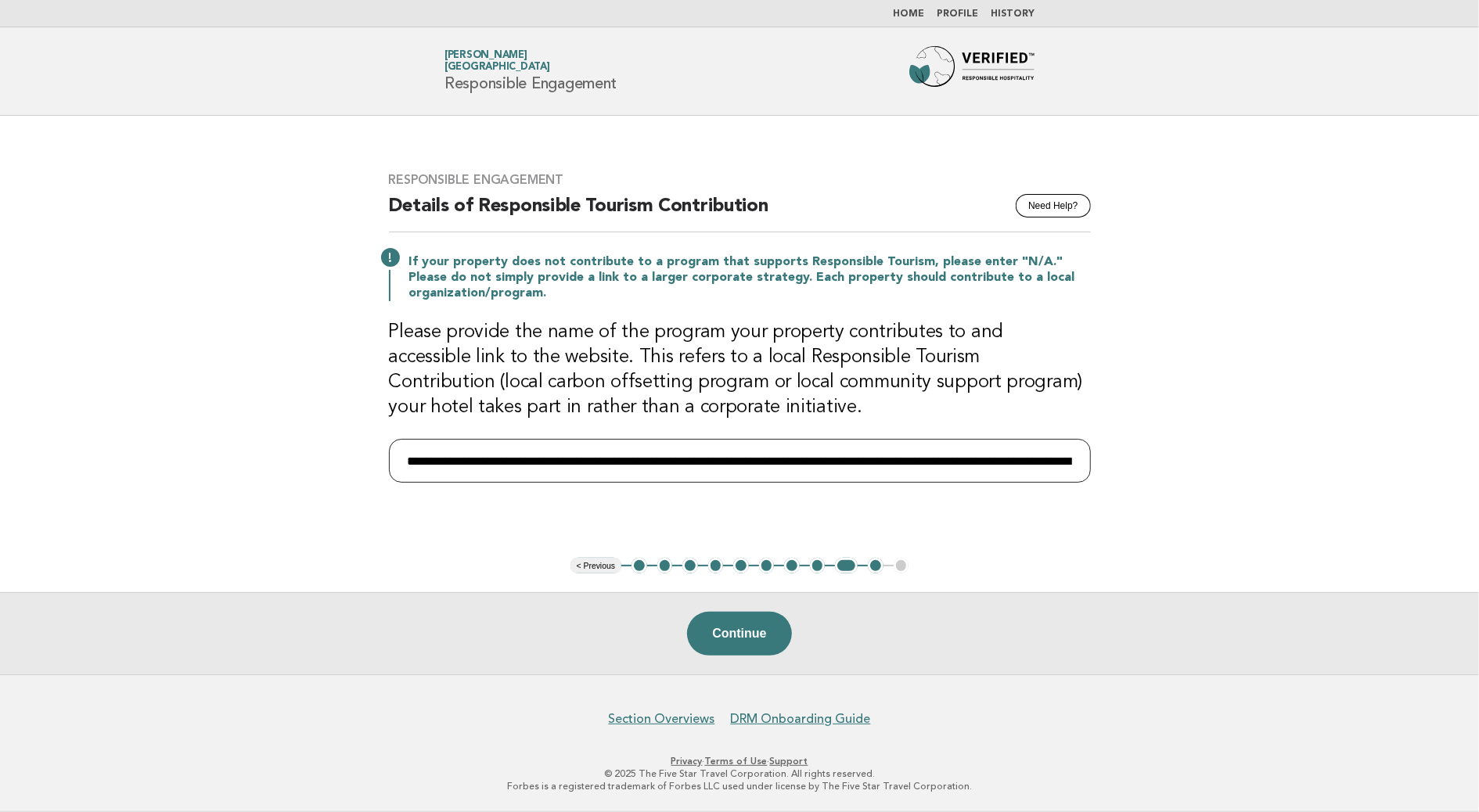
type input "**********"
click at [740, 634] on button "Continue" at bounding box center [739, 633] width 104 height 44
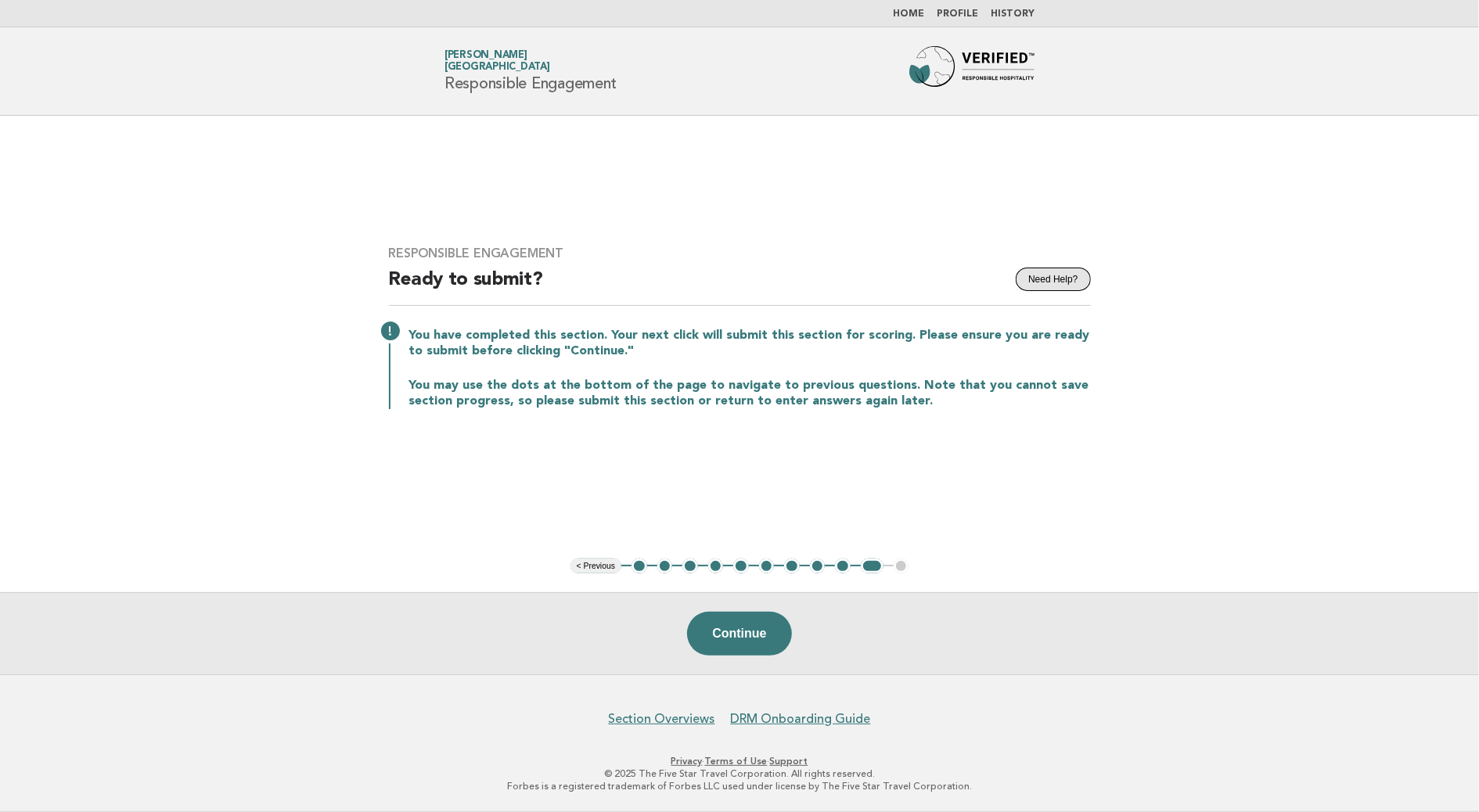
click at [1049, 277] on button "Need Help?" at bounding box center [1053, 279] width 74 height 23
click at [590, 567] on button "< Previous" at bounding box center [596, 566] width 51 height 15
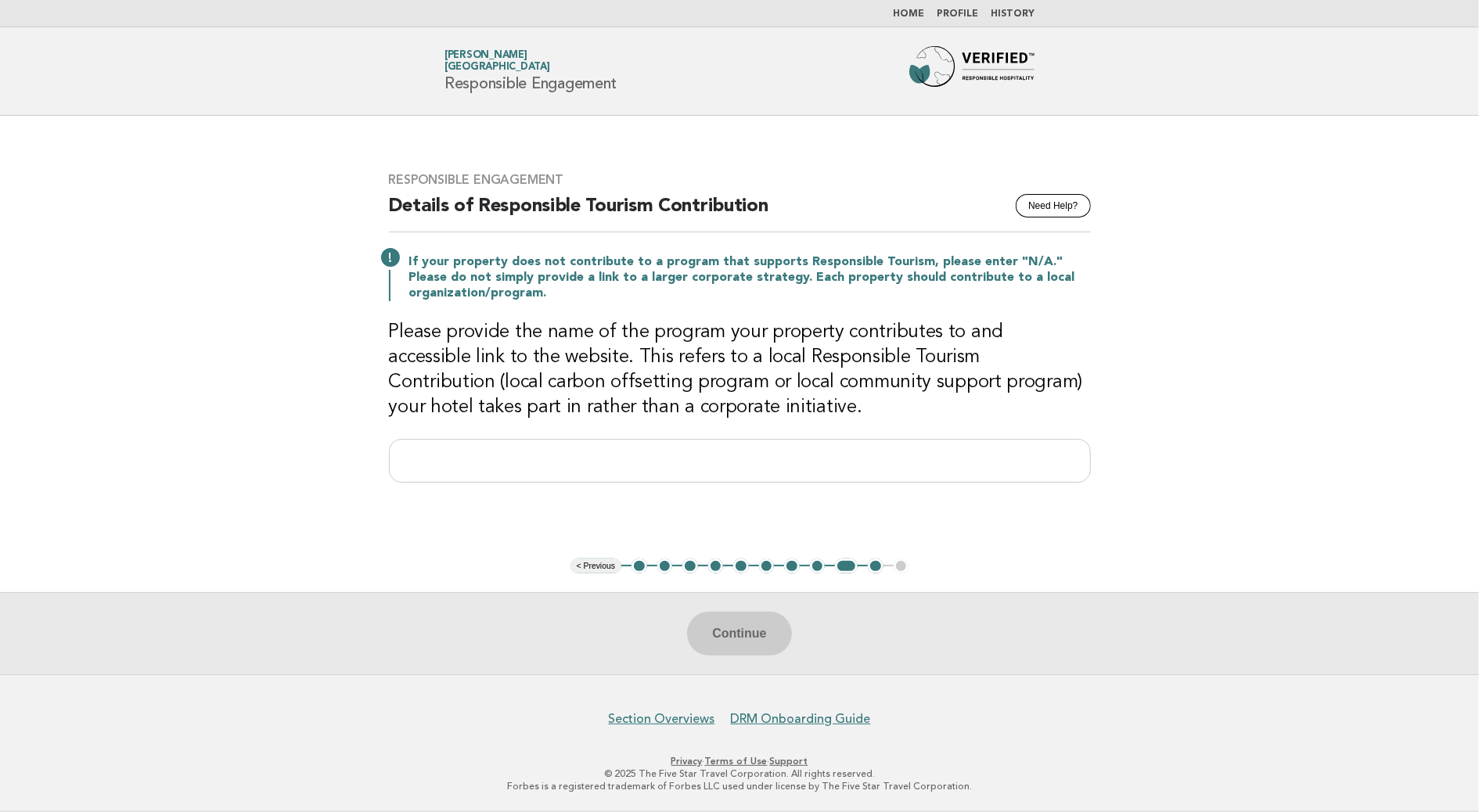
click at [642, 459] on div "Responsible Engagement Need Help? Details of Responsible Tourism Contribution I…" at bounding box center [740, 336] width 740 height 367
click at [638, 467] on input "text" at bounding box center [740, 461] width 702 height 44
click at [605, 568] on button "< Previous" at bounding box center [596, 566] width 51 height 15
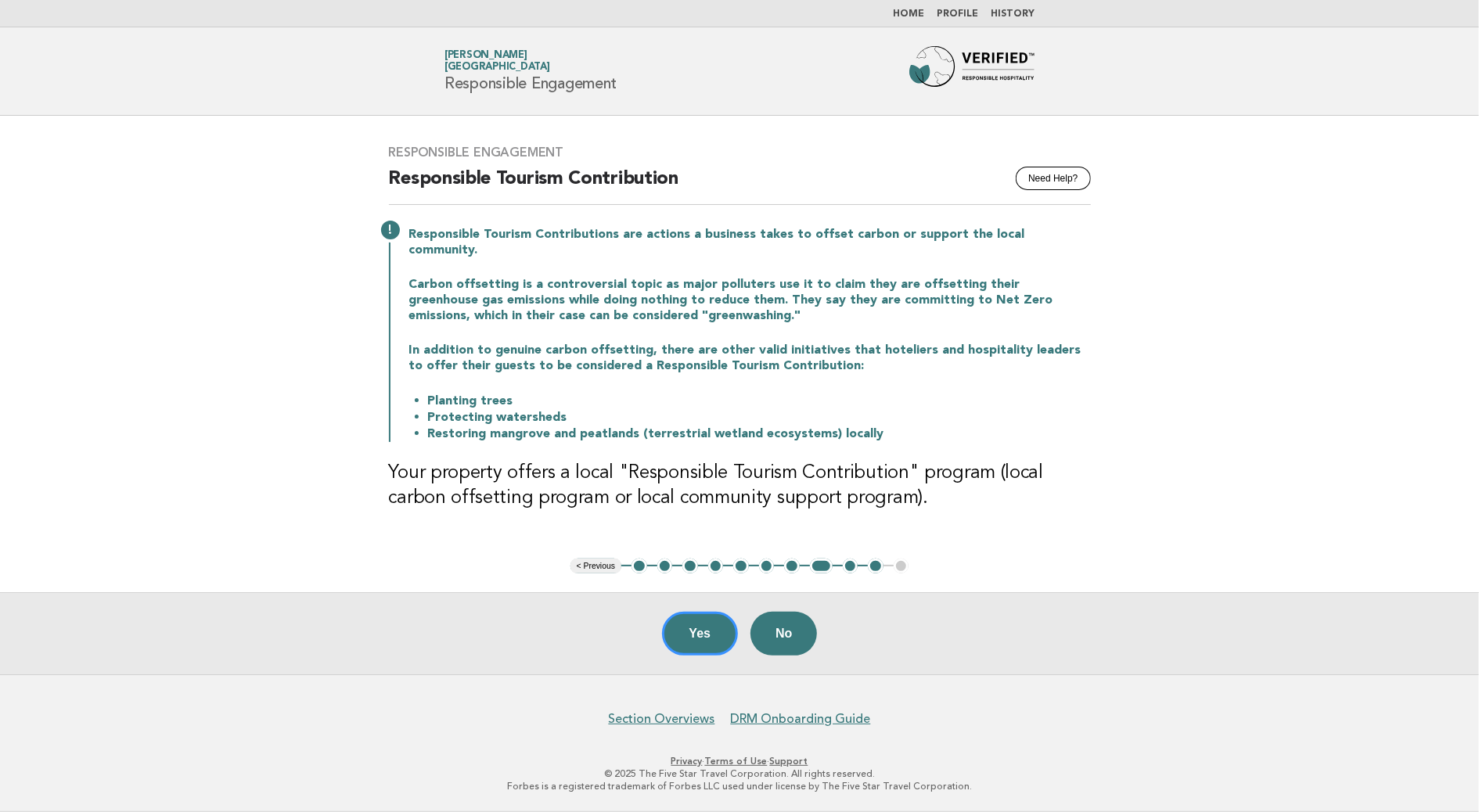
click at [605, 568] on button "< Previous" at bounding box center [596, 566] width 51 height 15
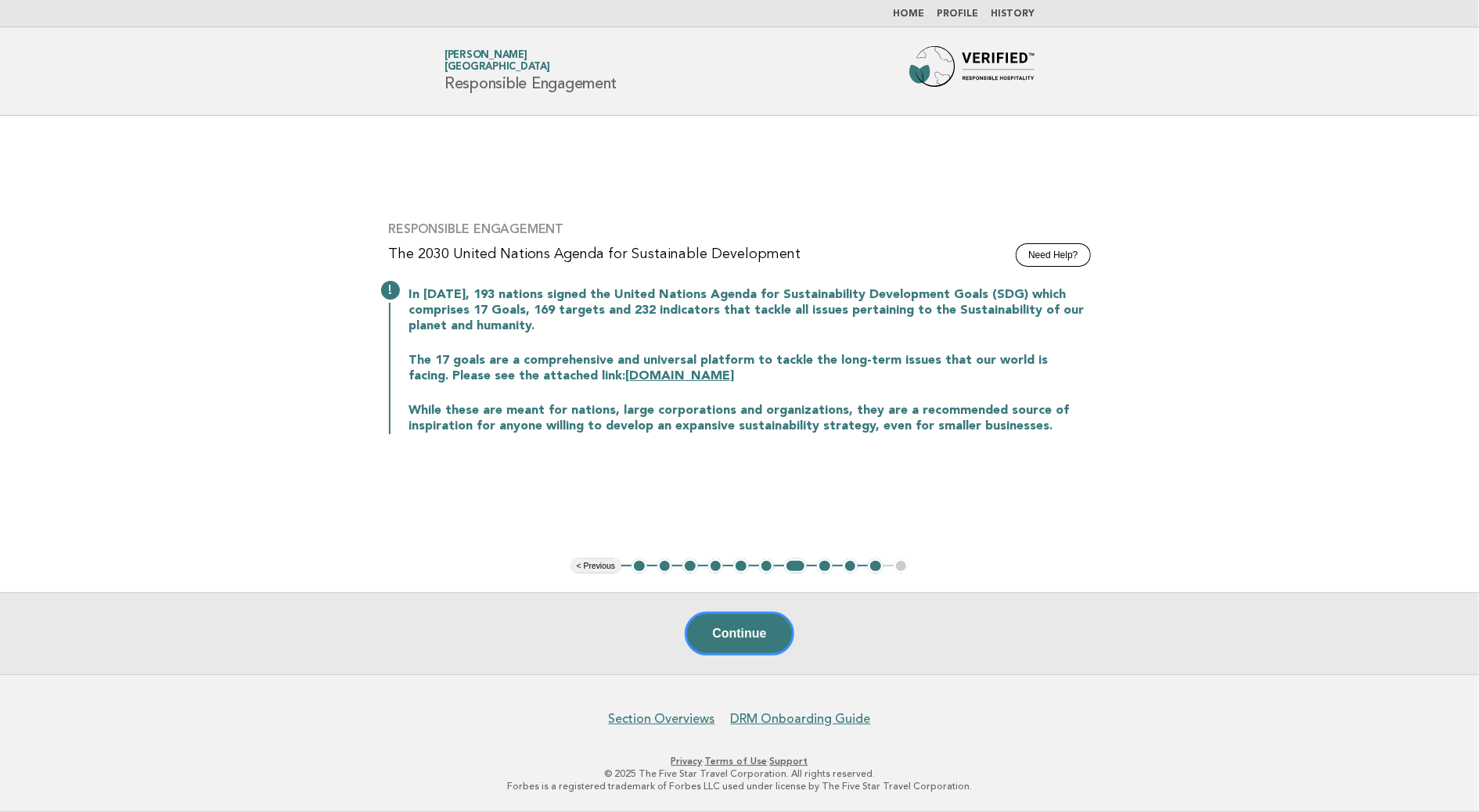
click at [605, 568] on button "< Previous" at bounding box center [596, 566] width 51 height 15
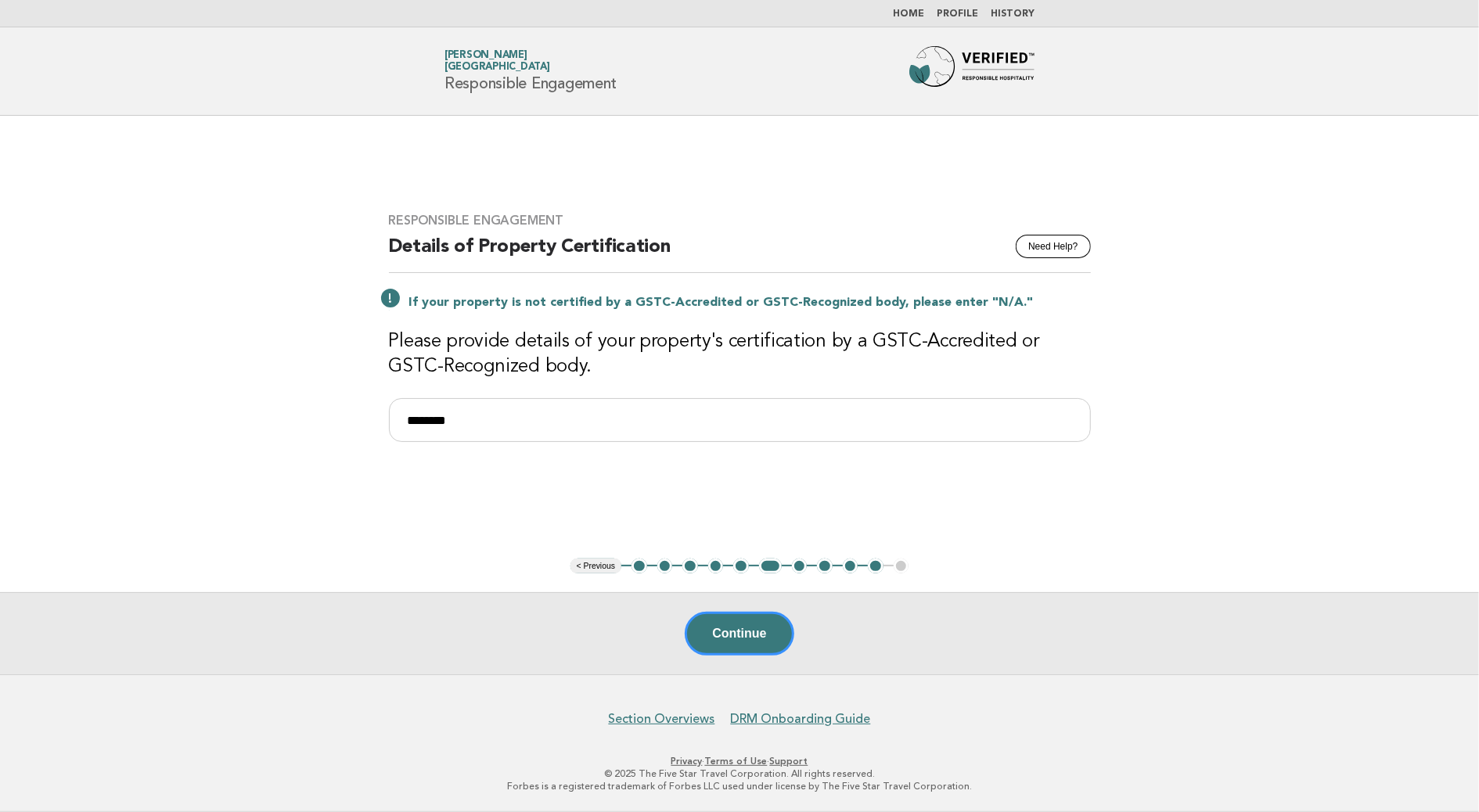
click at [605, 568] on button "< Previous" at bounding box center [596, 566] width 51 height 15
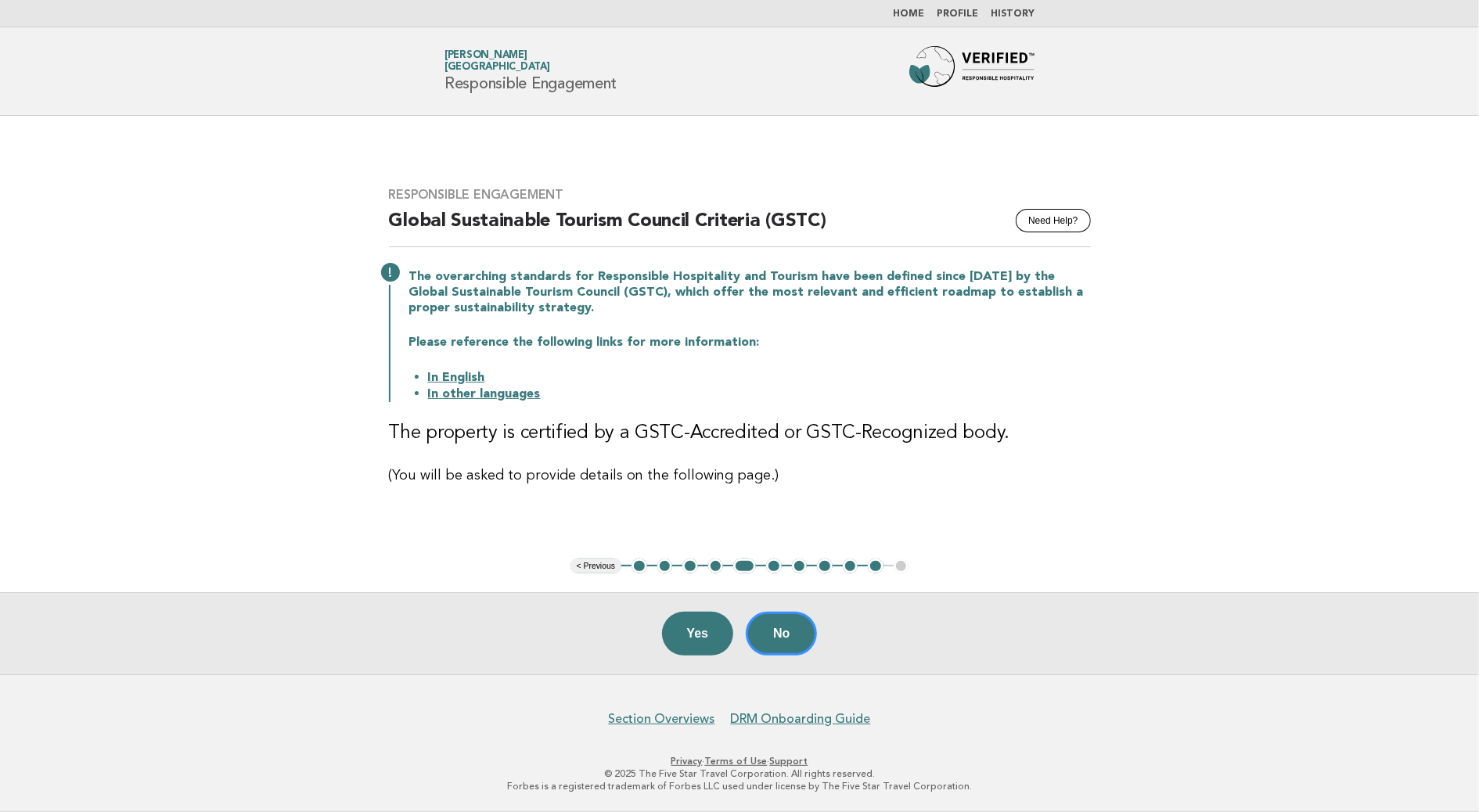
click at [640, 566] on button "1" at bounding box center [639, 566] width 15 height 15
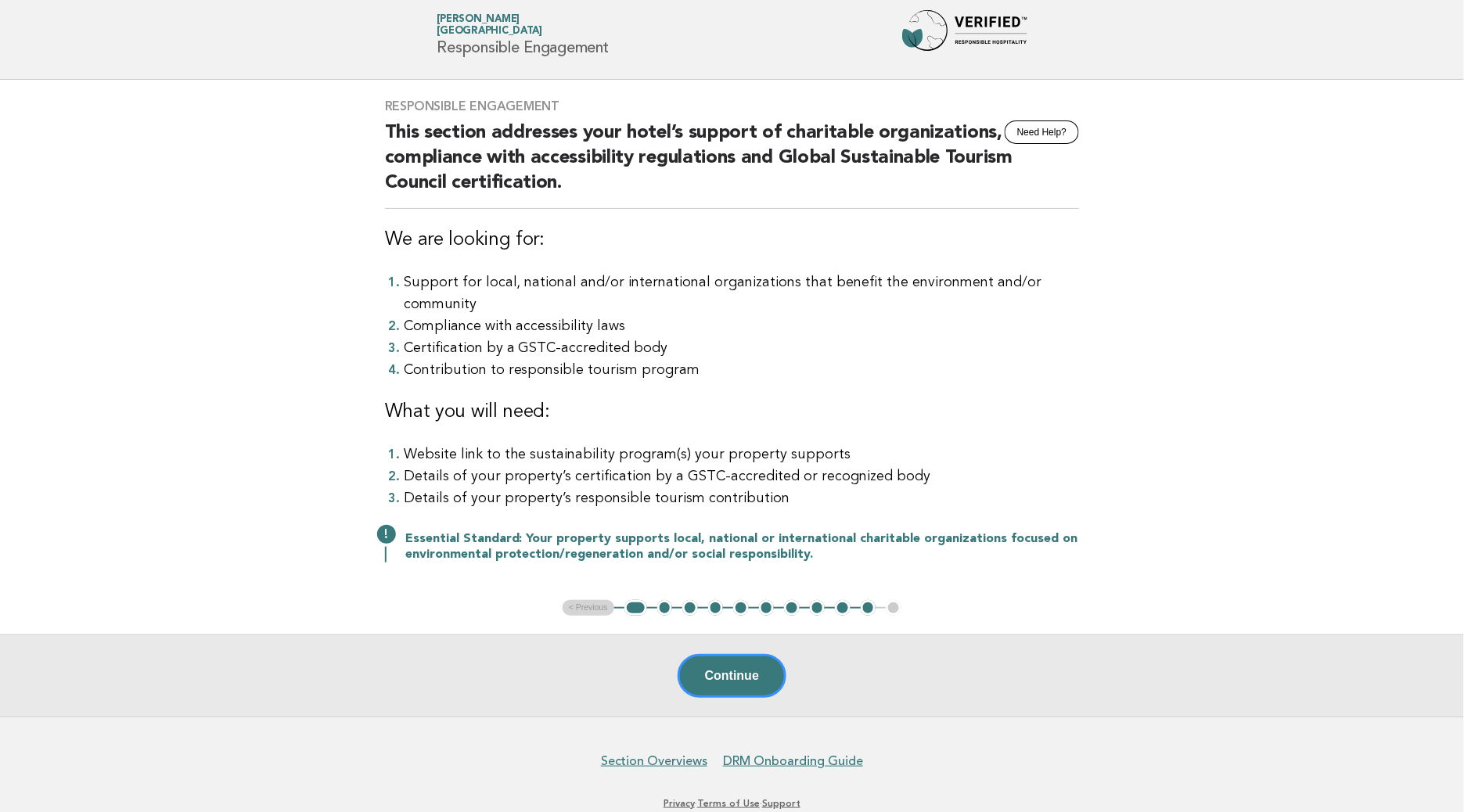
scroll to position [55, 0]
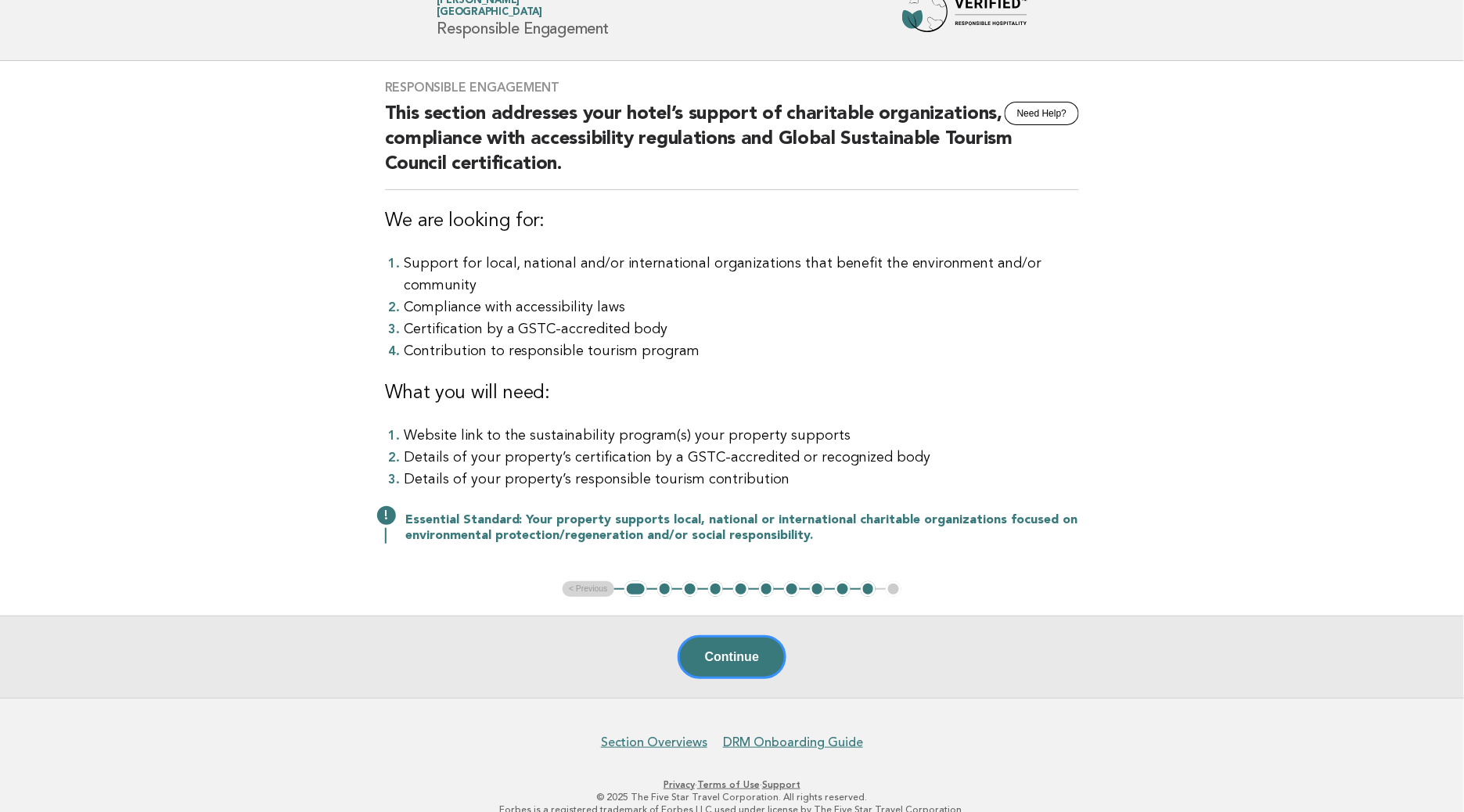
click at [664, 582] on button "2" at bounding box center [665, 589] width 15 height 15
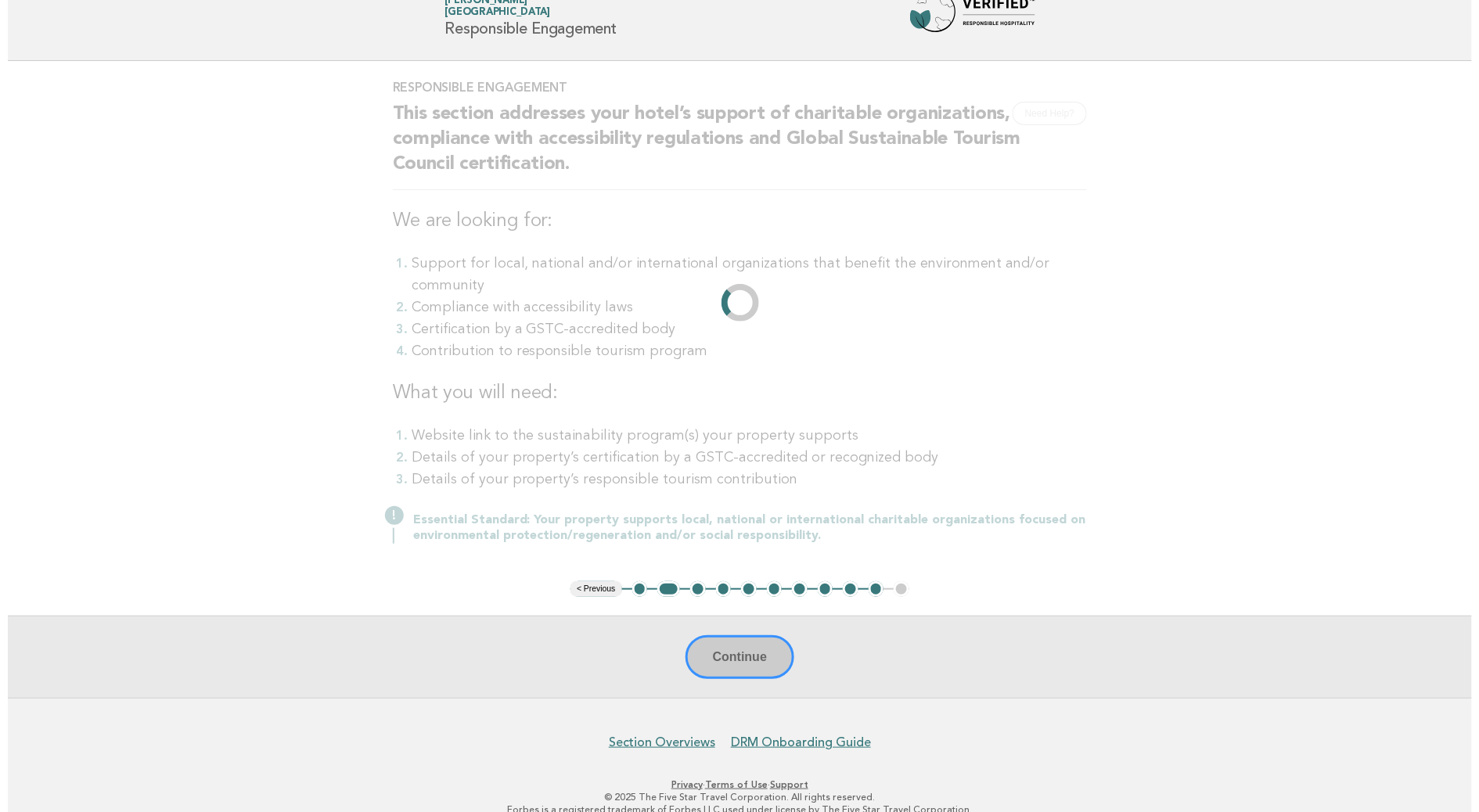
scroll to position [0, 0]
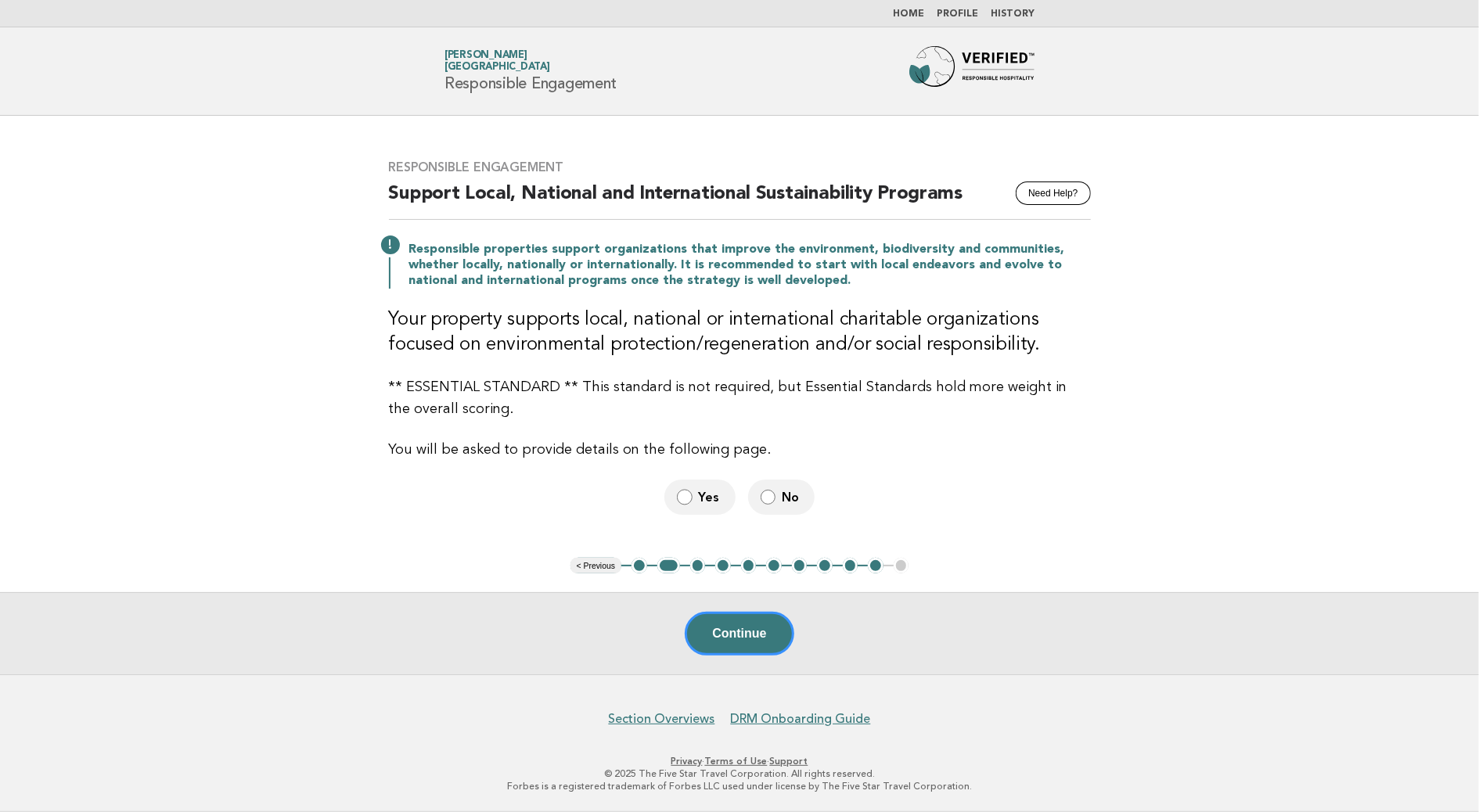
click at [692, 570] on button "3" at bounding box center [697, 565] width 15 height 15
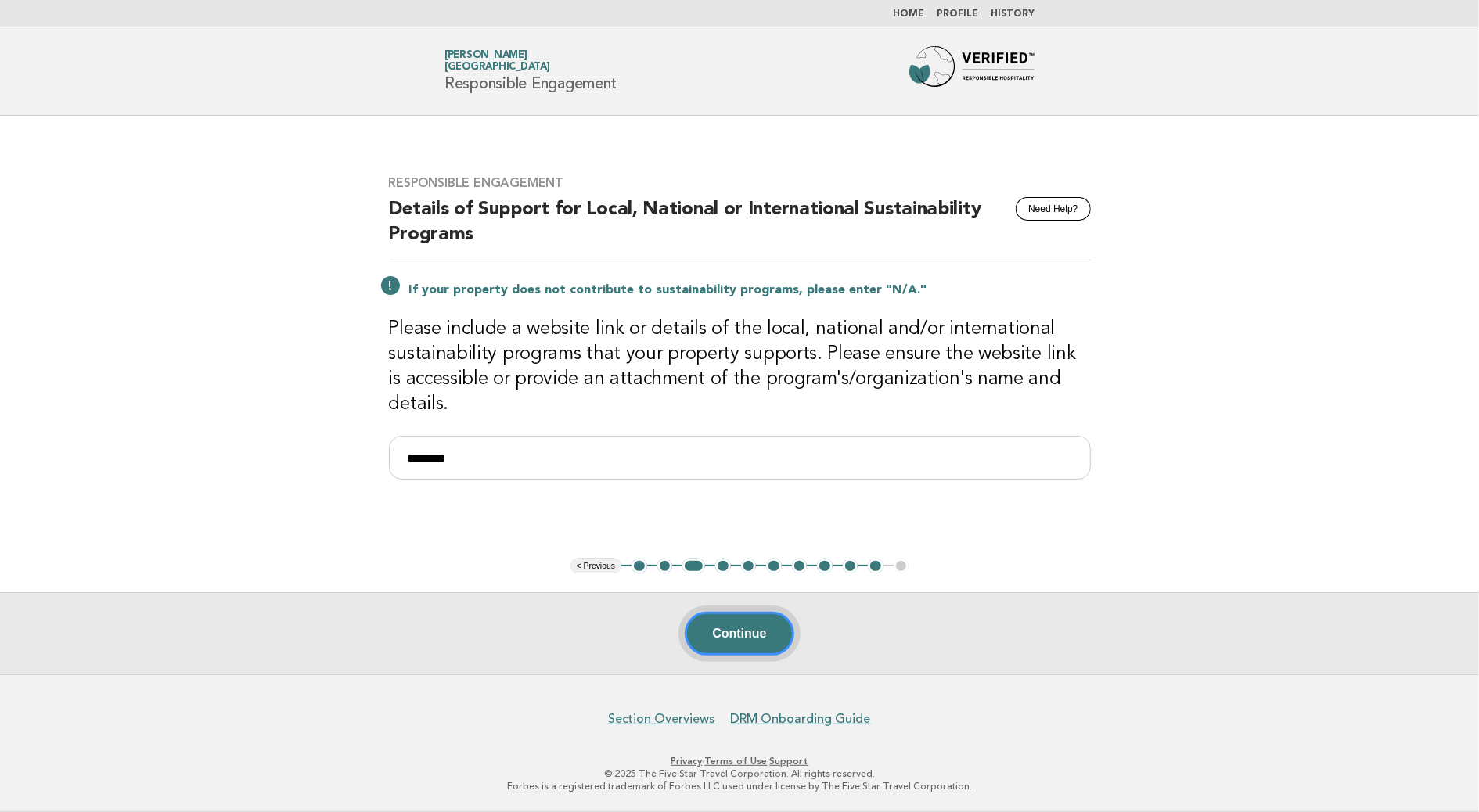
click at [770, 641] on button "Continue" at bounding box center [739, 633] width 109 height 44
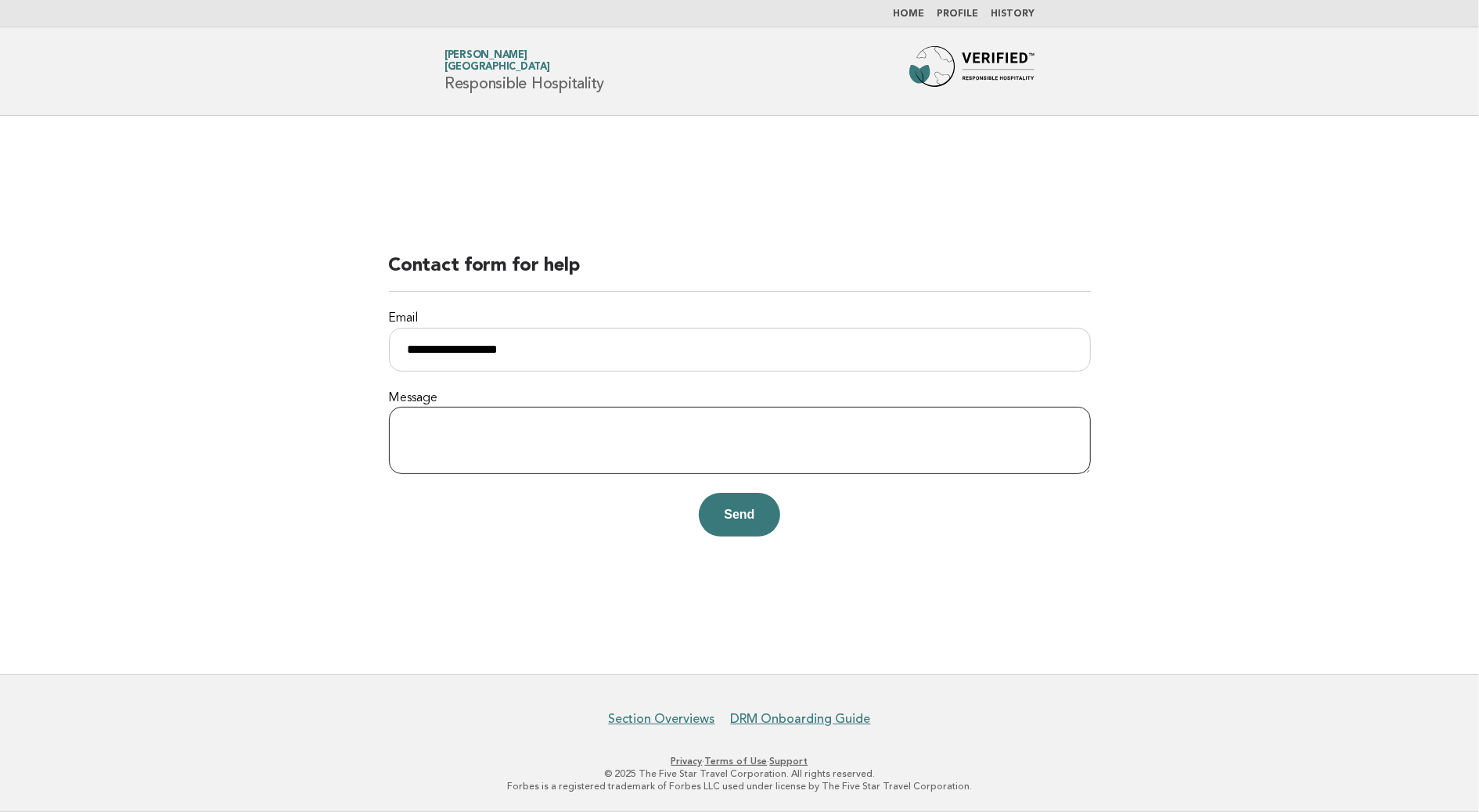
click at [476, 456] on textarea "Message" at bounding box center [740, 441] width 702 height 68
drag, startPoint x: 646, startPoint y: 419, endPoint x: 389, endPoint y: 416, distance: 257.0
click at [389, 416] on div "**********" at bounding box center [740, 395] width 740 height 321
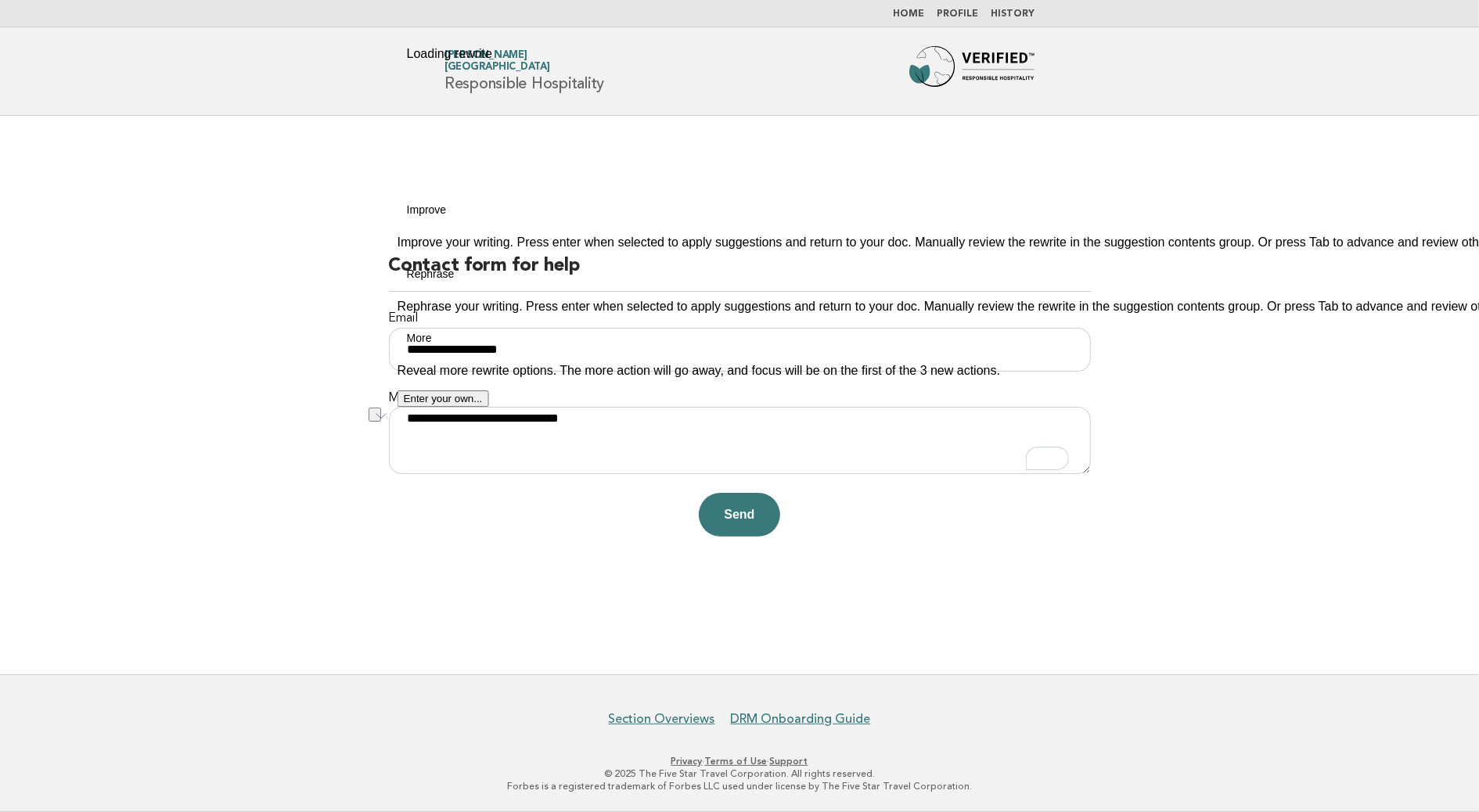
click at [381, 416] on button "See rewrite suggestions" at bounding box center [375, 415] width 13 height 14
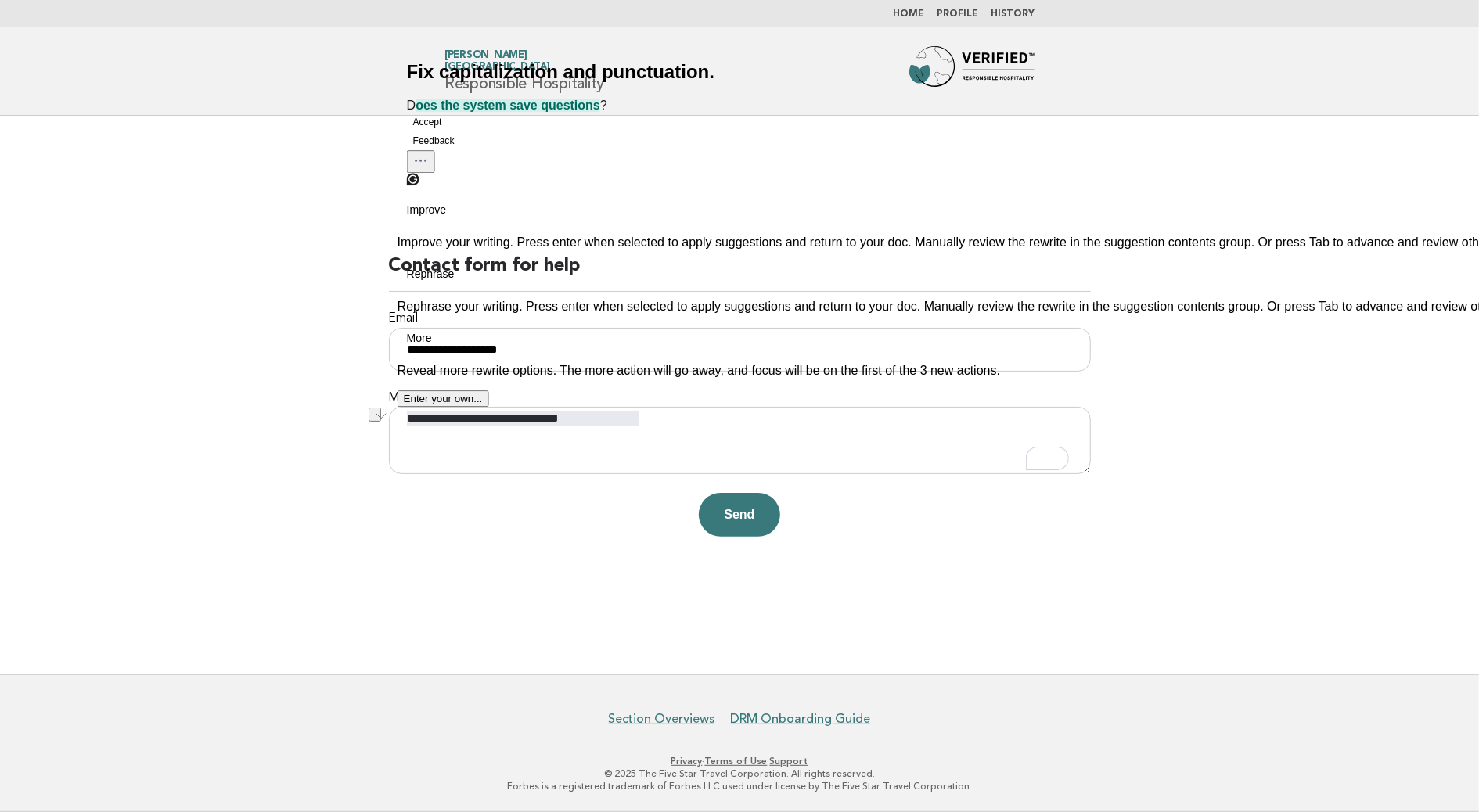
click at [448, 131] on button "Accept" at bounding box center [427, 122] width 41 height 19
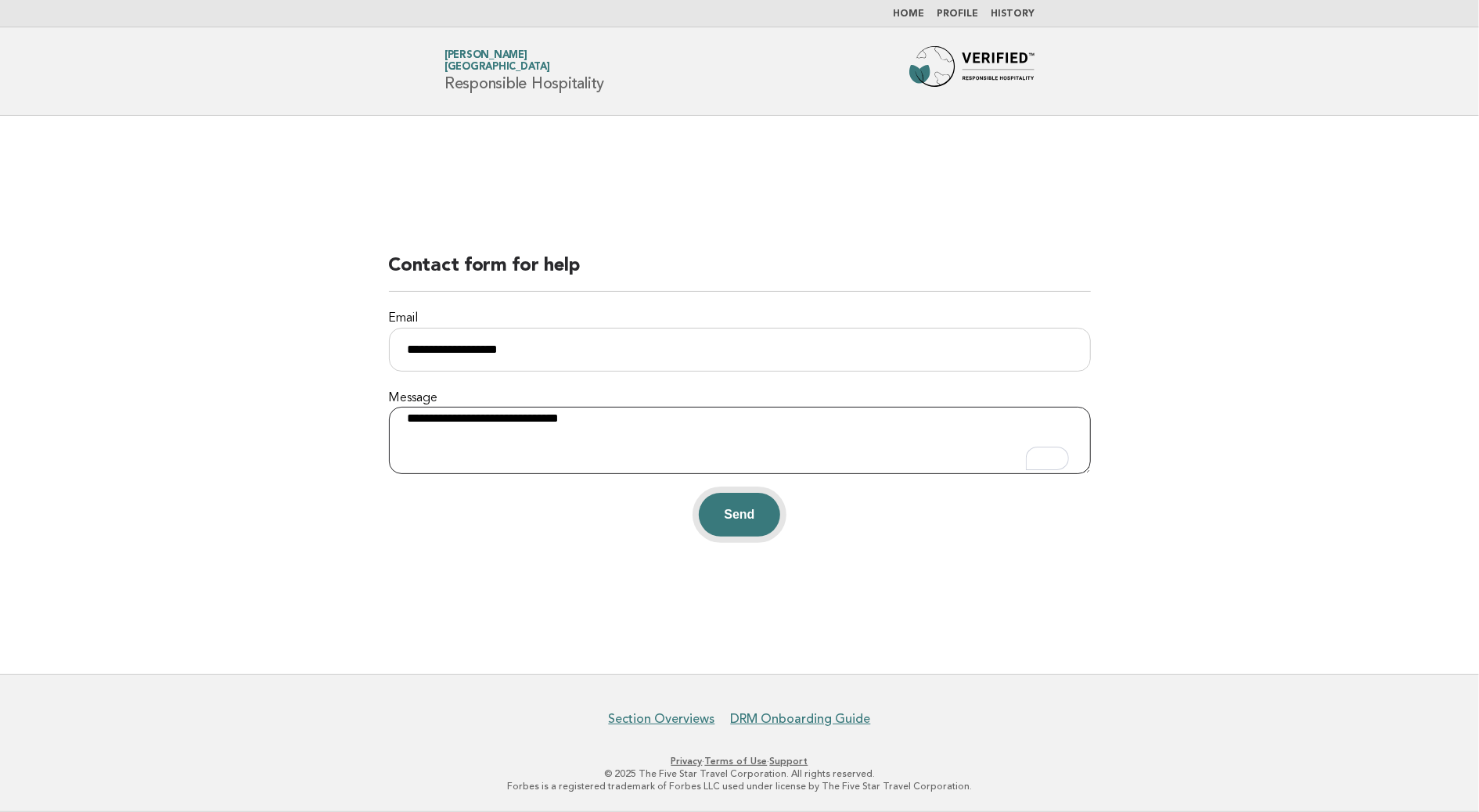
type textarea "**********"
click at [733, 514] on button "Send" at bounding box center [739, 515] width 81 height 44
